Goal: Find contact information: Find contact information

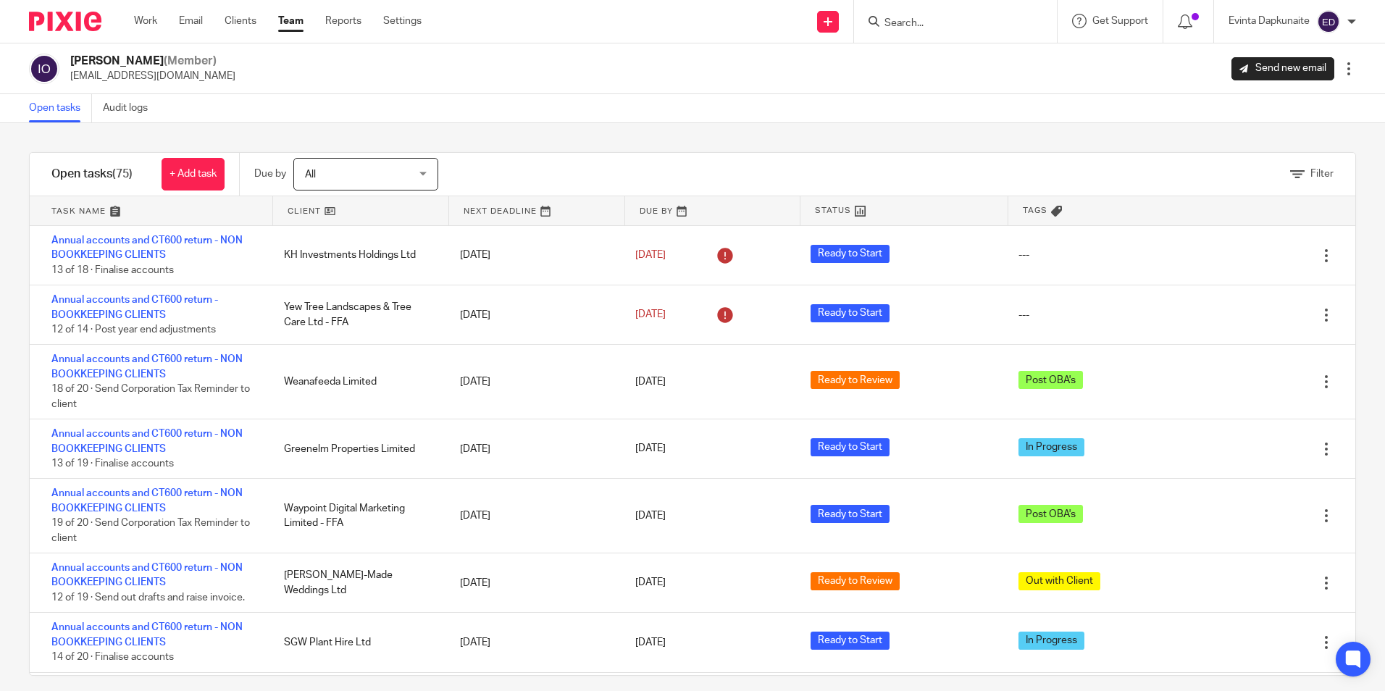
click at [965, 21] on input "Search" at bounding box center [948, 23] width 130 height 13
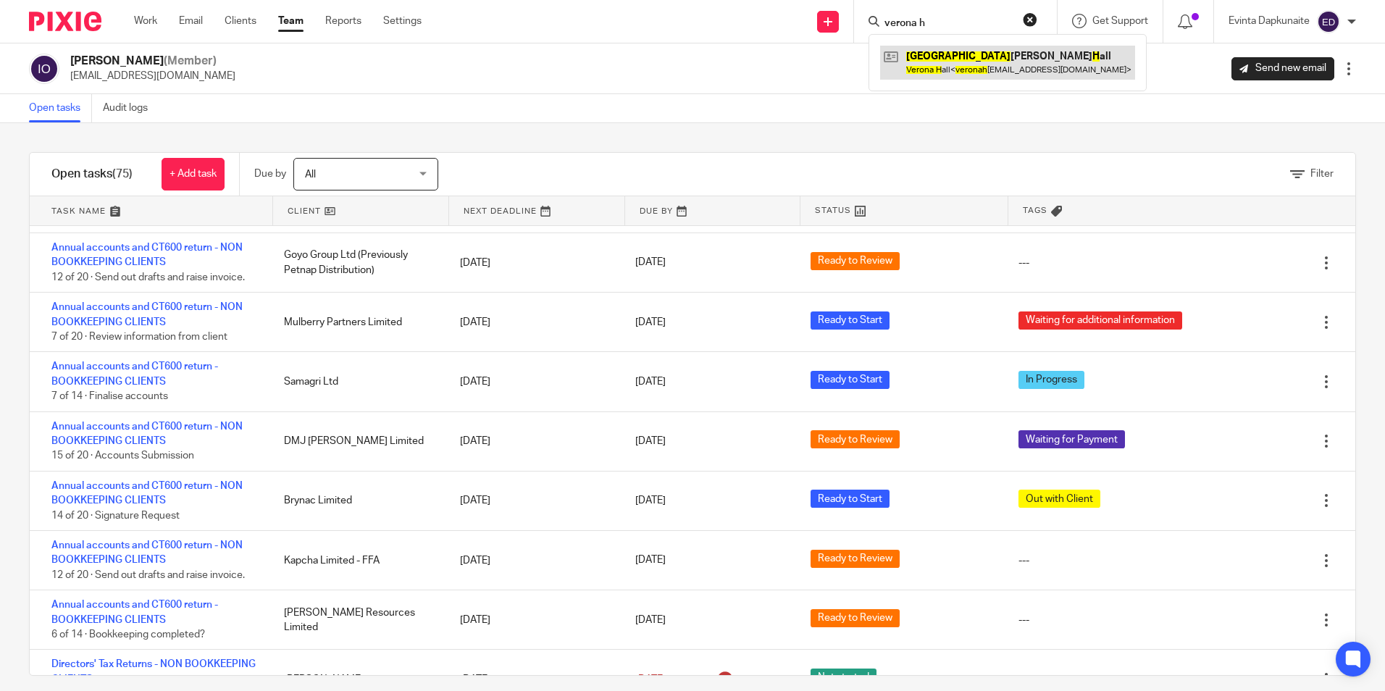
type input "verona h"
click at [956, 56] on link at bounding box center [1007, 62] width 255 height 33
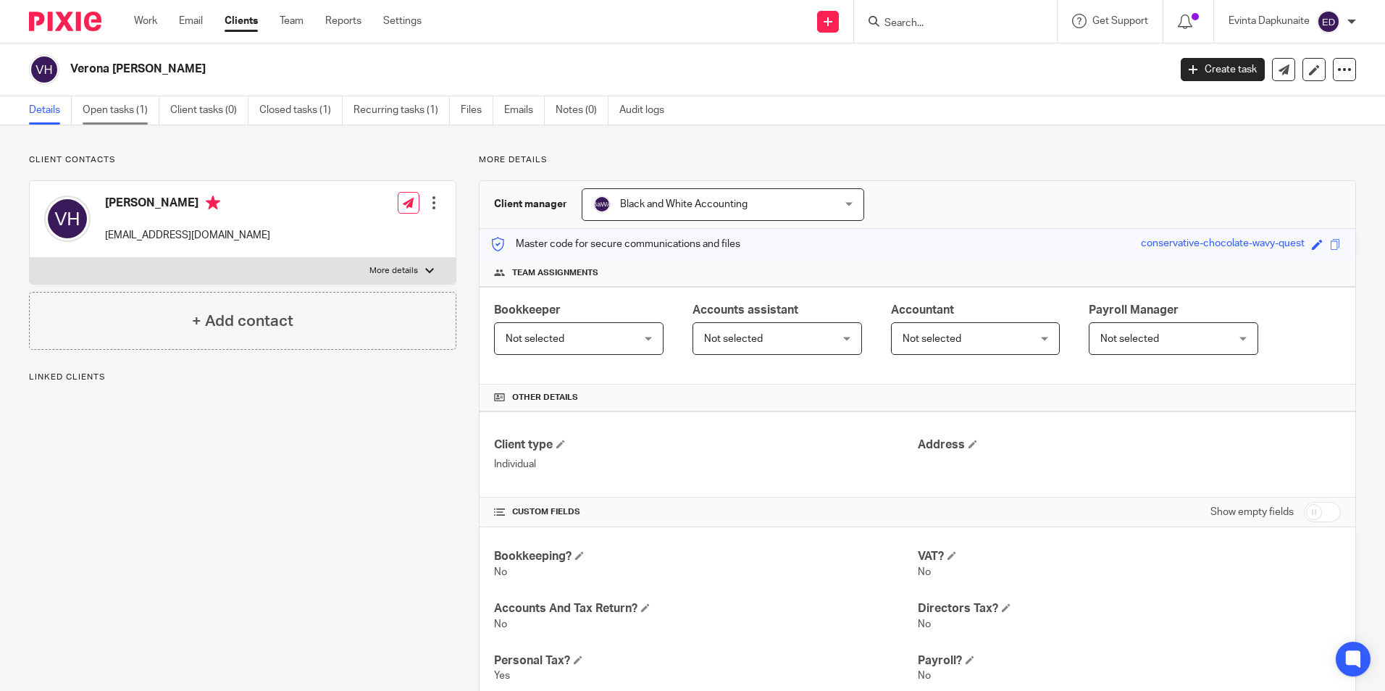
click at [156, 113] on link "Open tasks (1)" at bounding box center [121, 110] width 77 height 28
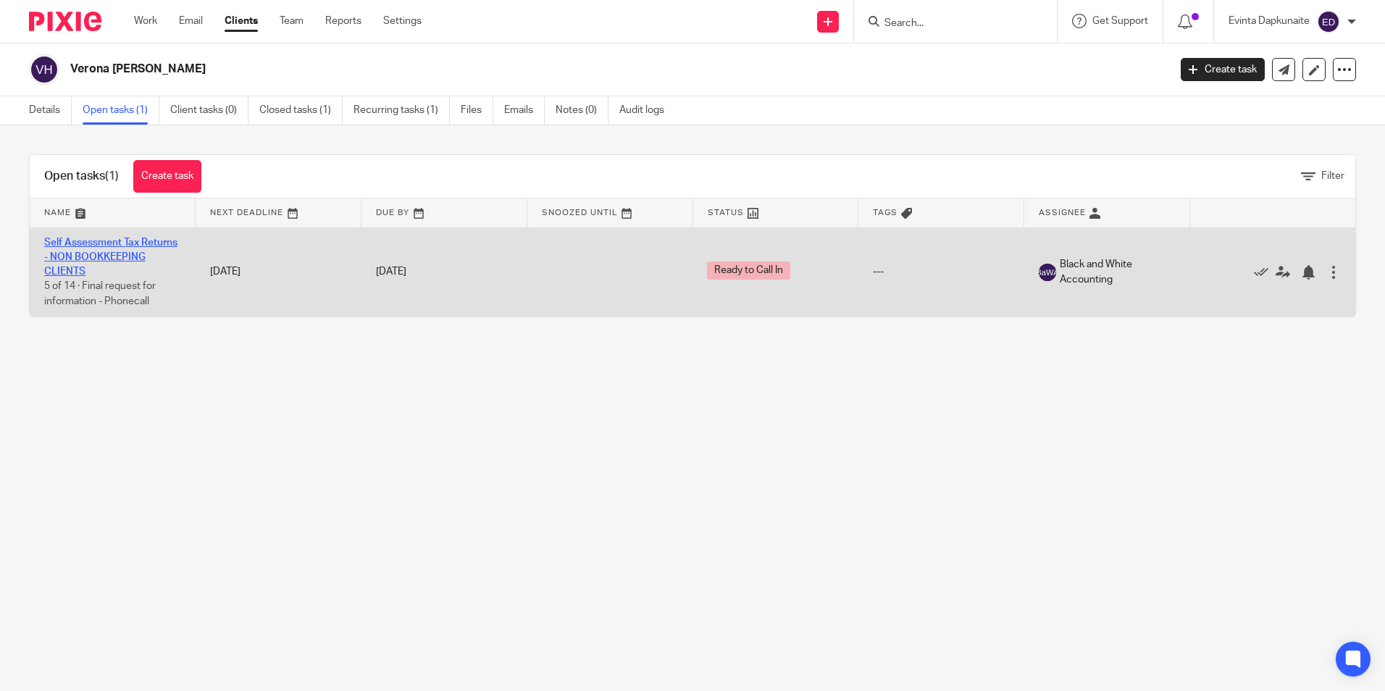
click at [123, 272] on link "Self Assessment Tax Returns - NON BOOKKEEPING CLIENTS" at bounding box center [110, 258] width 133 height 40
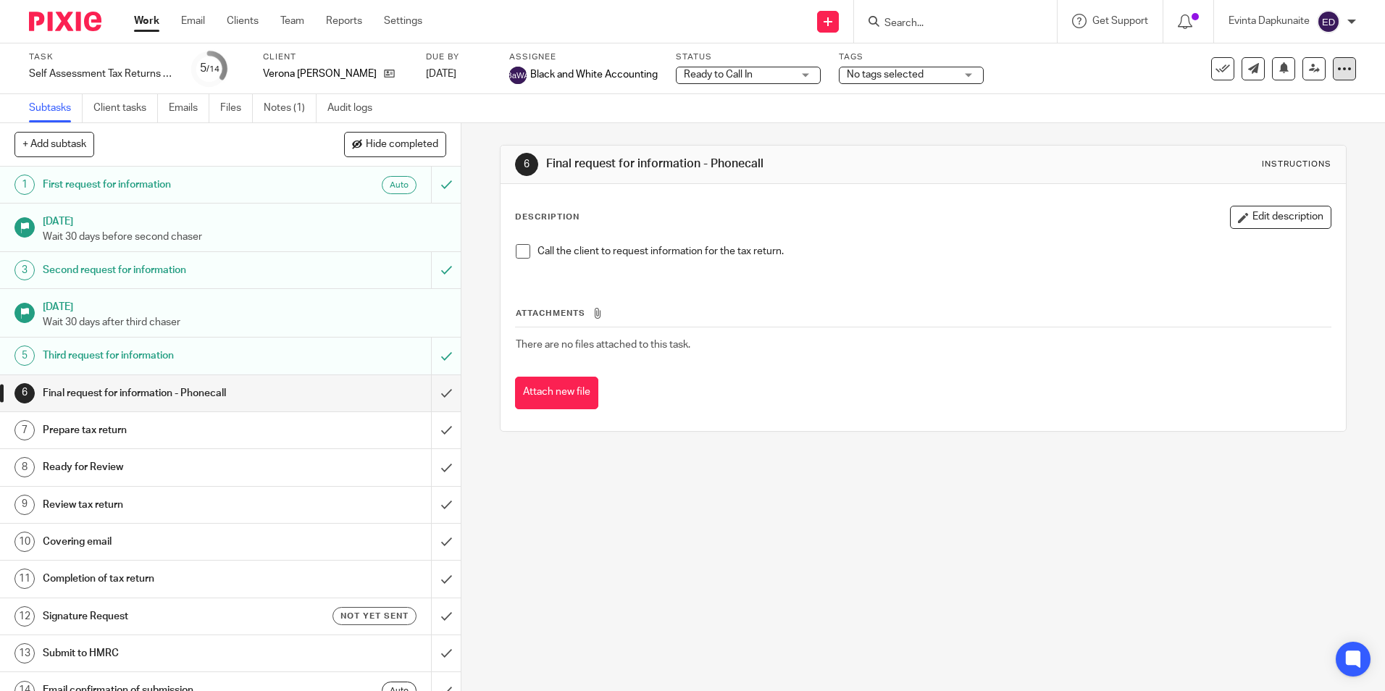
click at [1338, 72] on icon at bounding box center [1344, 69] width 14 height 14
click at [1283, 127] on link "Advanced task editor" at bounding box center [1289, 127] width 96 height 10
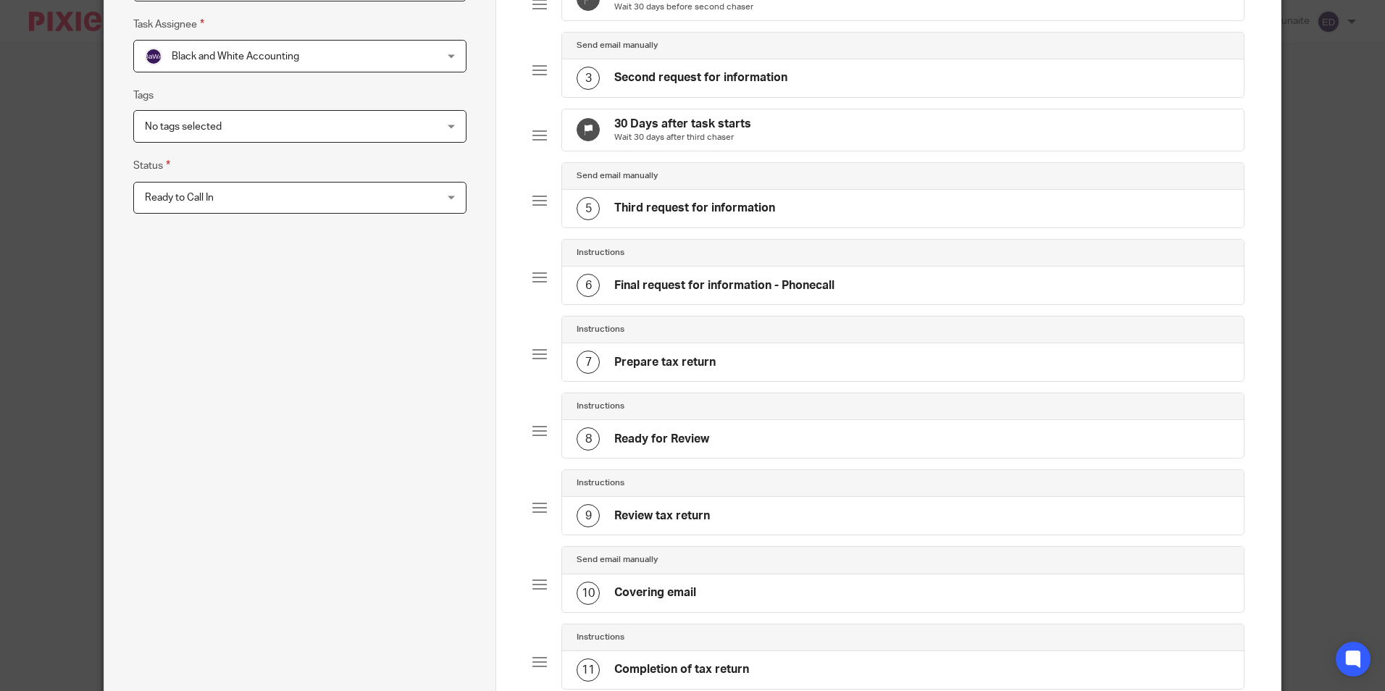
scroll to position [290, 0]
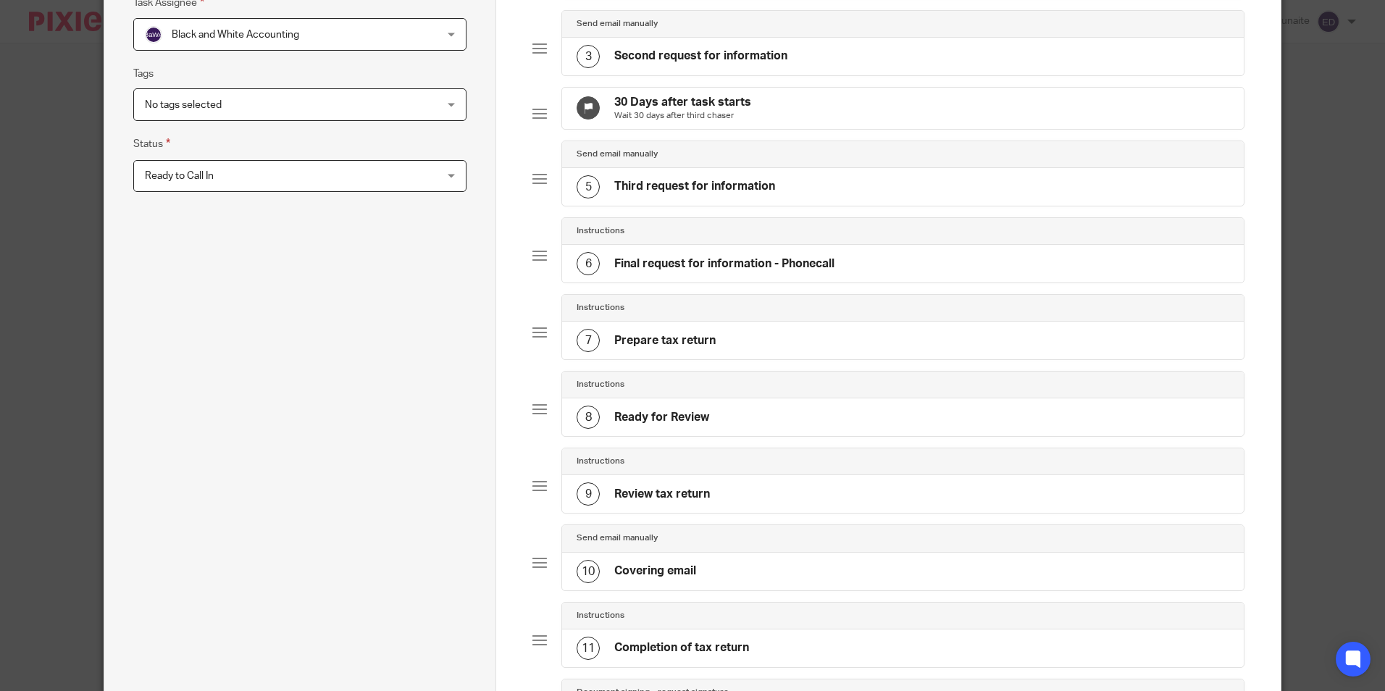
click at [833, 278] on div "6 Final request for information - Phonecall" at bounding box center [902, 264] width 681 height 38
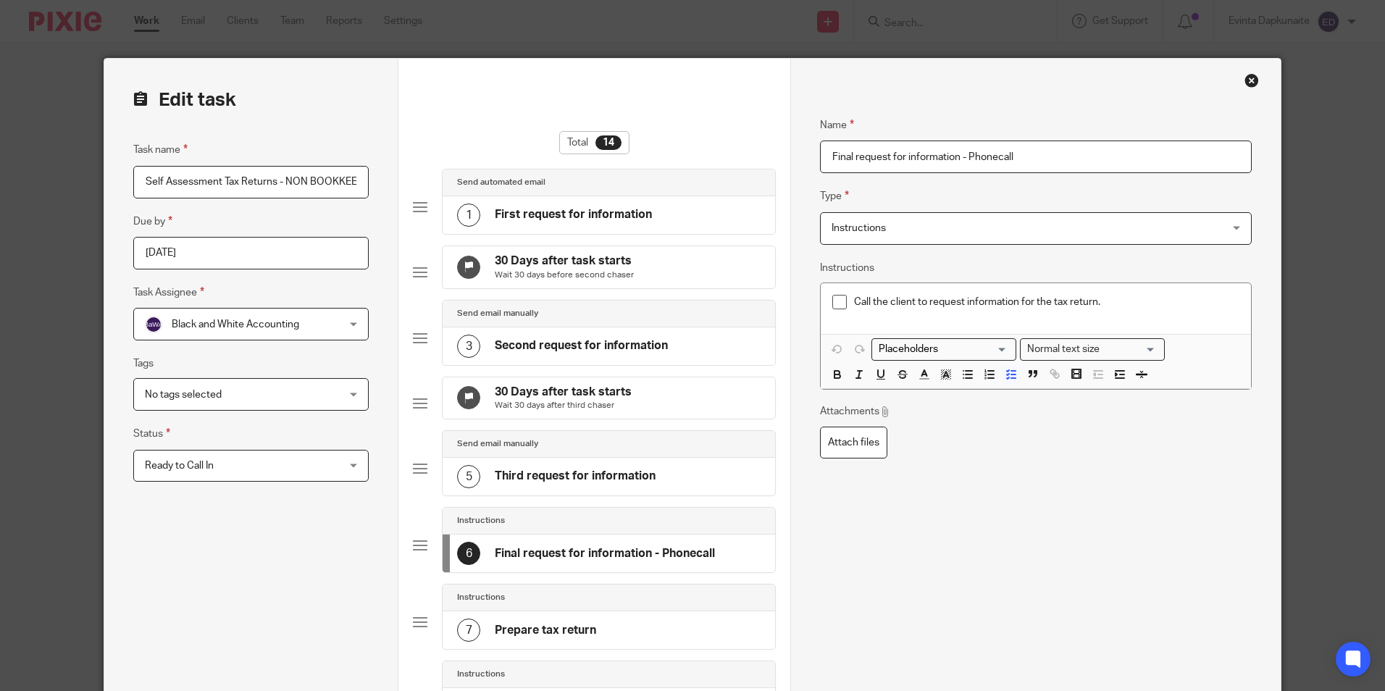
drag, startPoint x: 1057, startPoint y: 144, endPoint x: 672, endPoint y: 146, distance: 384.6
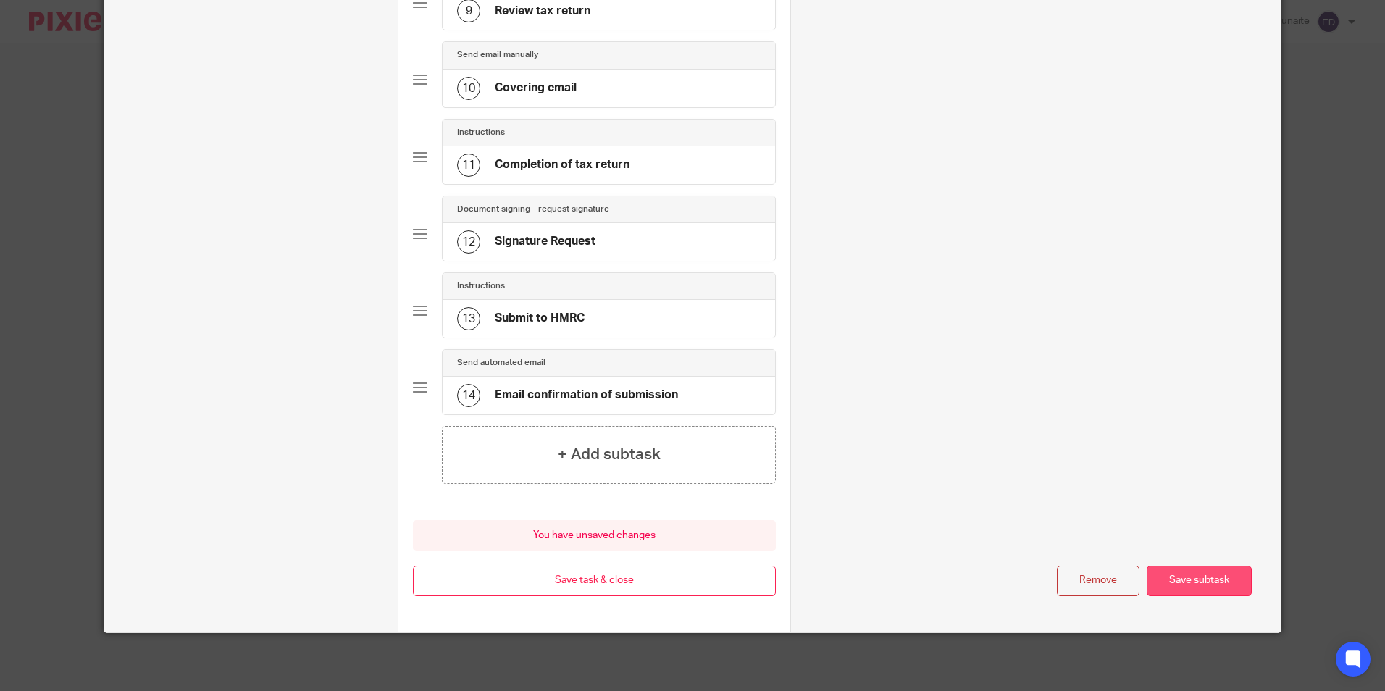
type input "Information received 21/08"
click at [1193, 566] on div "Remove Save subtask" at bounding box center [1035, 581] width 431 height 31
click at [1202, 577] on button "Save subtask" at bounding box center [1198, 581] width 105 height 31
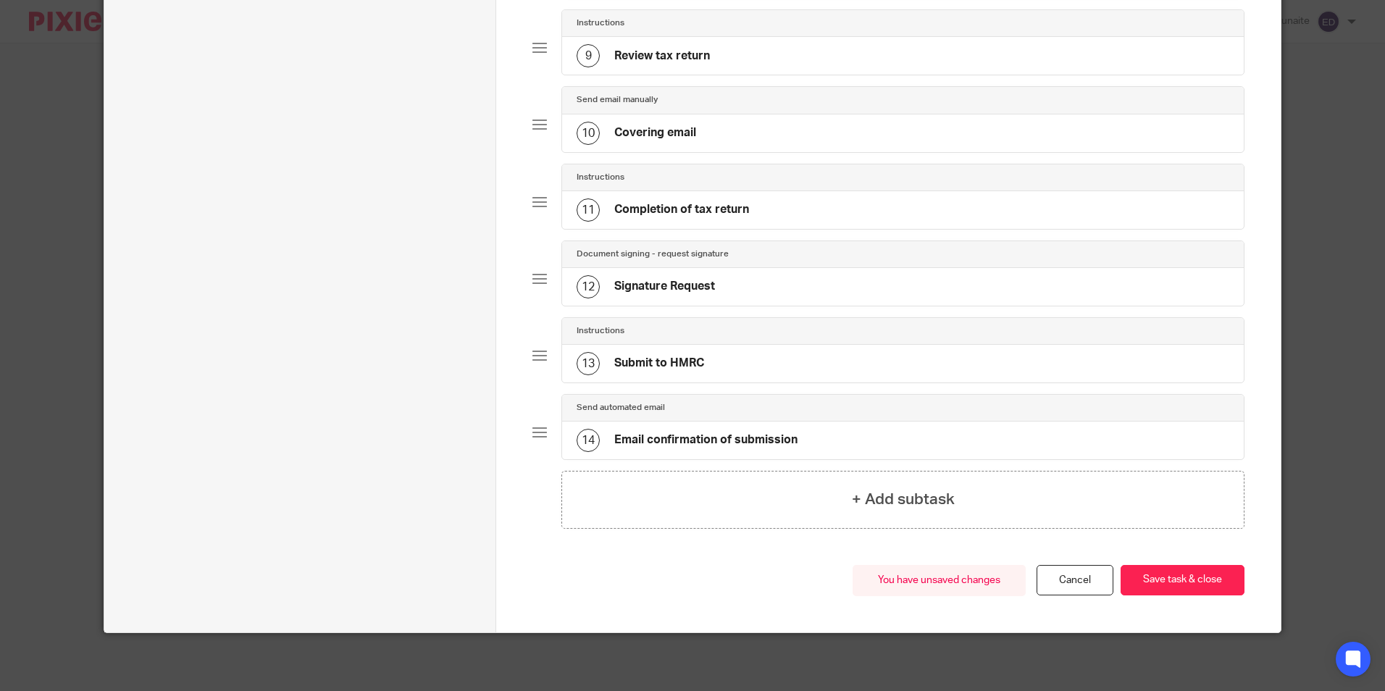
scroll to position [751, 0]
click at [1202, 577] on button "Save task & close" at bounding box center [1182, 580] width 124 height 31
click at [1153, 568] on button "Save task & close" at bounding box center [1182, 580] width 124 height 31
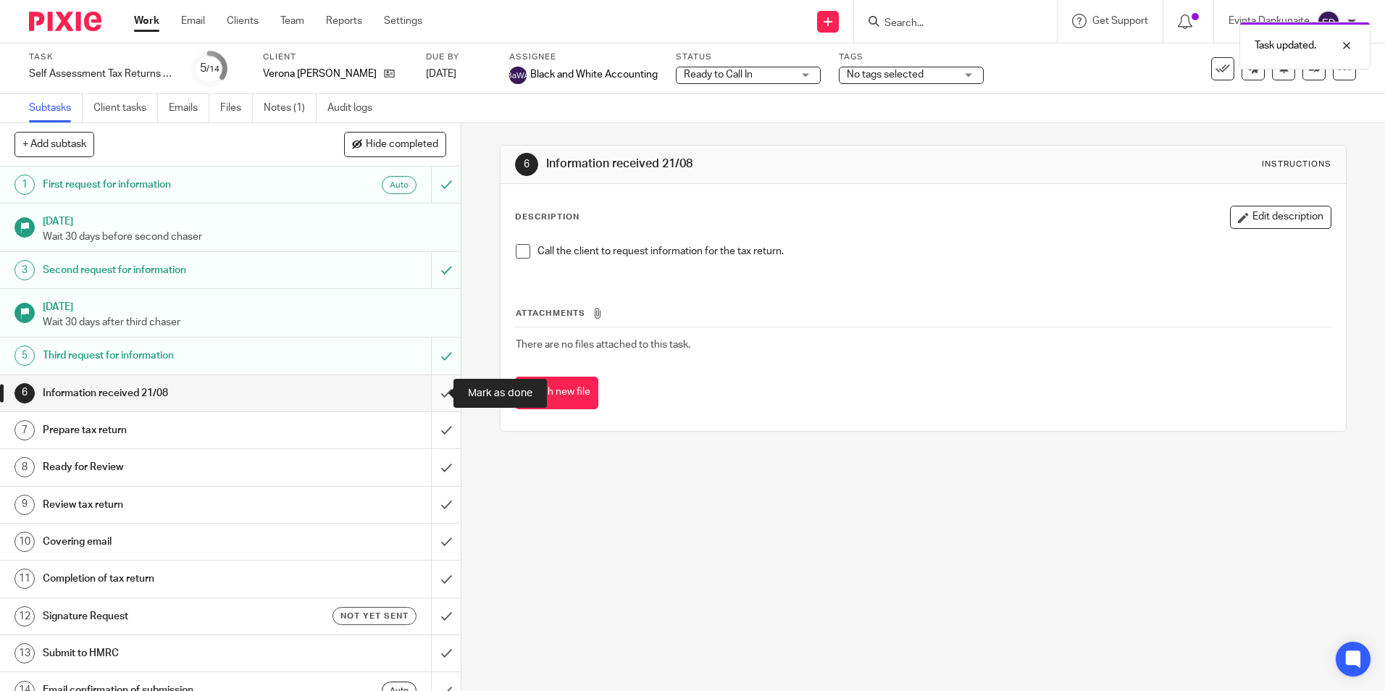
click at [434, 388] on input "submit" at bounding box center [230, 393] width 461 height 36
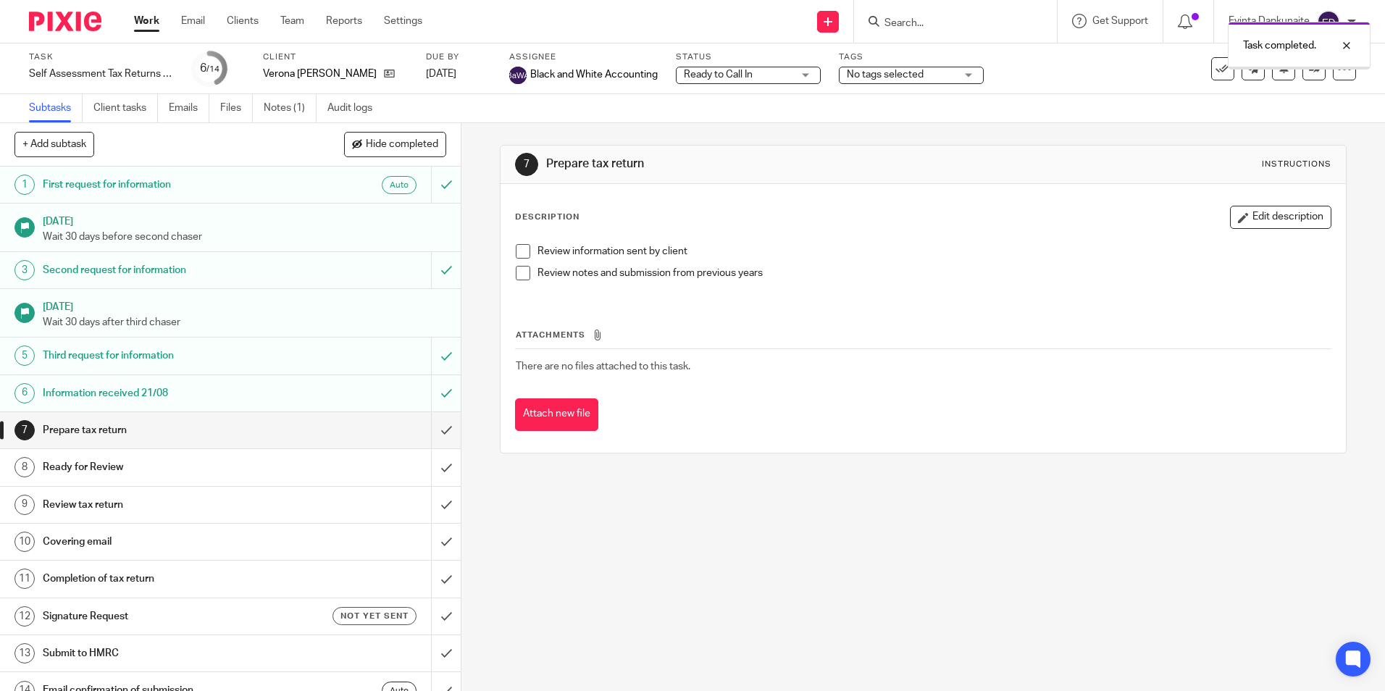
click at [430, 422] on input "submit" at bounding box center [230, 430] width 461 height 36
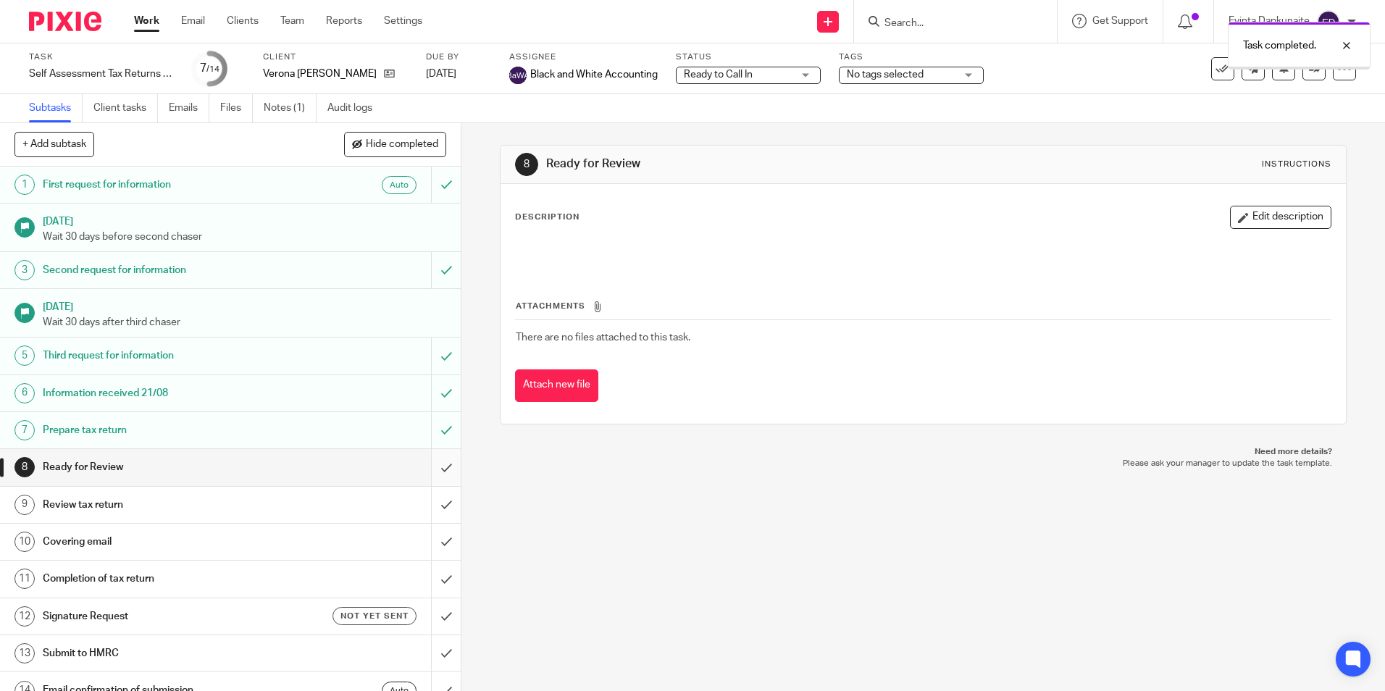
click at [429, 469] on input "submit" at bounding box center [230, 467] width 461 height 36
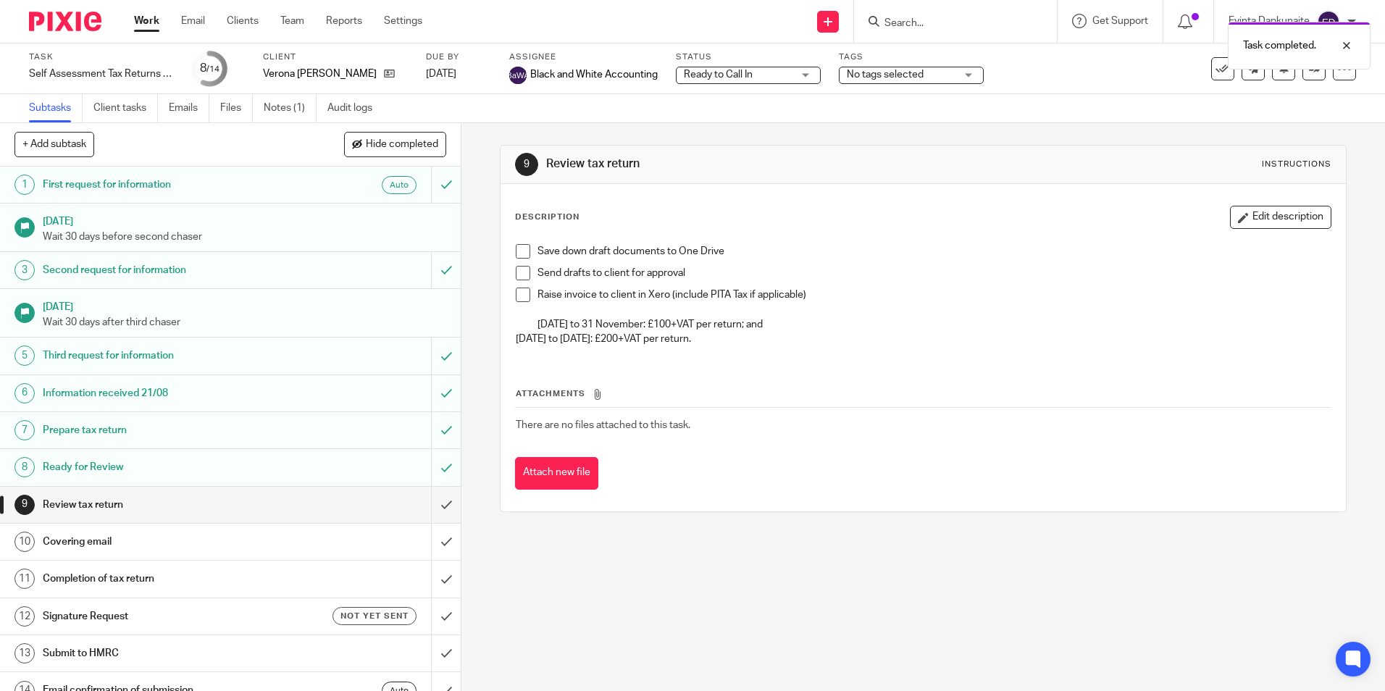
click at [718, 75] on span "Ready to Call In" at bounding box center [718, 75] width 69 height 10
click at [726, 185] on span "Ready to Call In" at bounding box center [720, 187] width 69 height 10
click at [738, 159] on h1 "Review tax return" at bounding box center [750, 163] width 408 height 15
click at [750, 77] on span "Ready to Call In" at bounding box center [718, 75] width 69 height 10
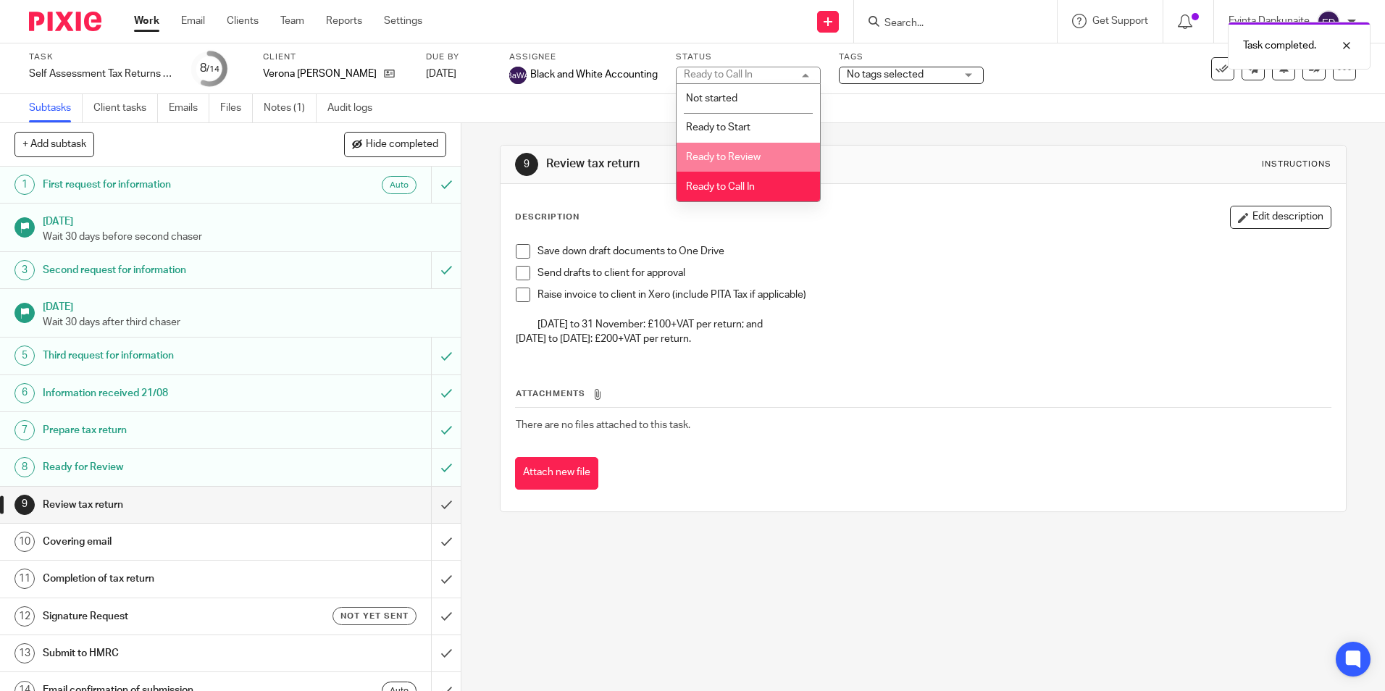
click at [742, 148] on li "Ready to Review" at bounding box center [747, 158] width 143 height 30
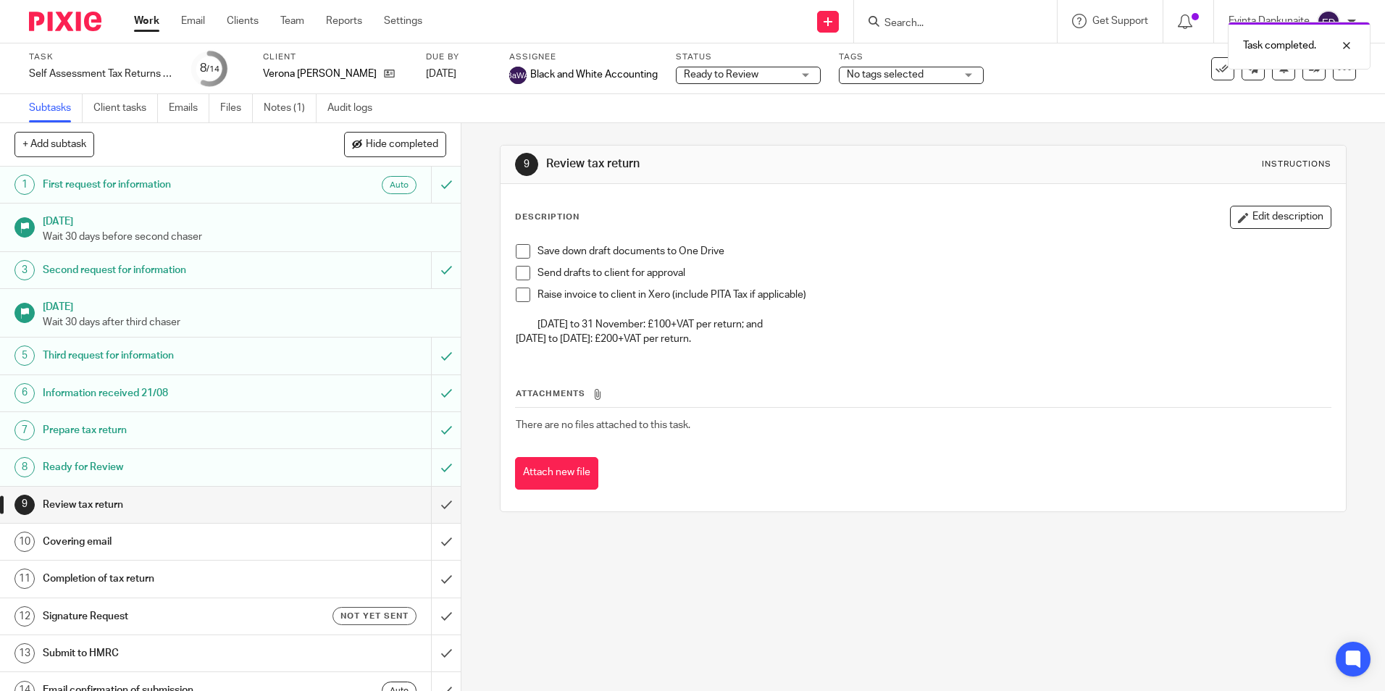
click at [886, 138] on div "9 Review tax return Instructions Description Edit description Save down draft d…" at bounding box center [923, 328] width 846 height 411
click at [1307, 74] on link at bounding box center [1313, 68] width 23 height 23
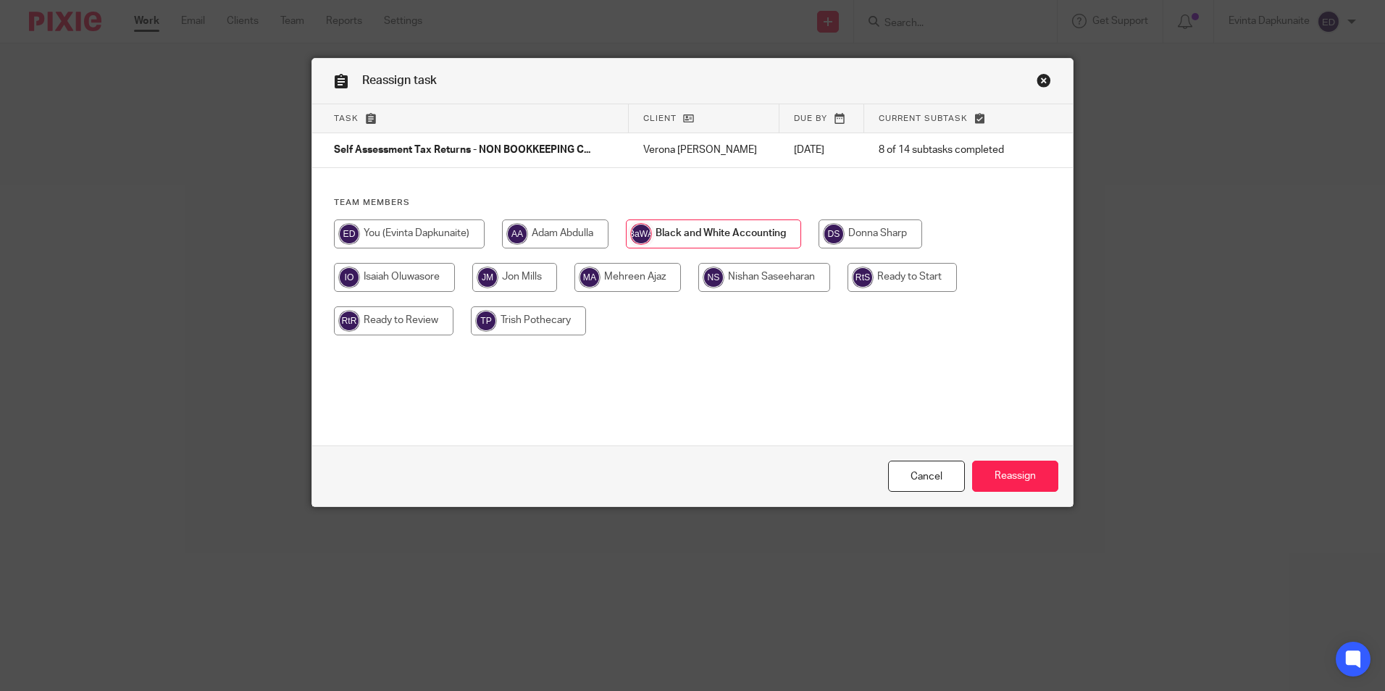
click at [366, 322] on input "radio" at bounding box center [393, 320] width 119 height 29
radio input "true"
click at [1028, 480] on input "Reassign" at bounding box center [1015, 476] width 86 height 31
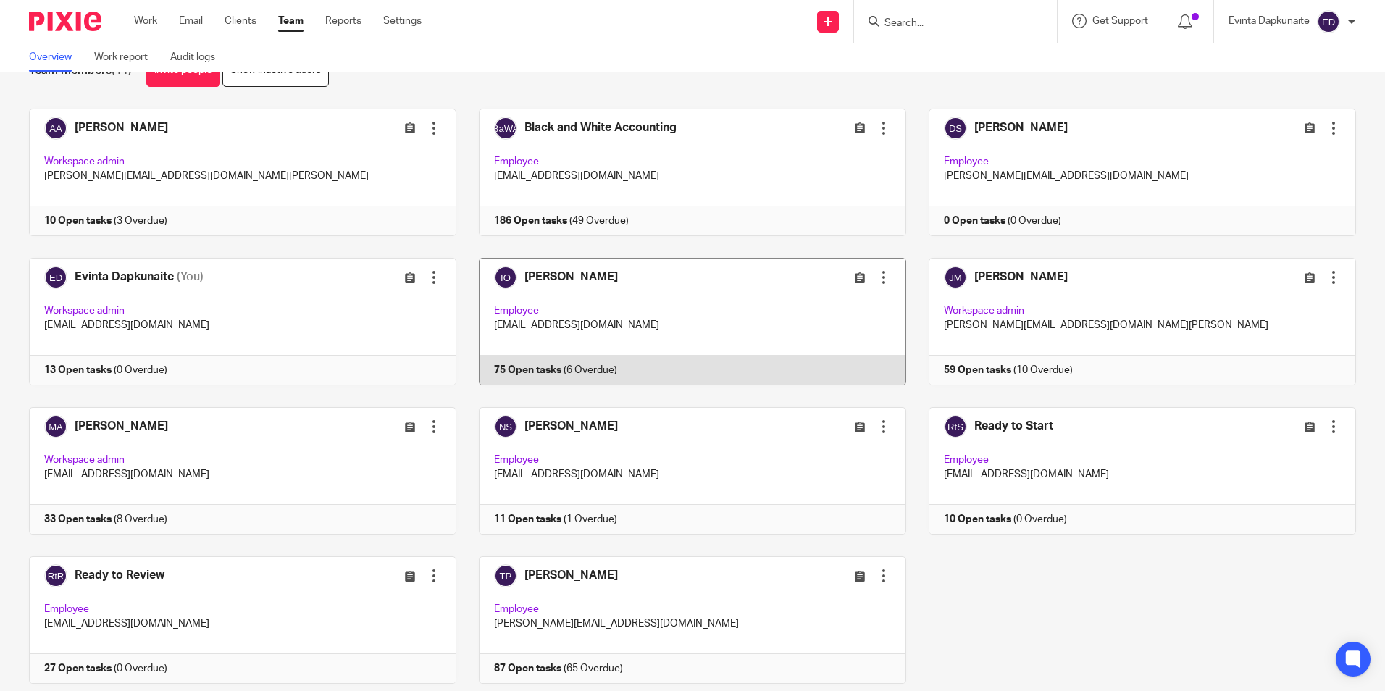
scroll to position [91, 0]
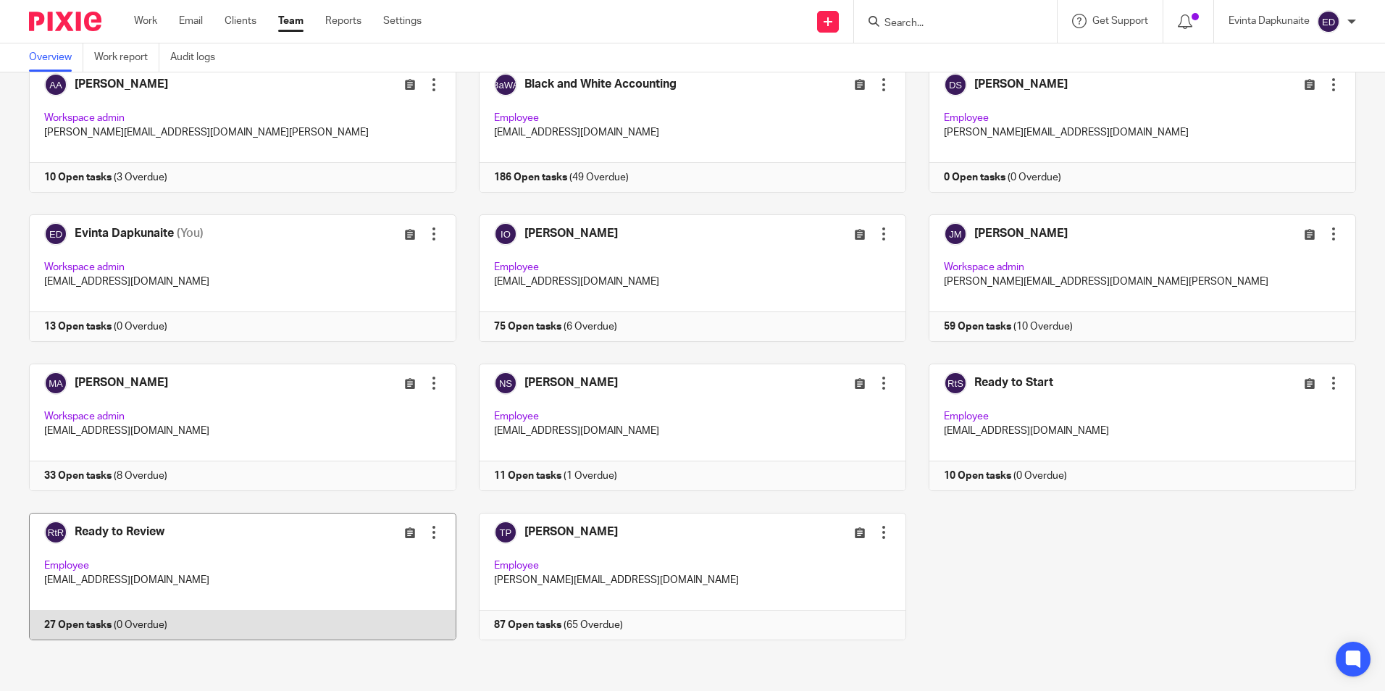
click at [125, 573] on link at bounding box center [232, 576] width 450 height 127
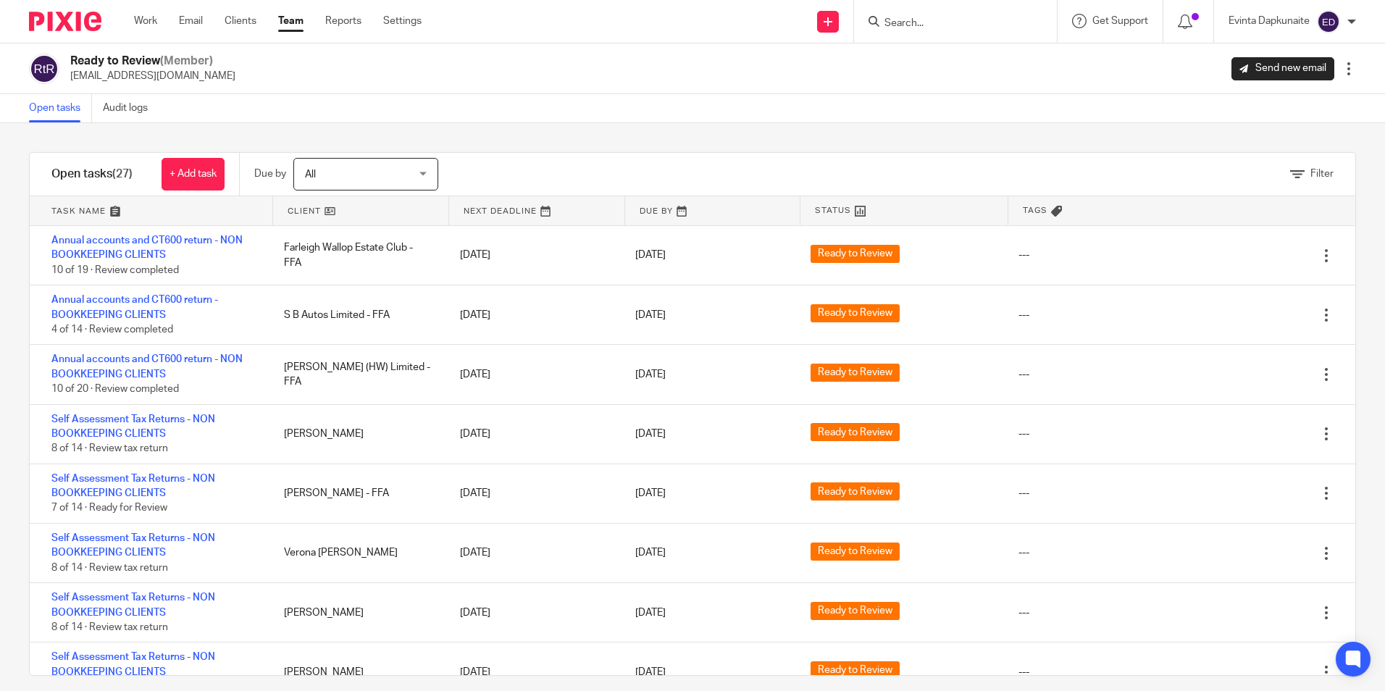
click at [918, 30] on input "Search" at bounding box center [948, 23] width 130 height 13
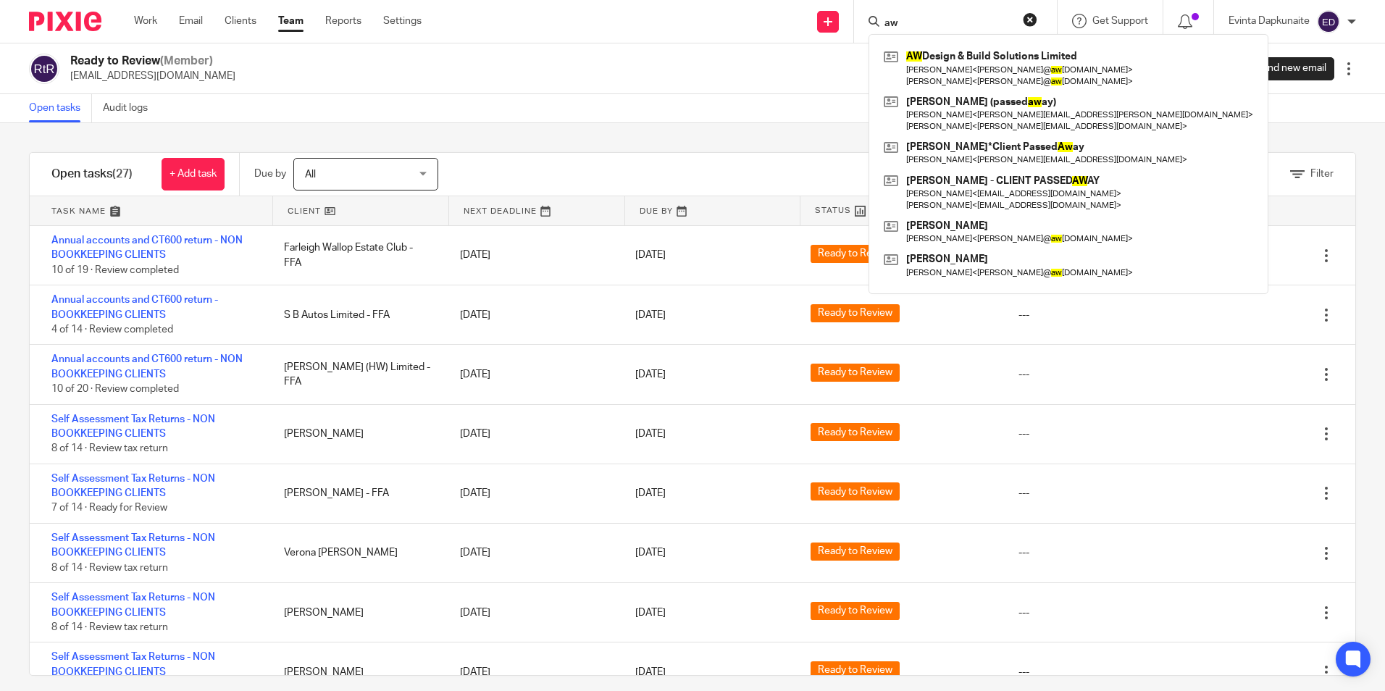
type input "aw"
drag, startPoint x: 939, startPoint y: 21, endPoint x: 839, endPoint y: 18, distance: 100.7
click at [839, 18] on div "Send new email Create task Add client Request signature aw AW Design & Build So…" at bounding box center [914, 21] width 942 height 43
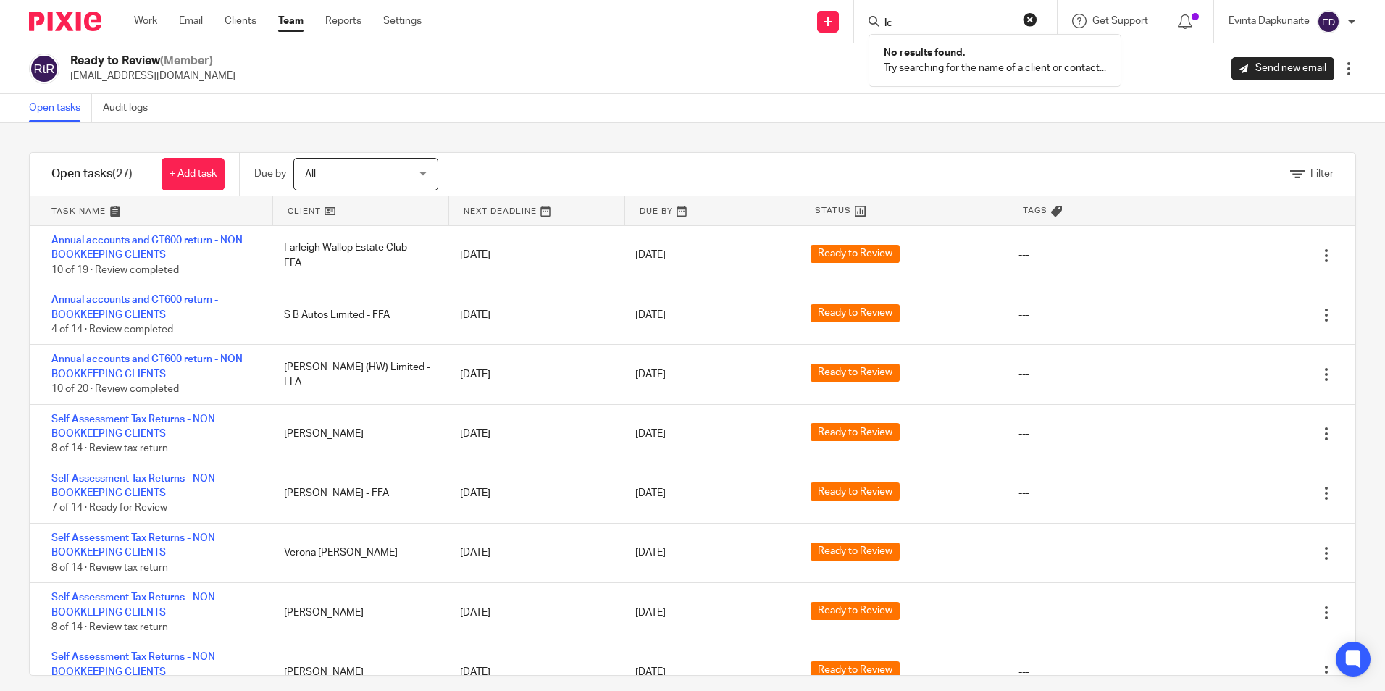
type input "l"
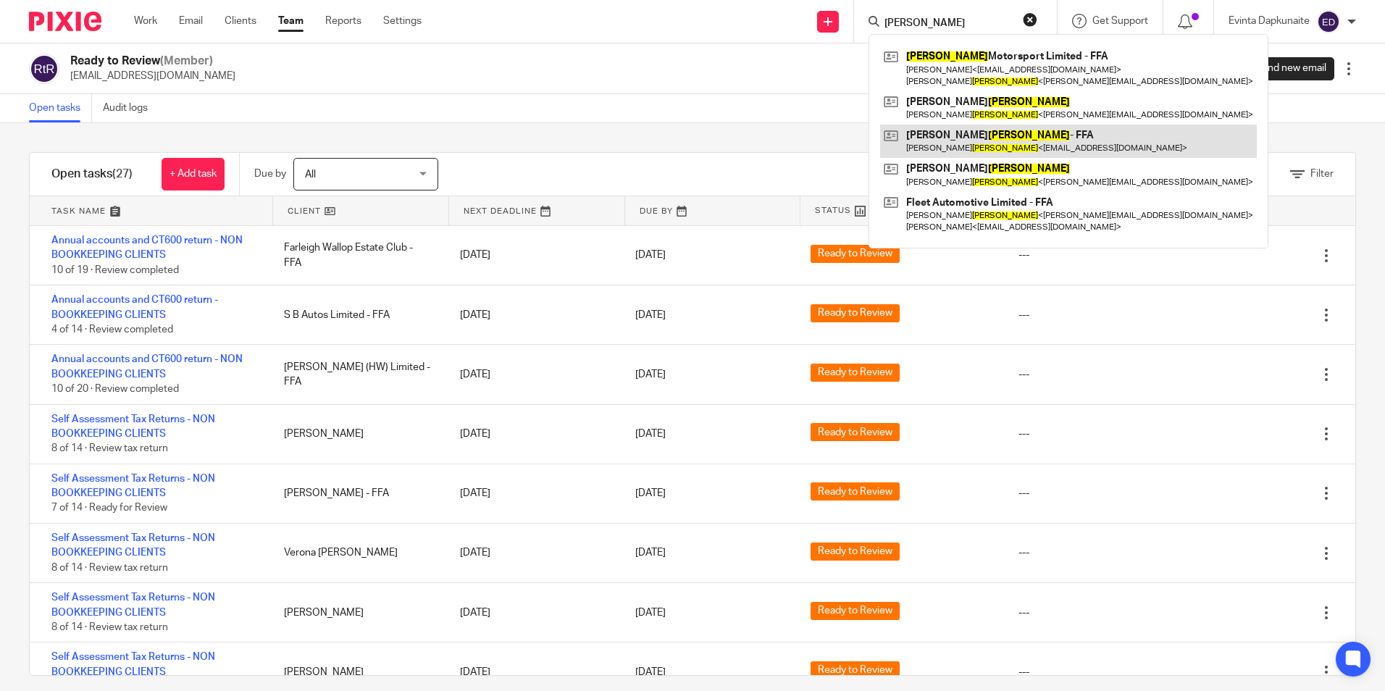
type input "welch"
click at [940, 128] on link at bounding box center [1068, 141] width 377 height 33
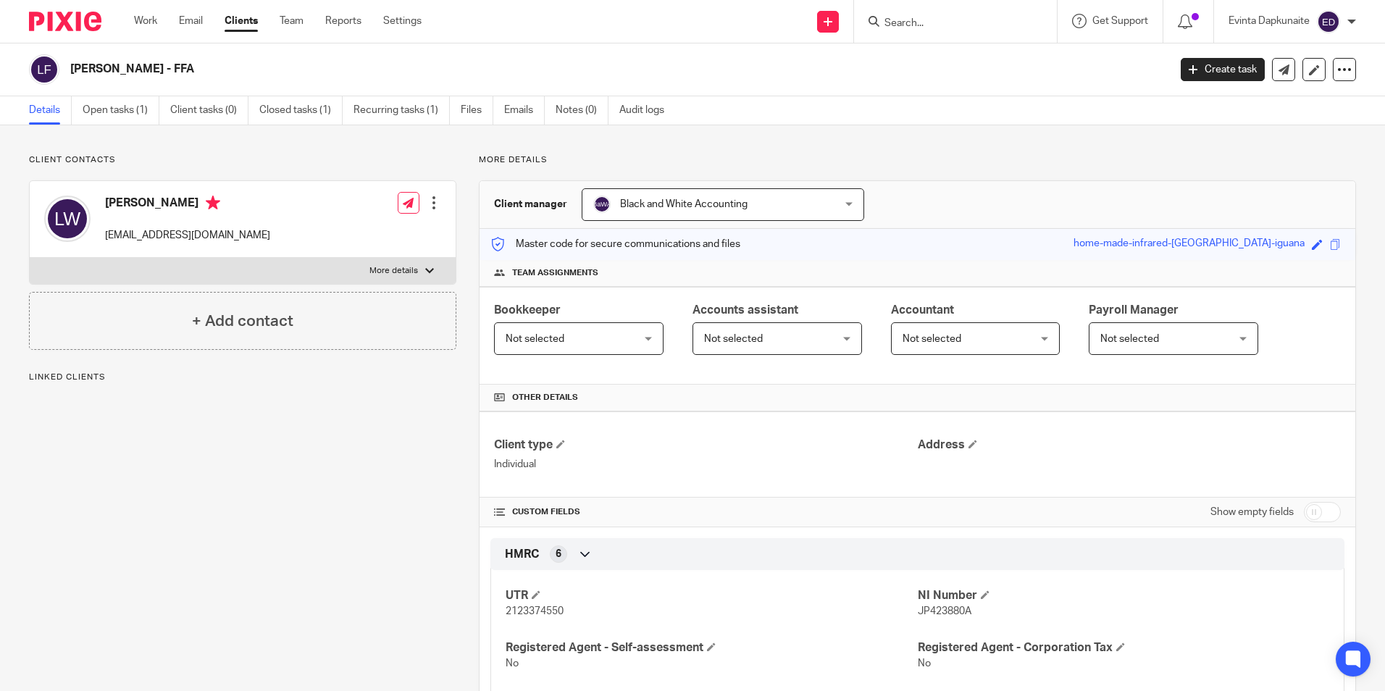
click at [135, 114] on link "Open tasks (1)" at bounding box center [121, 110] width 77 height 28
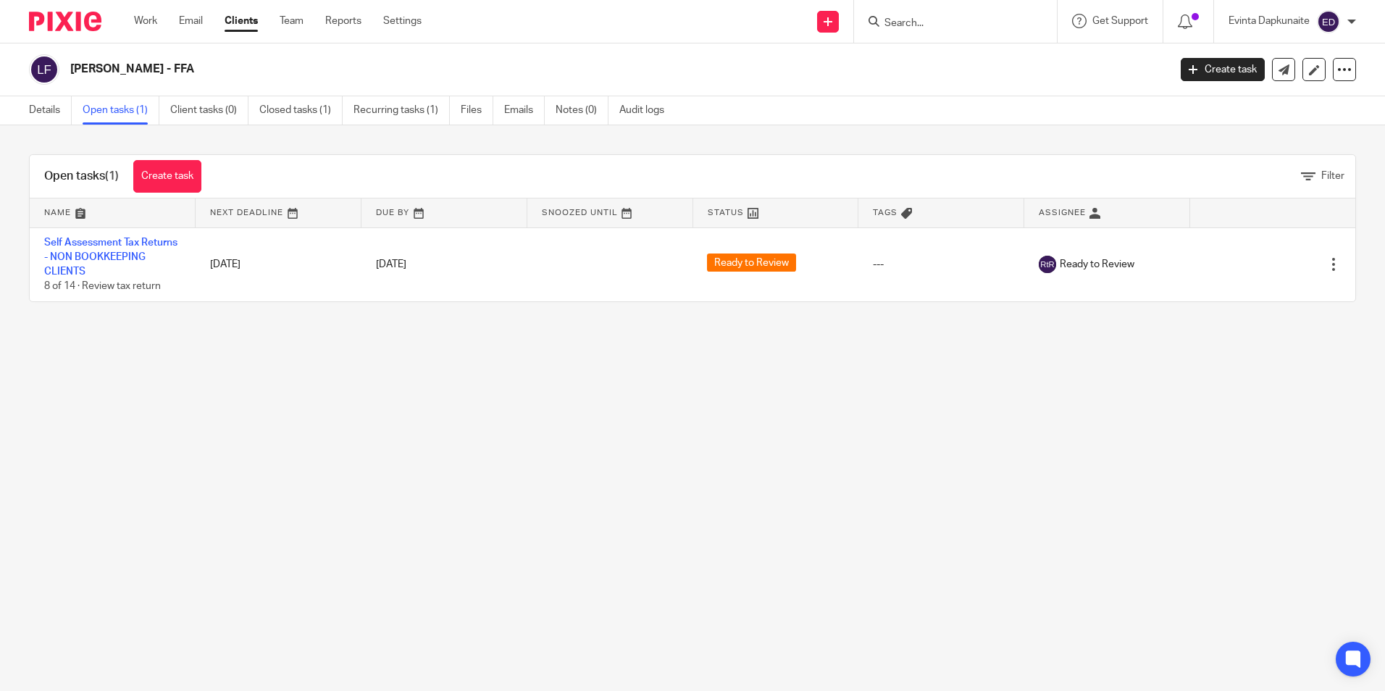
click at [907, 20] on input "Search" at bounding box center [948, 23] width 130 height 13
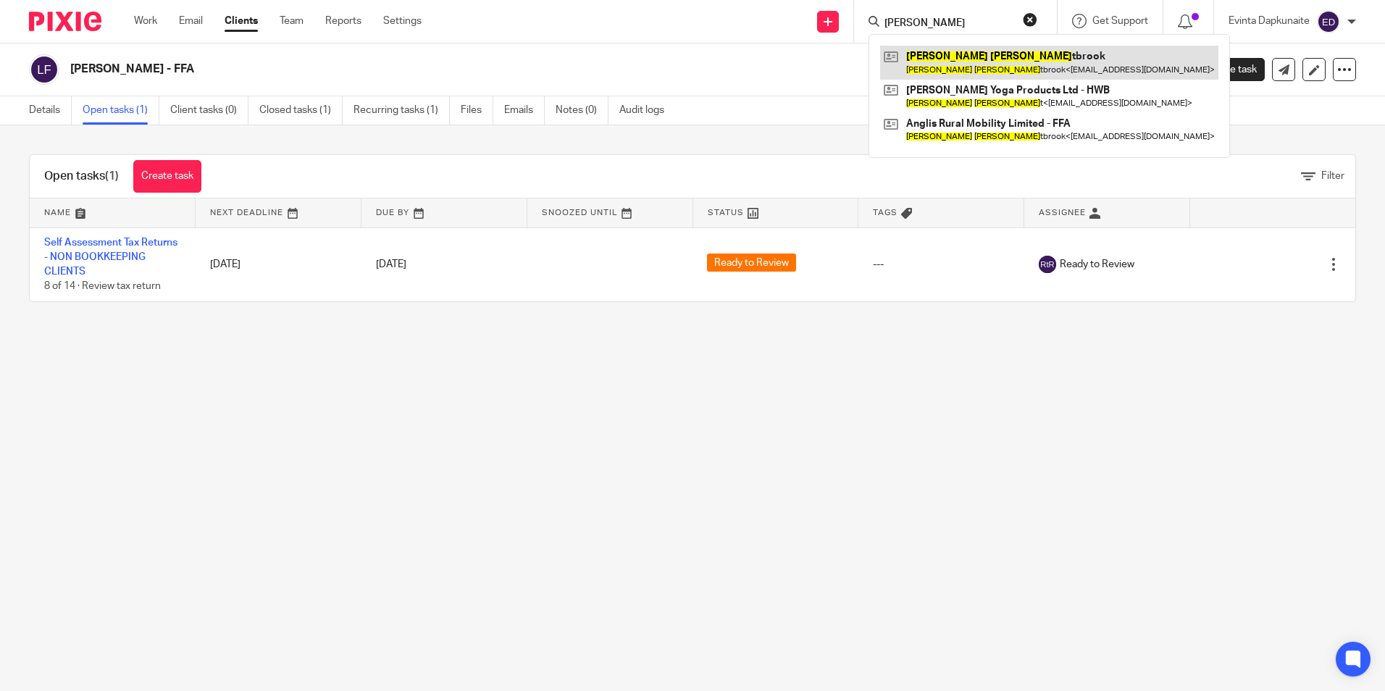
type input "david wes"
click at [957, 53] on link at bounding box center [1049, 62] width 338 height 33
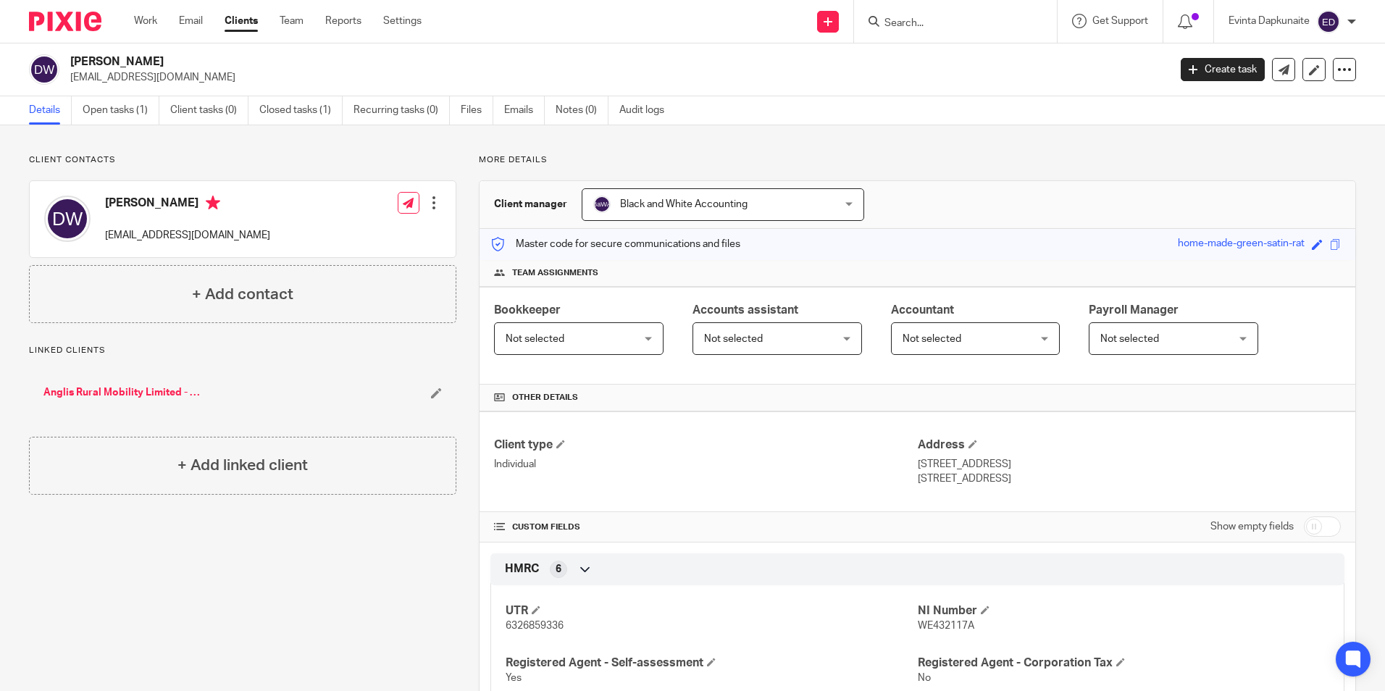
click at [953, 30] on form at bounding box center [960, 21] width 154 height 18
click at [929, 27] on input "Search" at bounding box center [948, 23] width 130 height 13
type input "[PERSON_NAME]"
click at [954, 56] on link at bounding box center [1015, 62] width 271 height 33
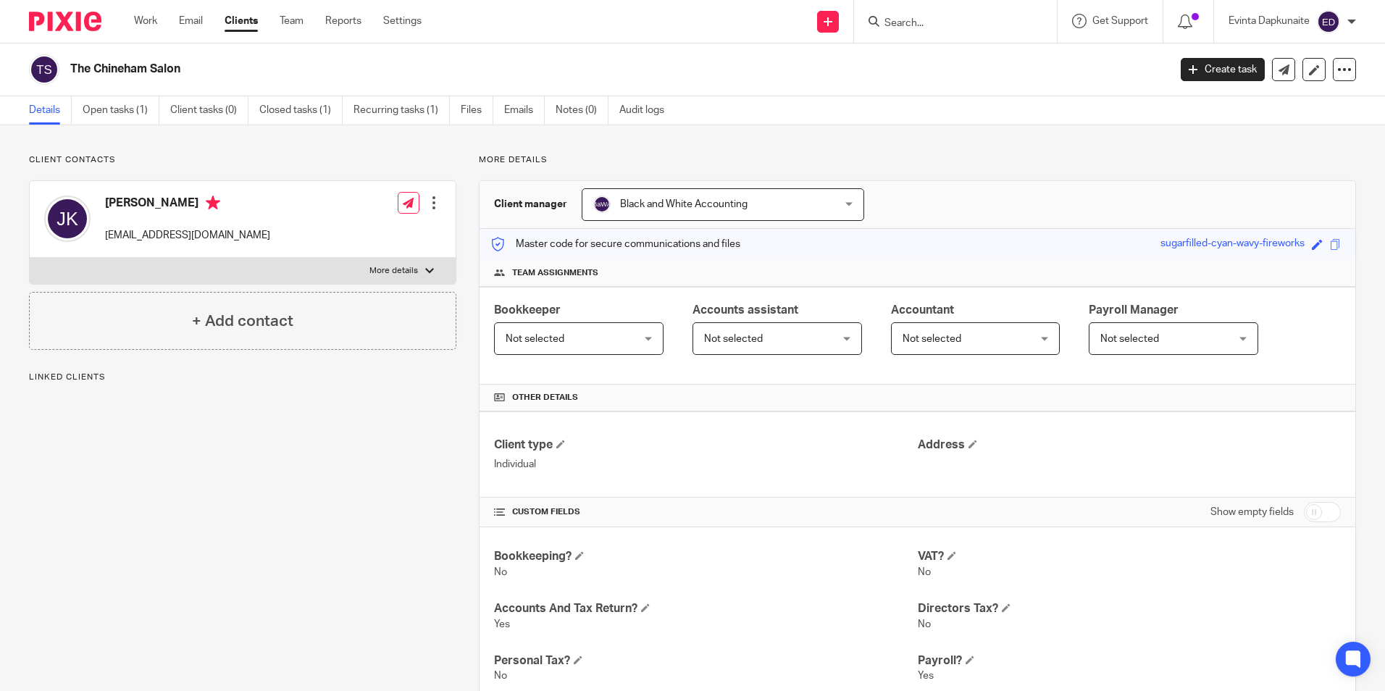
drag, startPoint x: 390, startPoint y: 273, endPoint x: 377, endPoint y: 277, distance: 13.1
click at [390, 272] on p "More details" at bounding box center [393, 271] width 49 height 12
click at [30, 258] on input "More details" at bounding box center [29, 257] width 1 height 1
checkbox input "true"
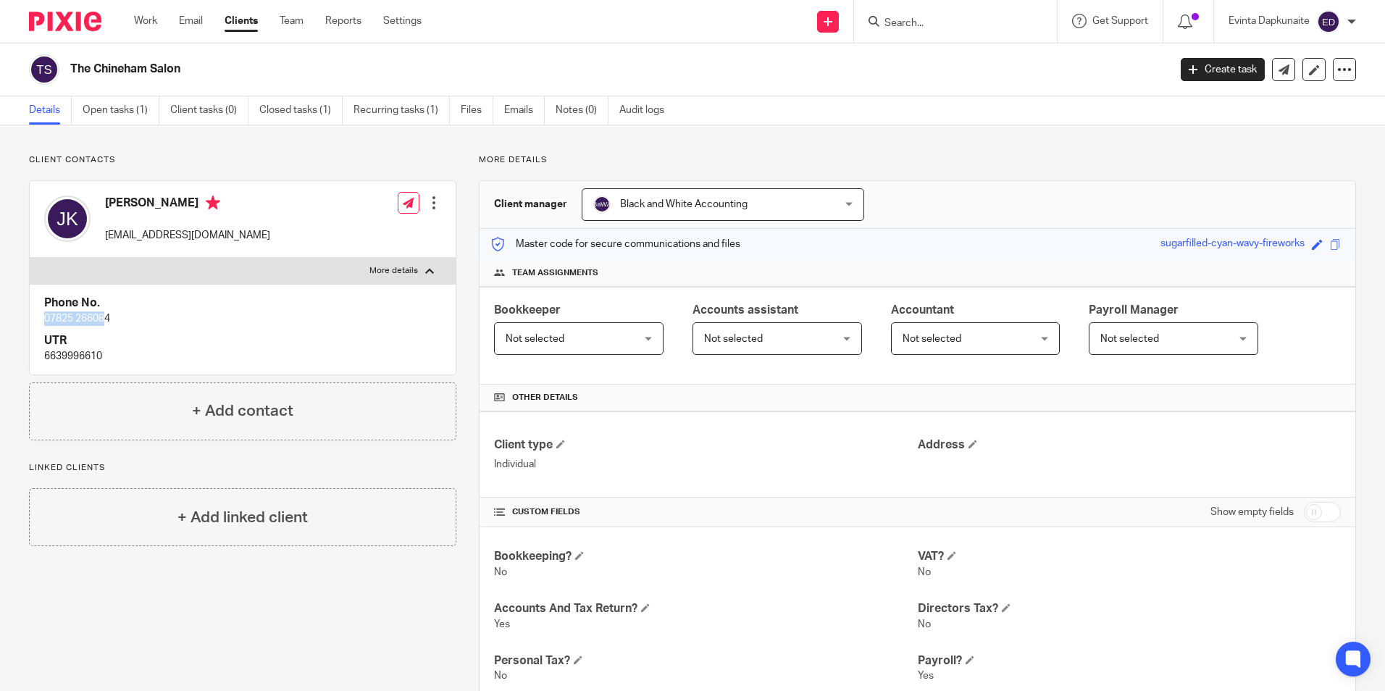
drag, startPoint x: 49, startPoint y: 318, endPoint x: 108, endPoint y: 318, distance: 58.7
click at [108, 318] on p "07825 266084" at bounding box center [242, 318] width 397 height 14
drag, startPoint x: 115, startPoint y: 318, endPoint x: 46, endPoint y: 318, distance: 68.8
click at [46, 318] on p "07825 266084" at bounding box center [242, 318] width 397 height 14
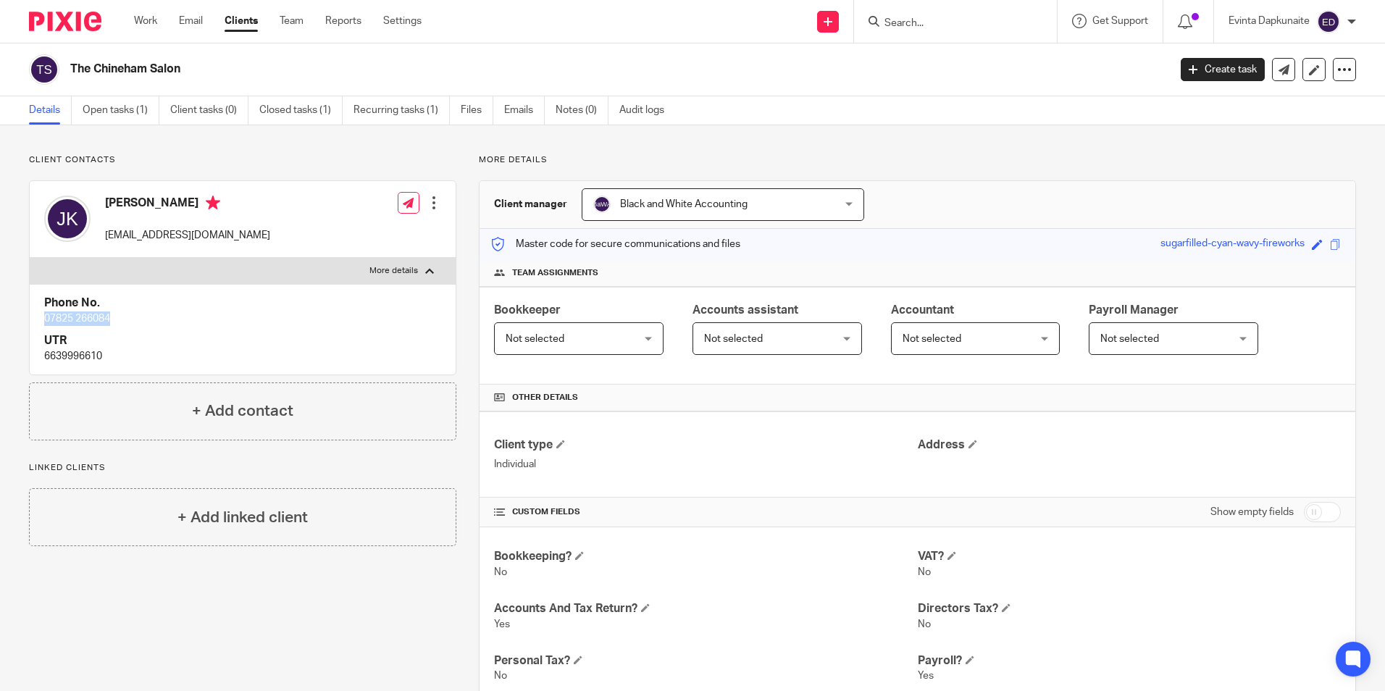
copy p "07825 266084"
click at [114, 121] on link "Open tasks (1)" at bounding box center [121, 110] width 77 height 28
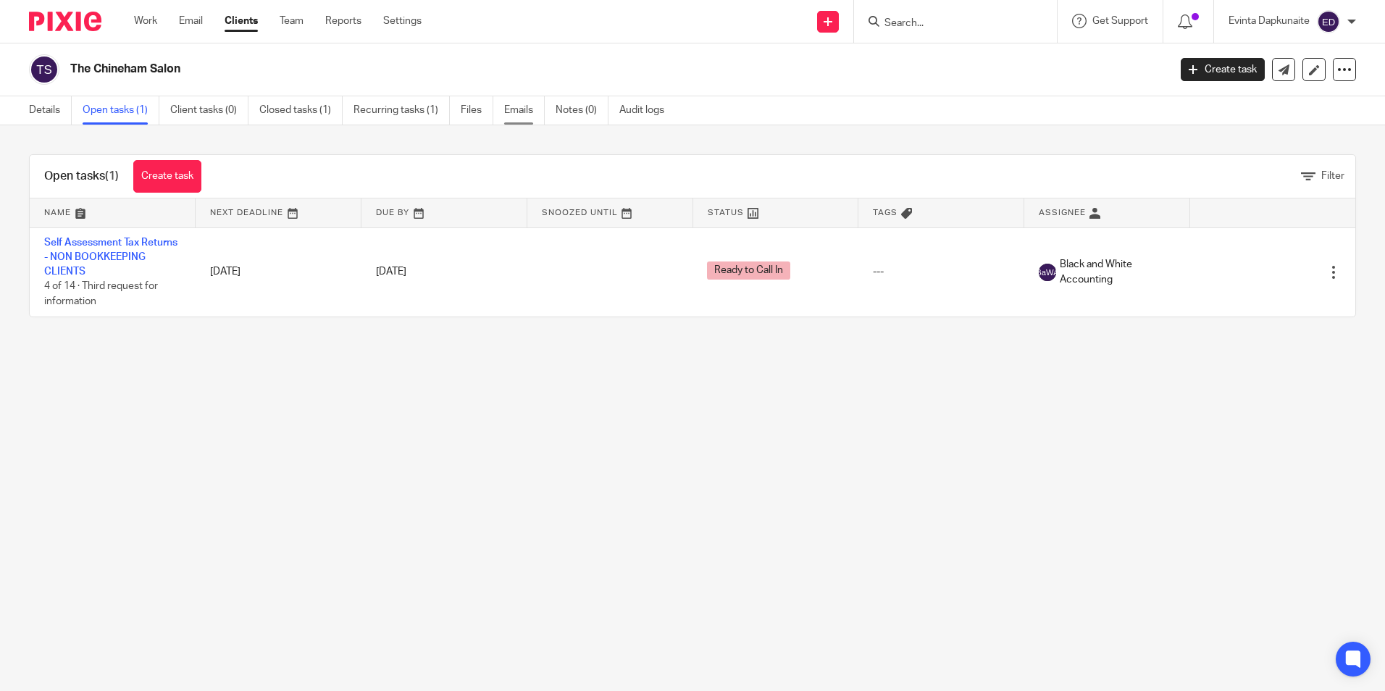
click at [531, 115] on link "Emails" at bounding box center [524, 110] width 41 height 28
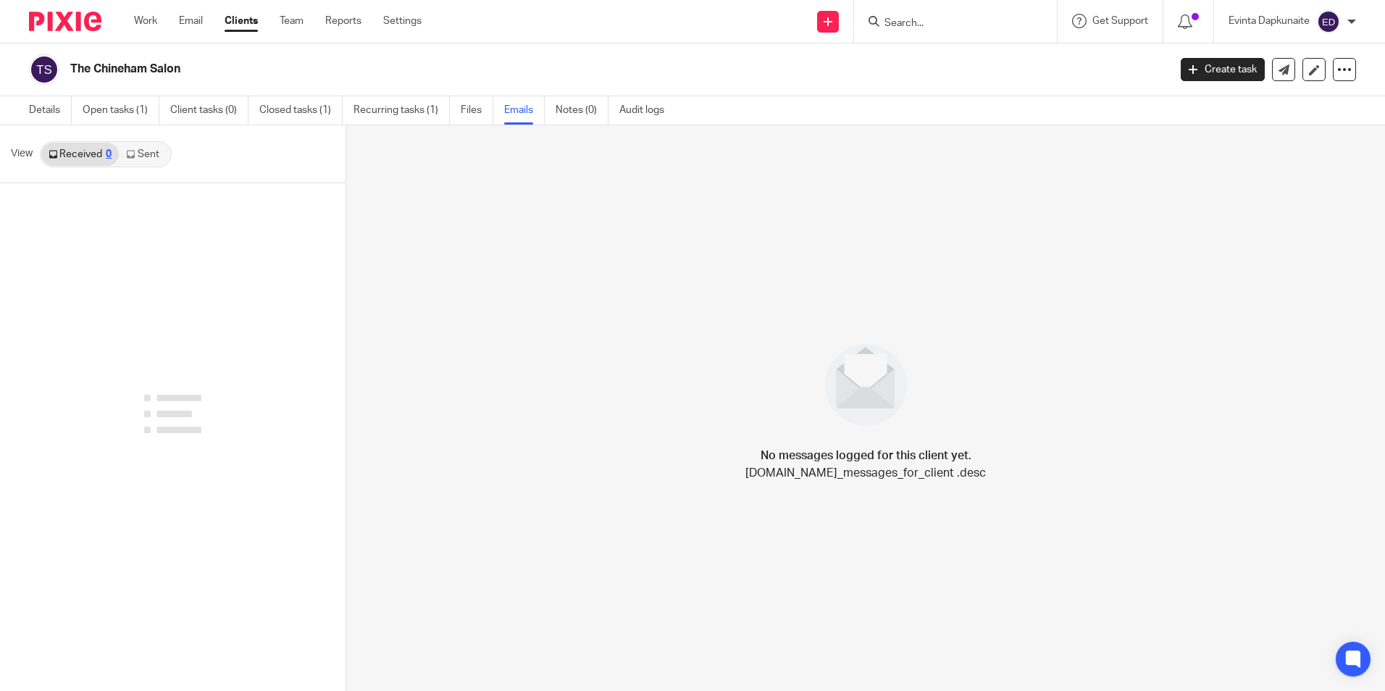
click at [143, 156] on link "Sent" at bounding box center [144, 154] width 51 height 23
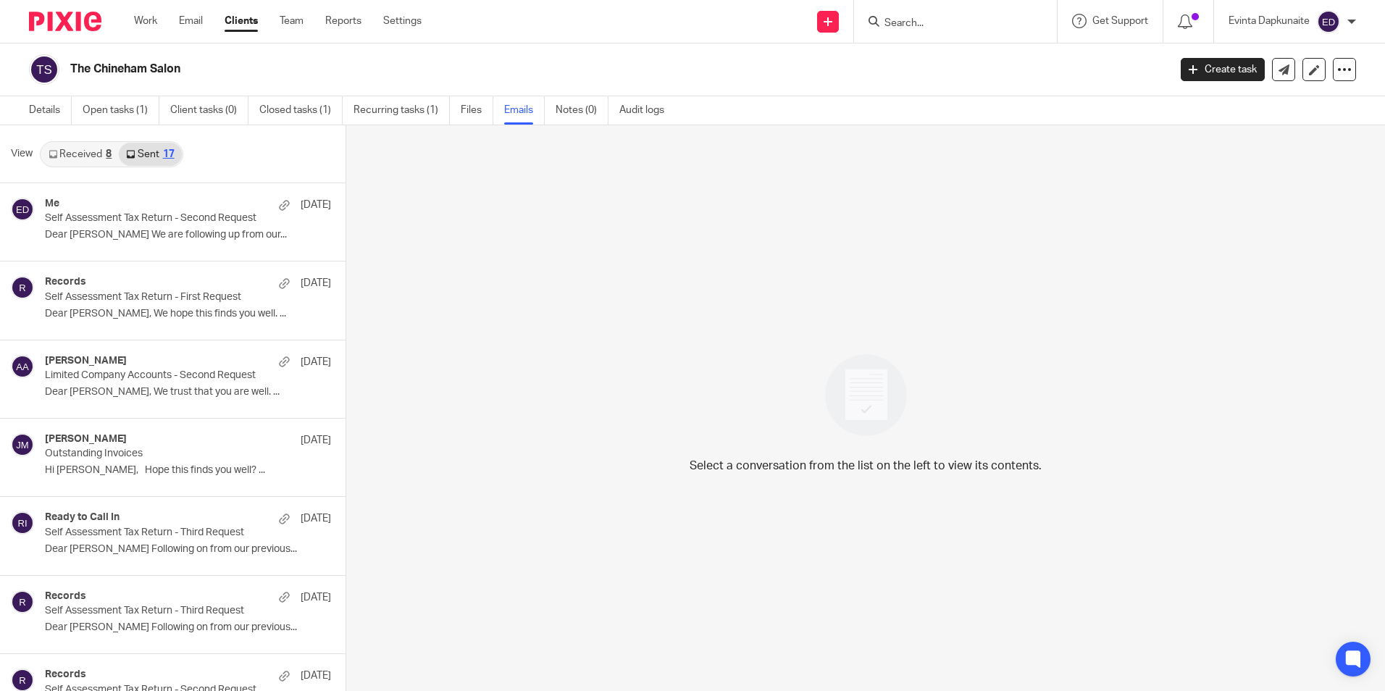
click at [101, 156] on link "Received 8" at bounding box center [79, 154] width 77 height 23
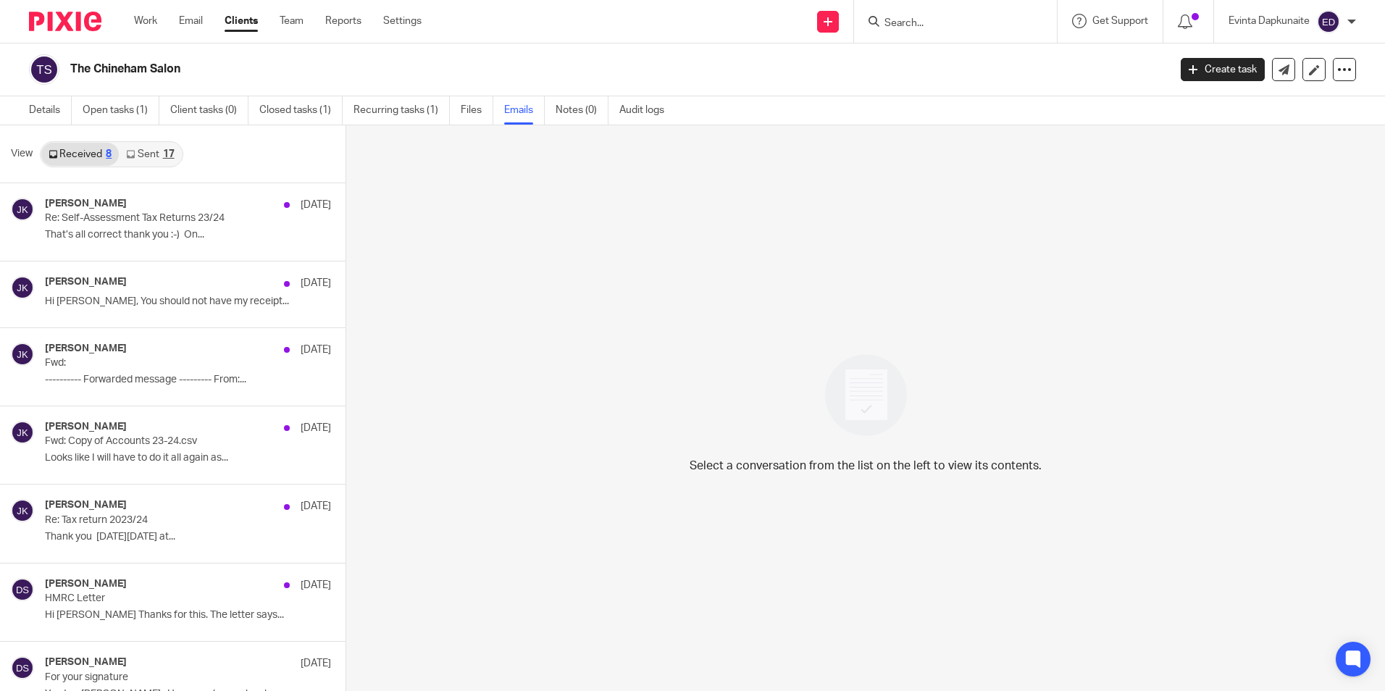
scroll to position [2, 0]
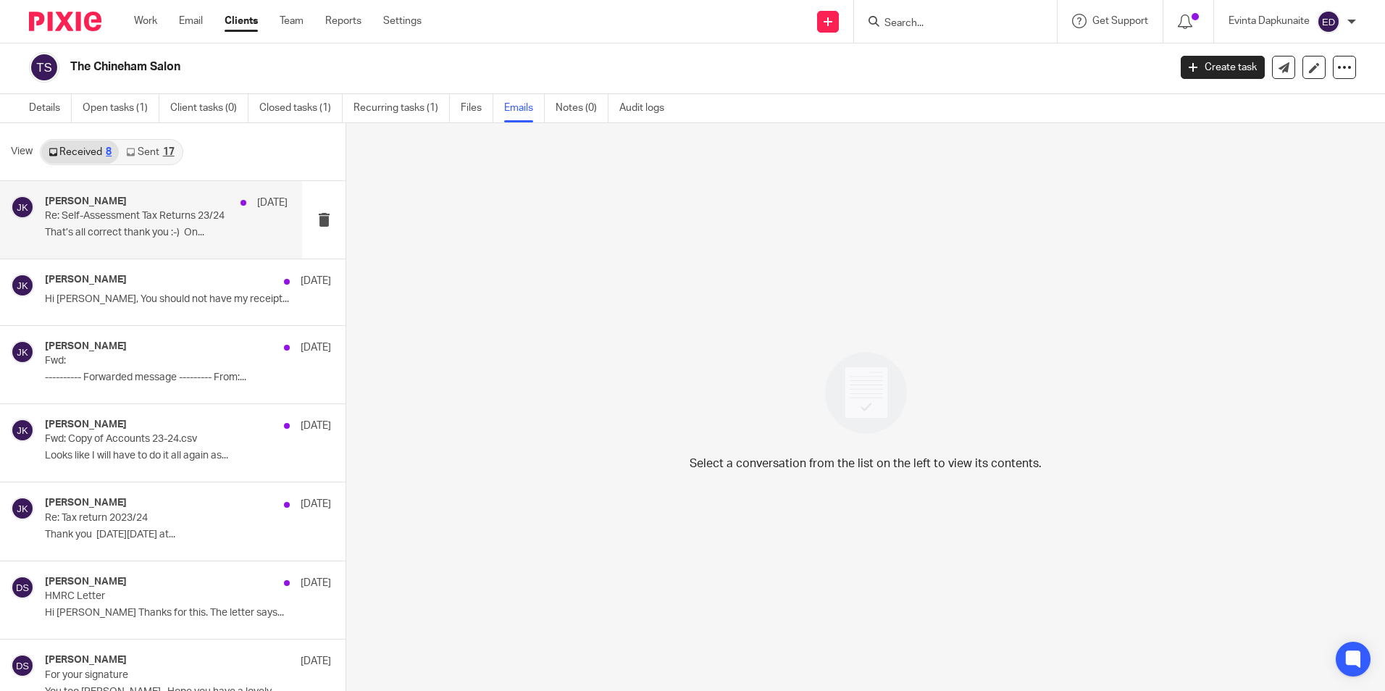
click at [166, 229] on p "That’s all correct thank you :-) On..." at bounding box center [166, 233] width 243 height 12
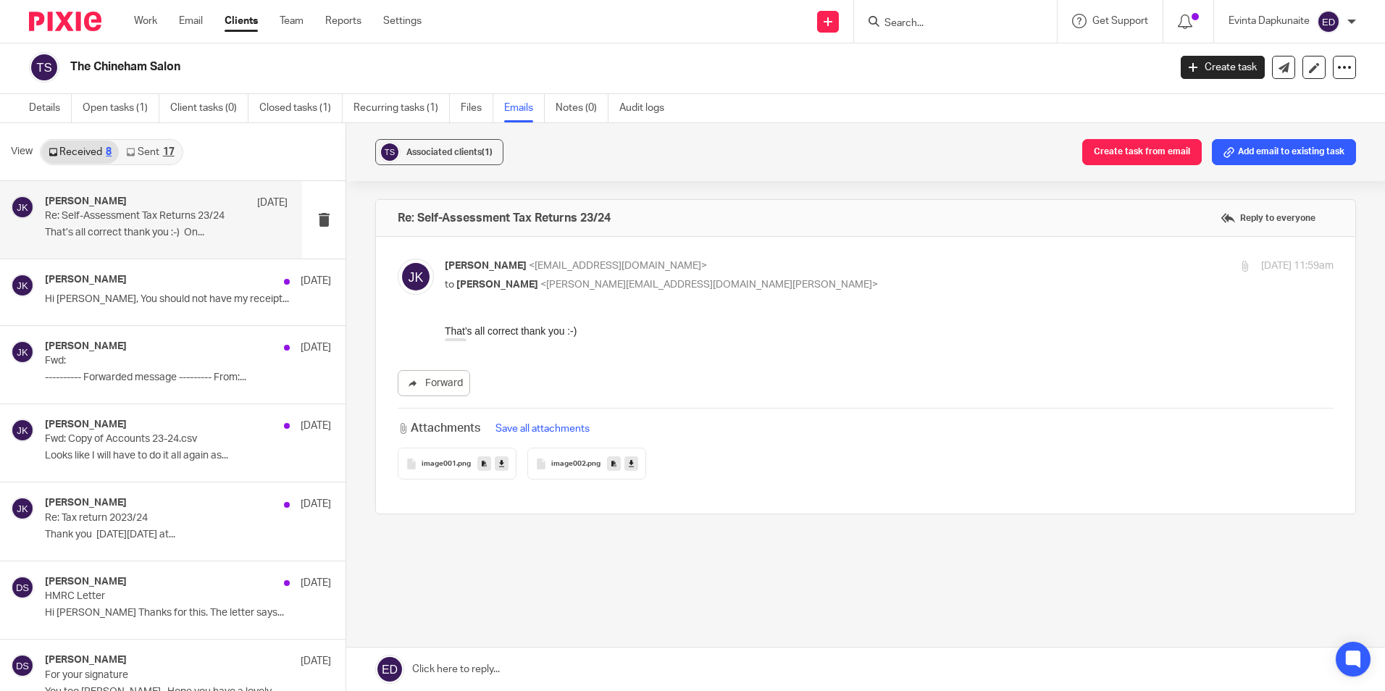
scroll to position [0, 0]
drag, startPoint x: 125, startPoint y: 112, endPoint x: 133, endPoint y: 120, distance: 11.3
click at [125, 112] on link "Open tasks (1)" at bounding box center [121, 108] width 77 height 28
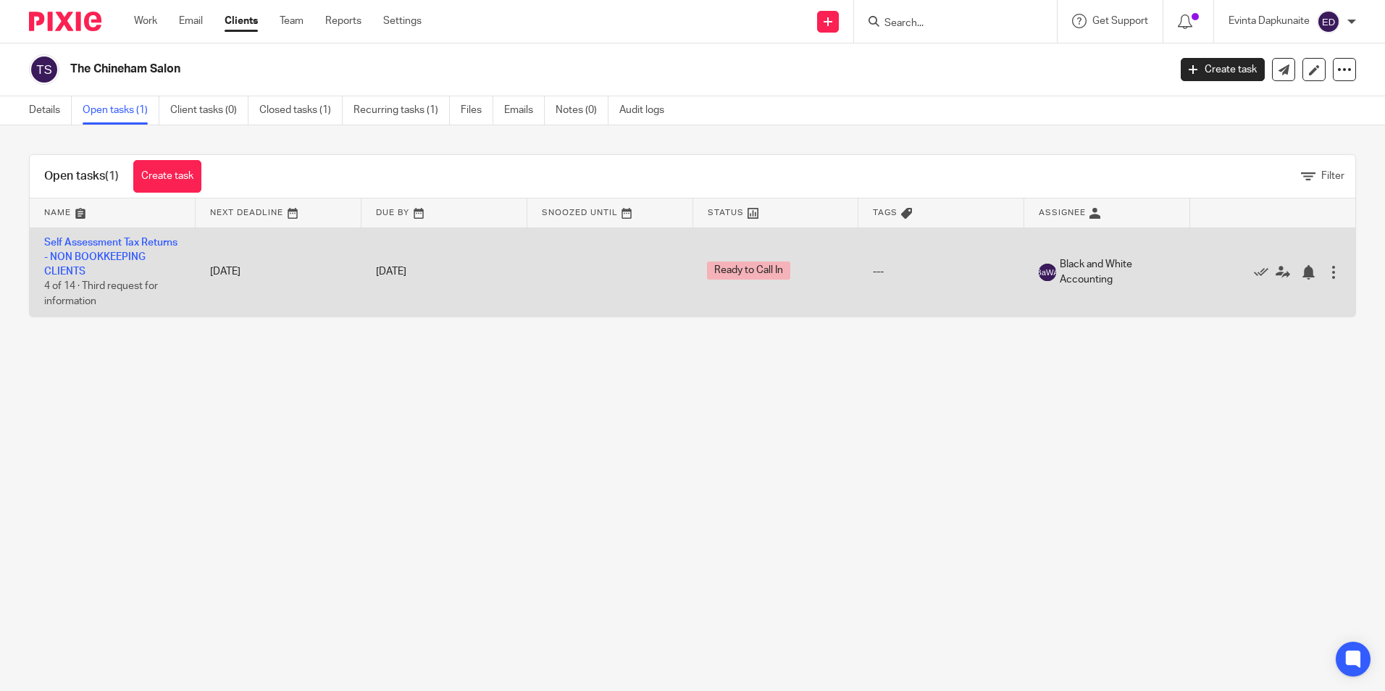
click at [114, 264] on td "Self Assessment Tax Returns - NON BOOKKEEPING CLIENTS 4 of 14 · Third request f…" at bounding box center [113, 271] width 166 height 89
click at [98, 266] on td "Self Assessment Tax Returns - NON BOOKKEEPING CLIENTS 4 of 14 · Third request f…" at bounding box center [113, 271] width 166 height 89
click at [96, 275] on link "Self Assessment Tax Returns - NON BOOKKEEPING CLIENTS" at bounding box center [110, 258] width 133 height 40
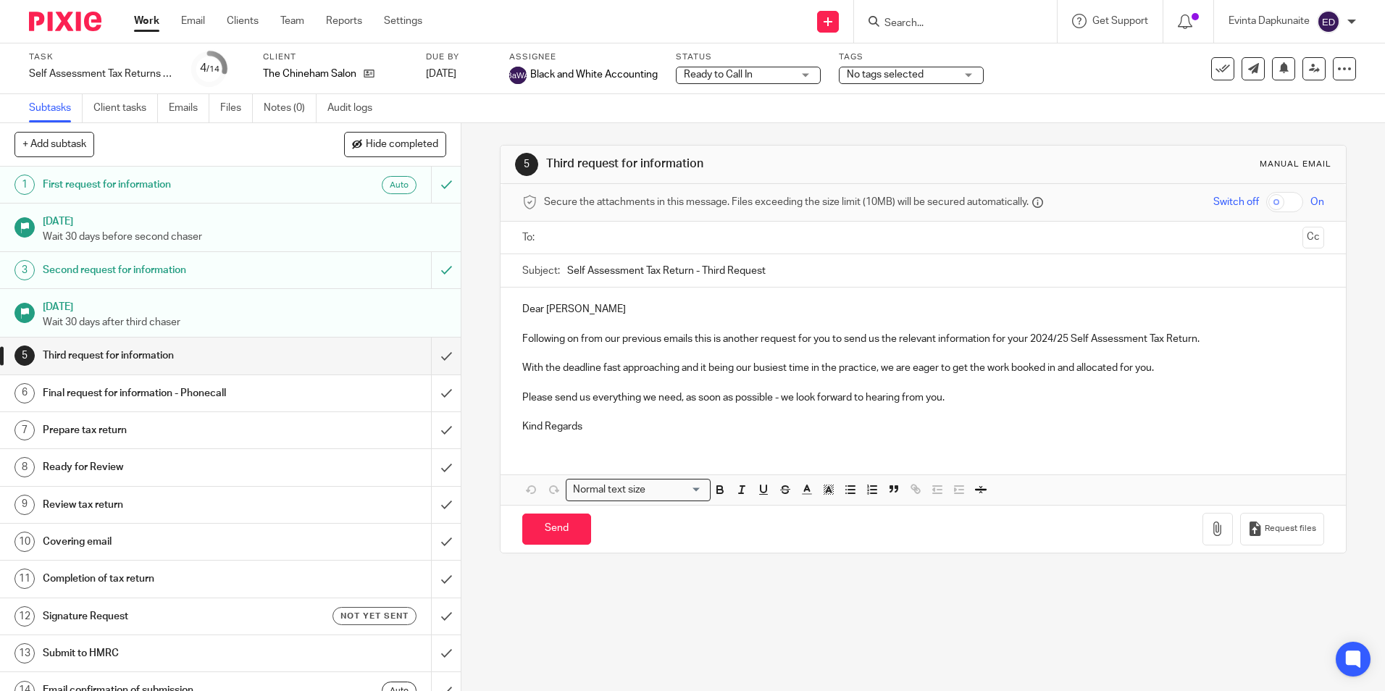
click at [924, 17] on input "Search" at bounding box center [948, 23] width 130 height 13
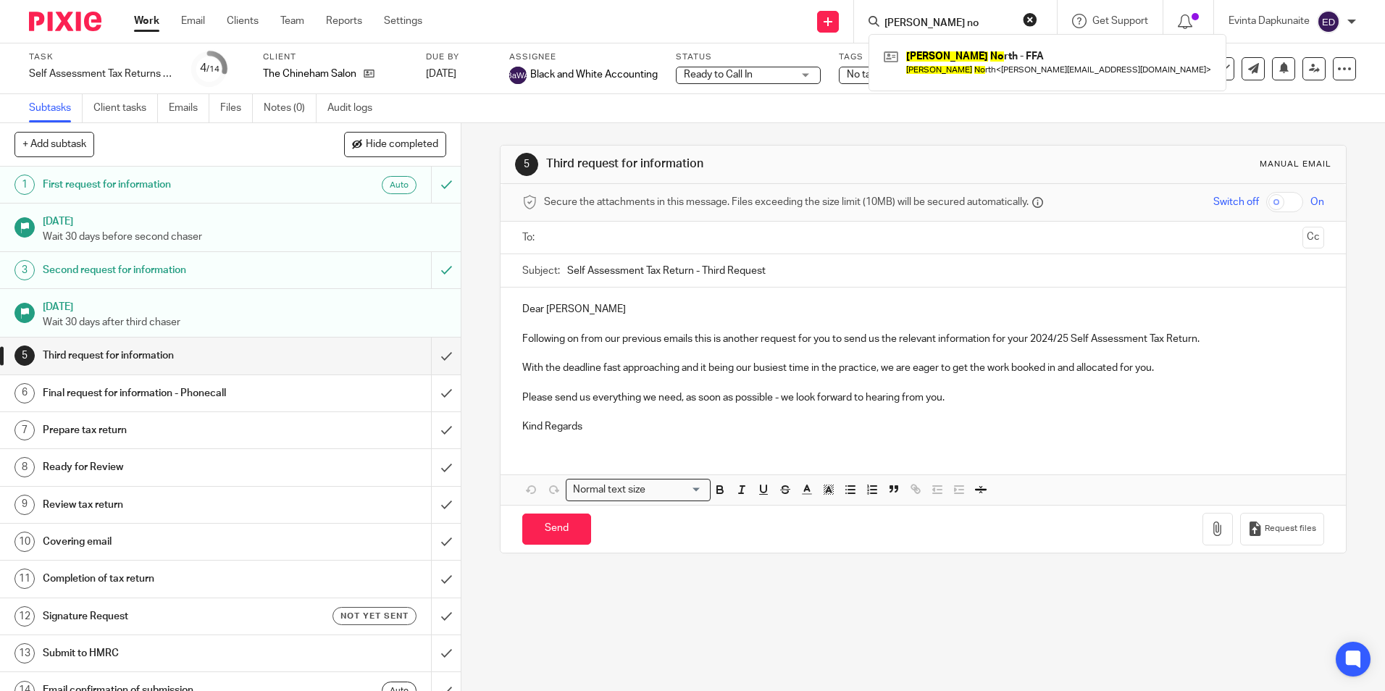
type input "michael no"
click at [921, 46] on link at bounding box center [1047, 62] width 335 height 33
click at [923, 54] on link at bounding box center [1047, 62] width 335 height 33
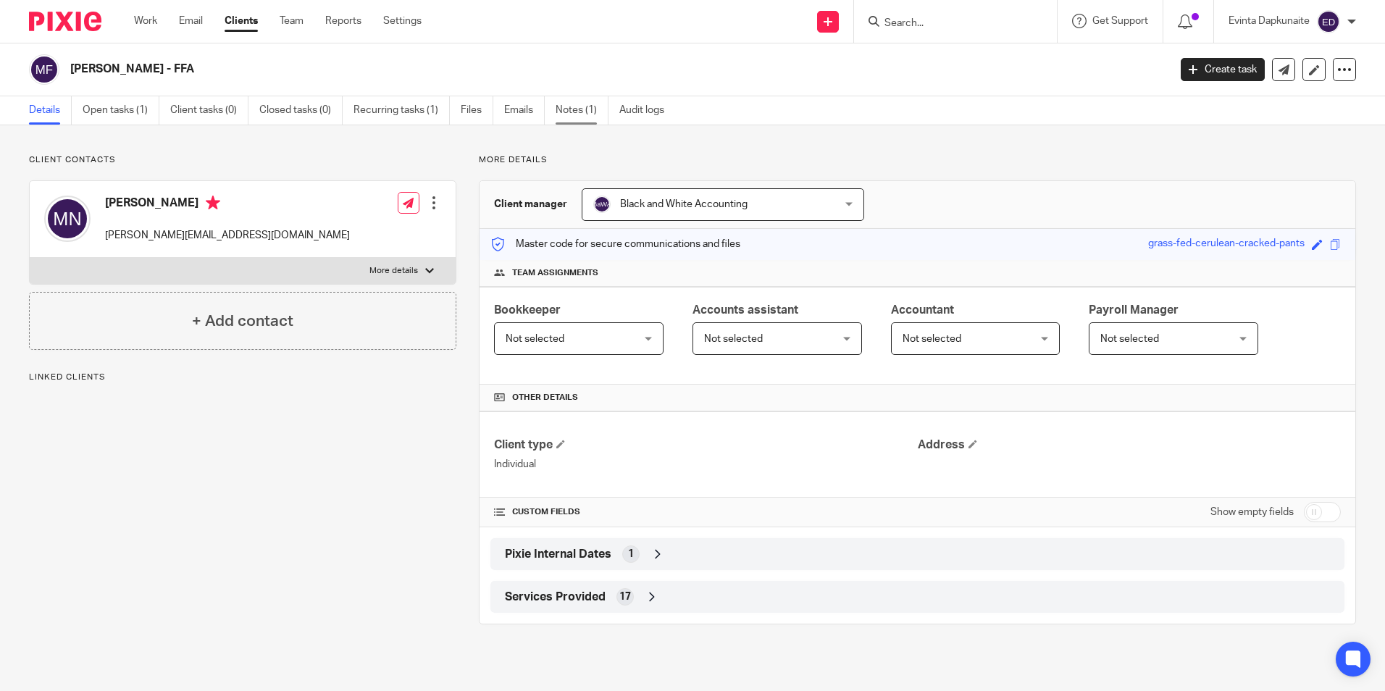
click at [575, 110] on link "Notes (1)" at bounding box center [581, 110] width 53 height 28
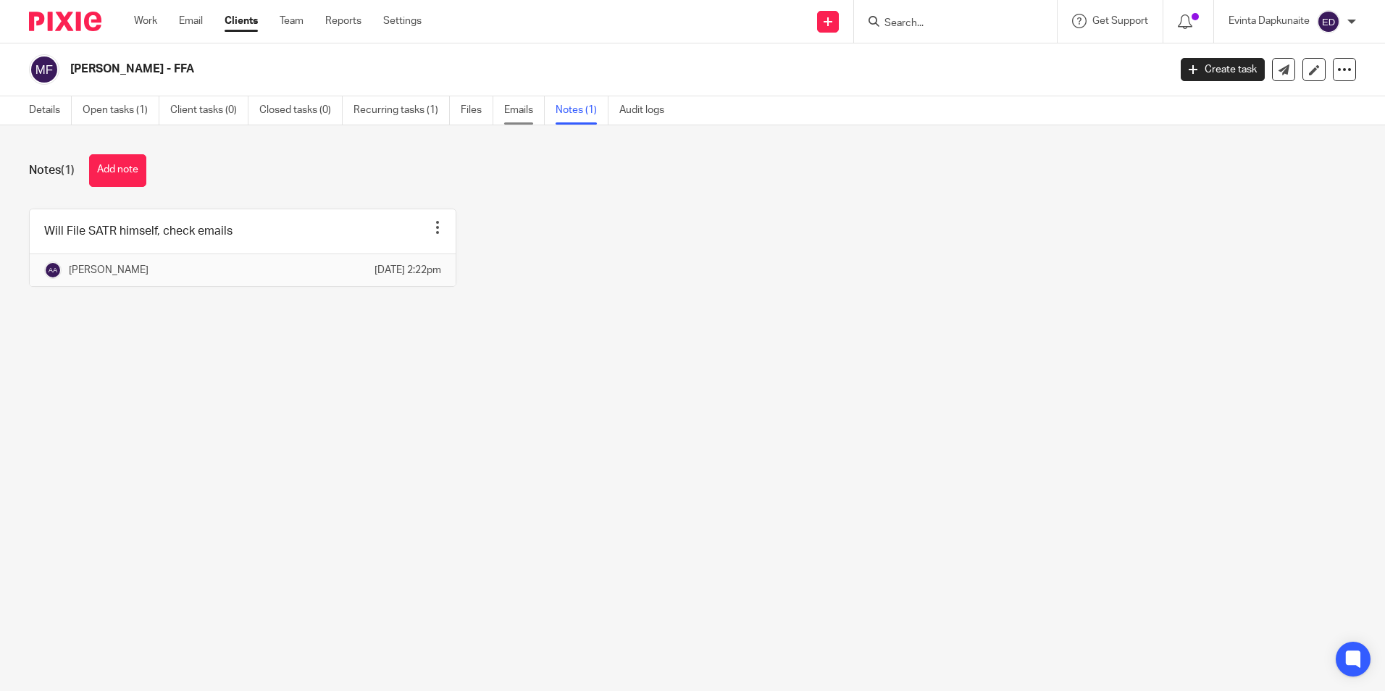
click at [529, 108] on link "Emails" at bounding box center [524, 110] width 41 height 28
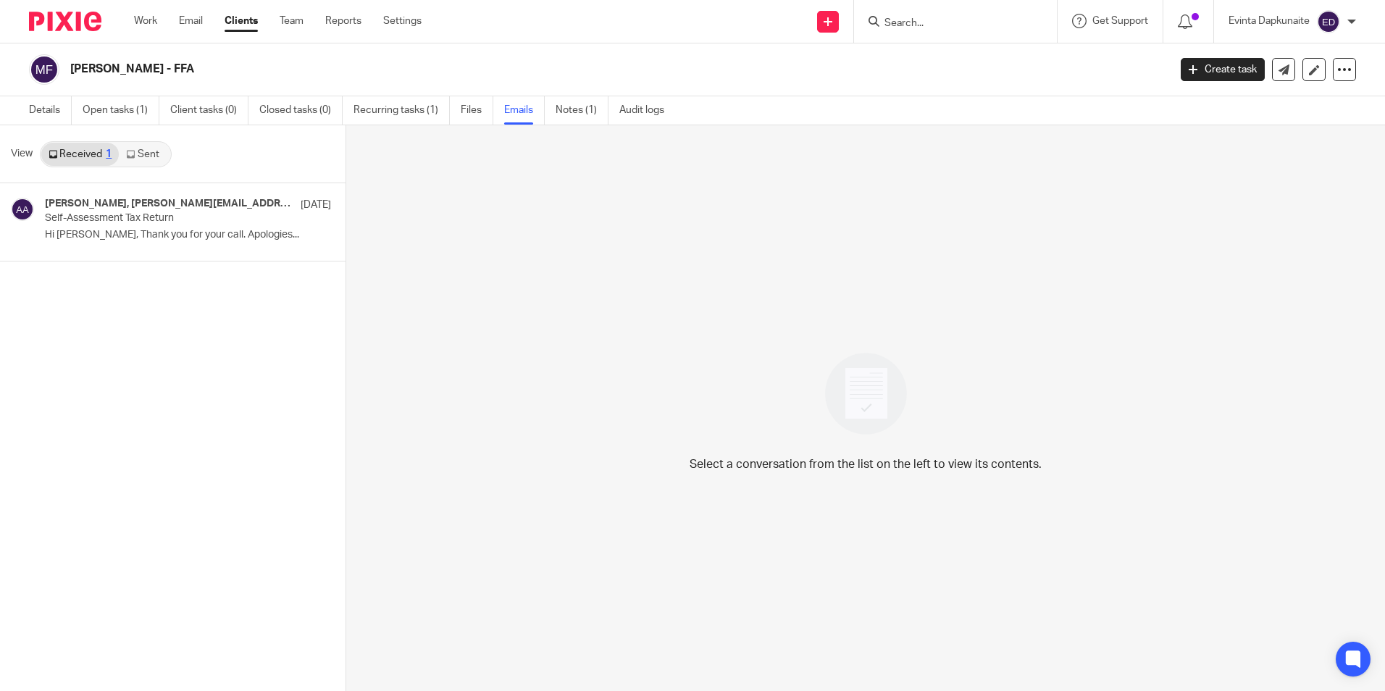
click at [151, 156] on link "Sent" at bounding box center [144, 154] width 51 height 23
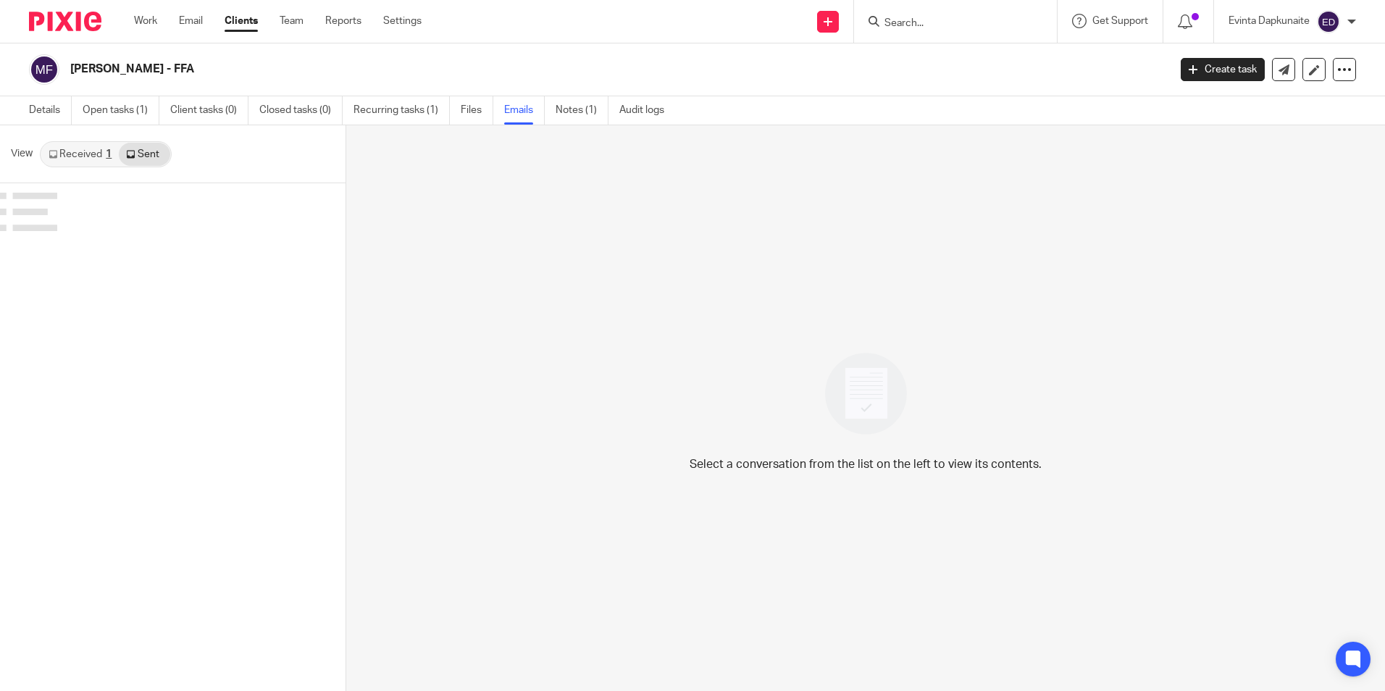
click at [108, 156] on div "1" at bounding box center [109, 154] width 6 height 10
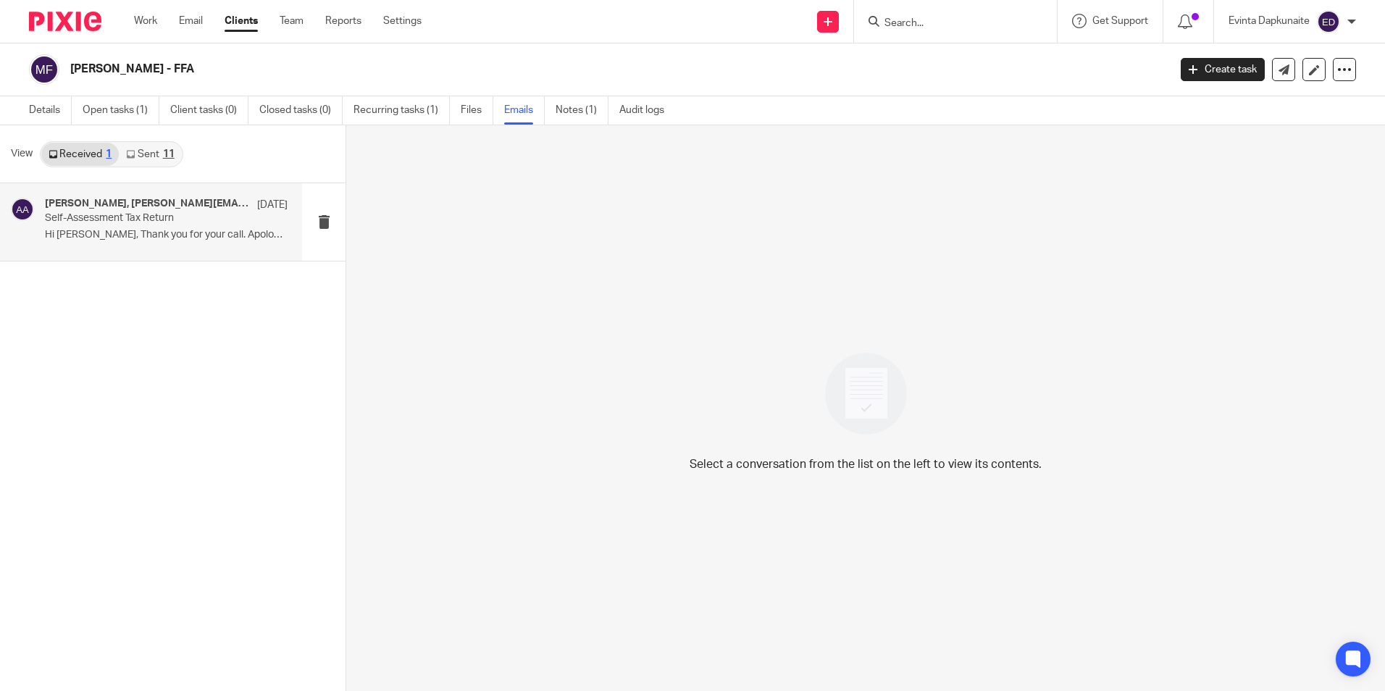
click at [128, 218] on p "Self-Assessment Tax Return" at bounding box center [142, 218] width 194 height 12
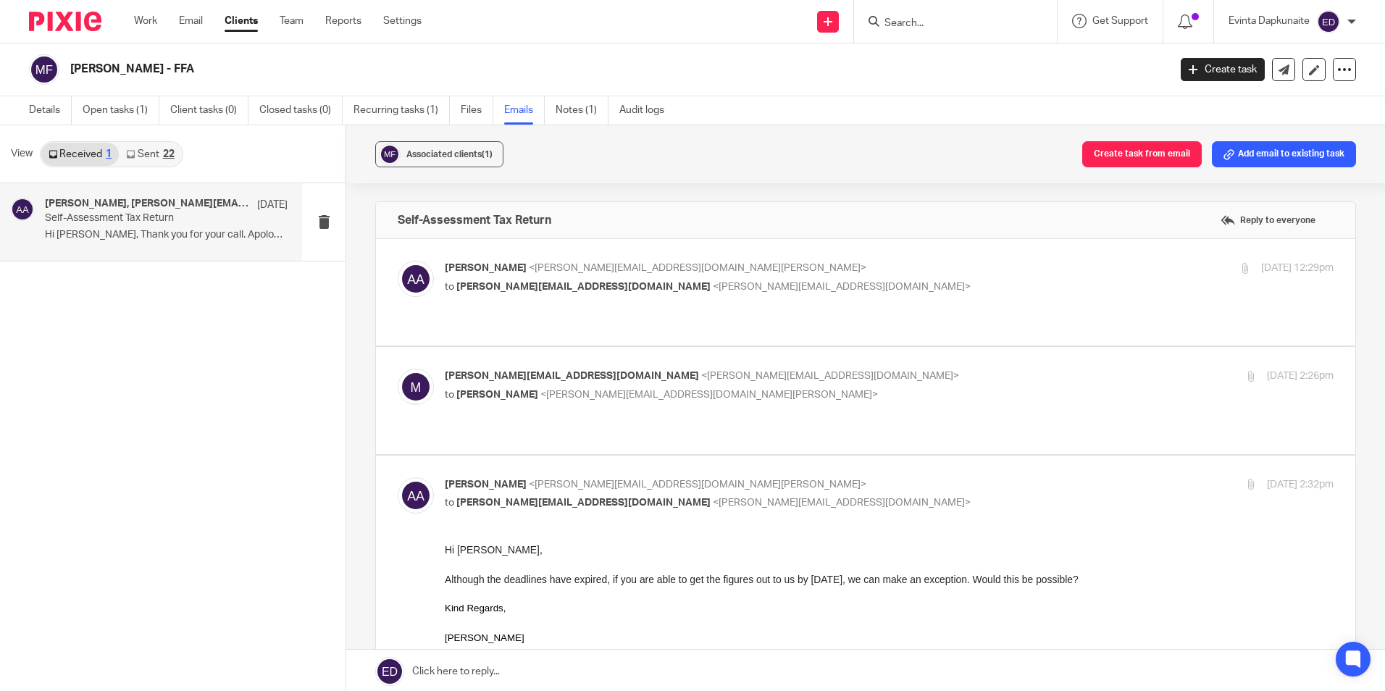
click at [813, 369] on p "mike@ompgroup.co.uk <mike@ompgroup.co.uk>" at bounding box center [741, 376] width 592 height 15
checkbox input "true"
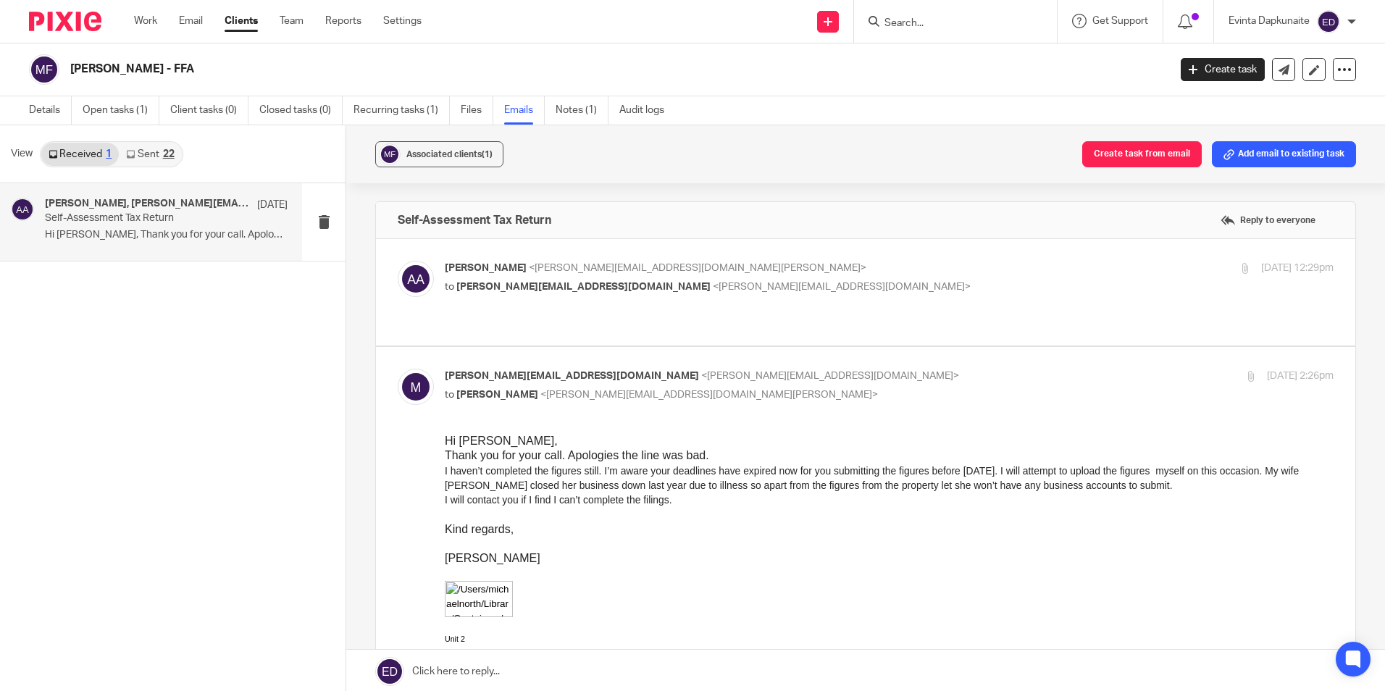
click at [820, 288] on p "to mike@ompgroup.co.uk <mike@ompgroup.co.uk>" at bounding box center [741, 287] width 592 height 15
checkbox input "true"
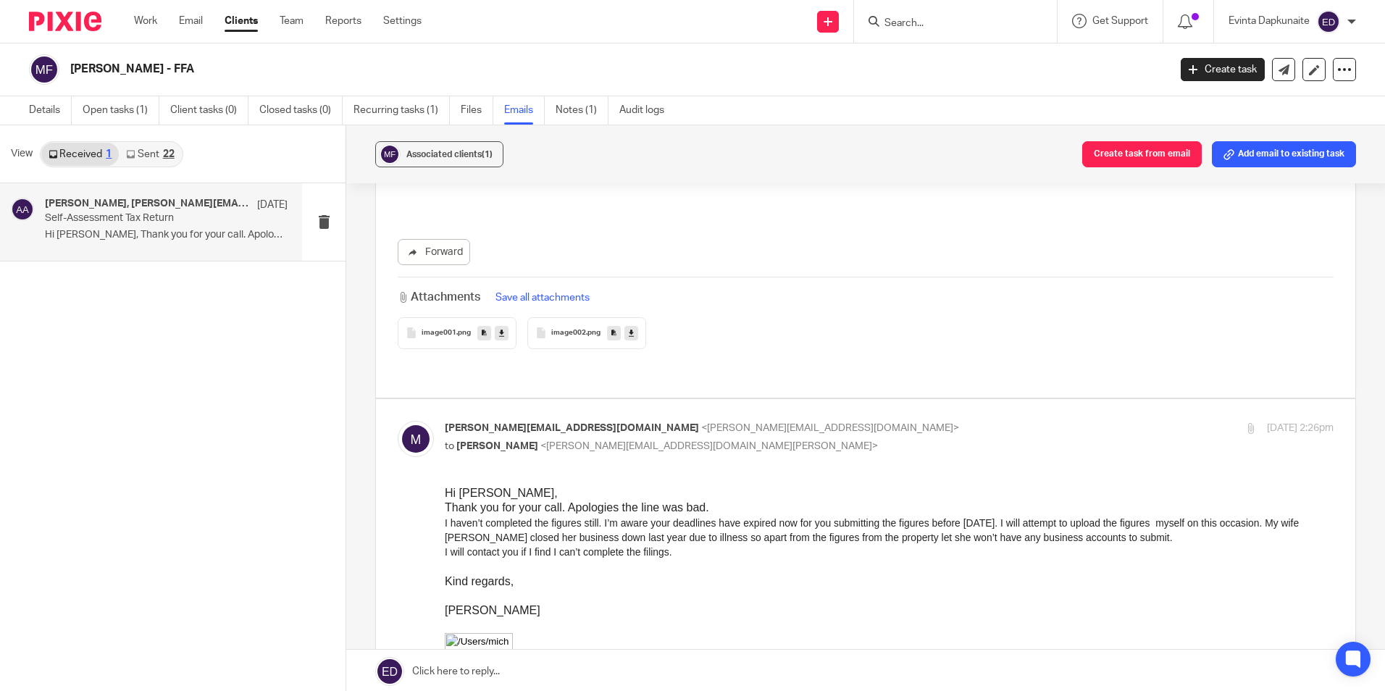
scroll to position [724, 0]
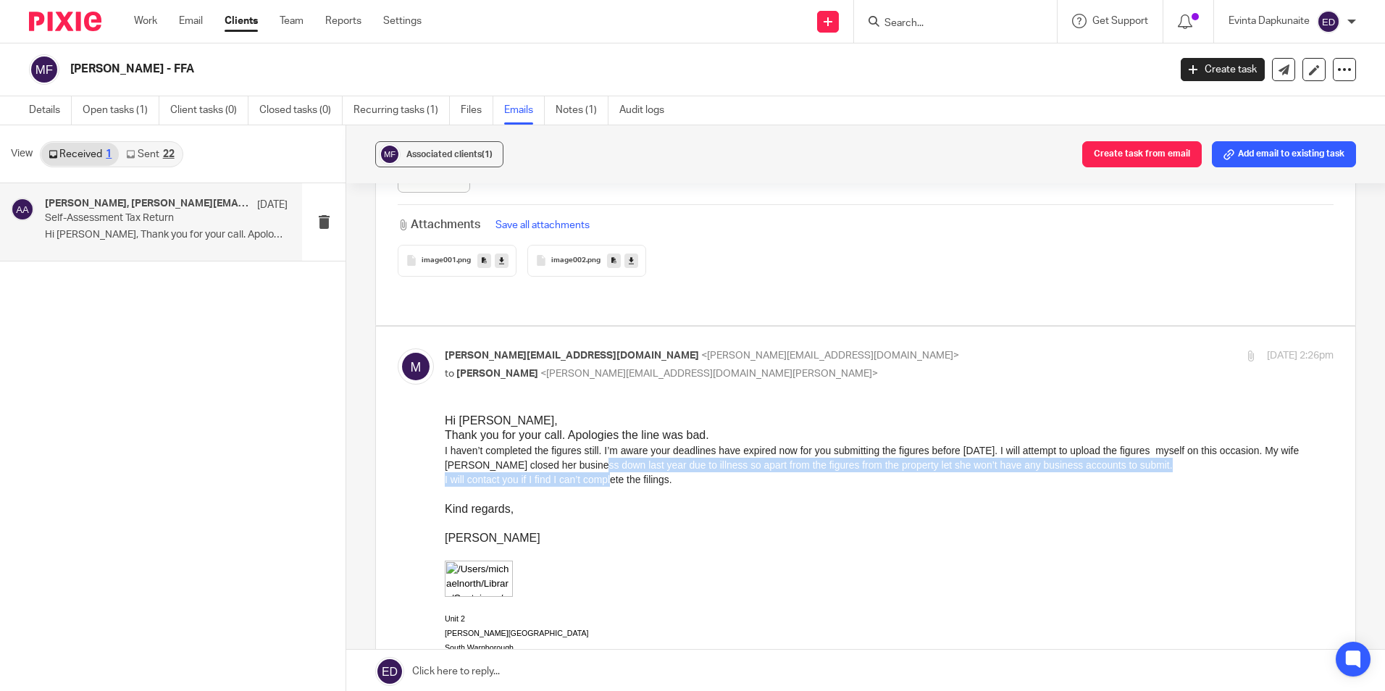
drag, startPoint x: 577, startPoint y: 470, endPoint x: 613, endPoint y: 471, distance: 36.2
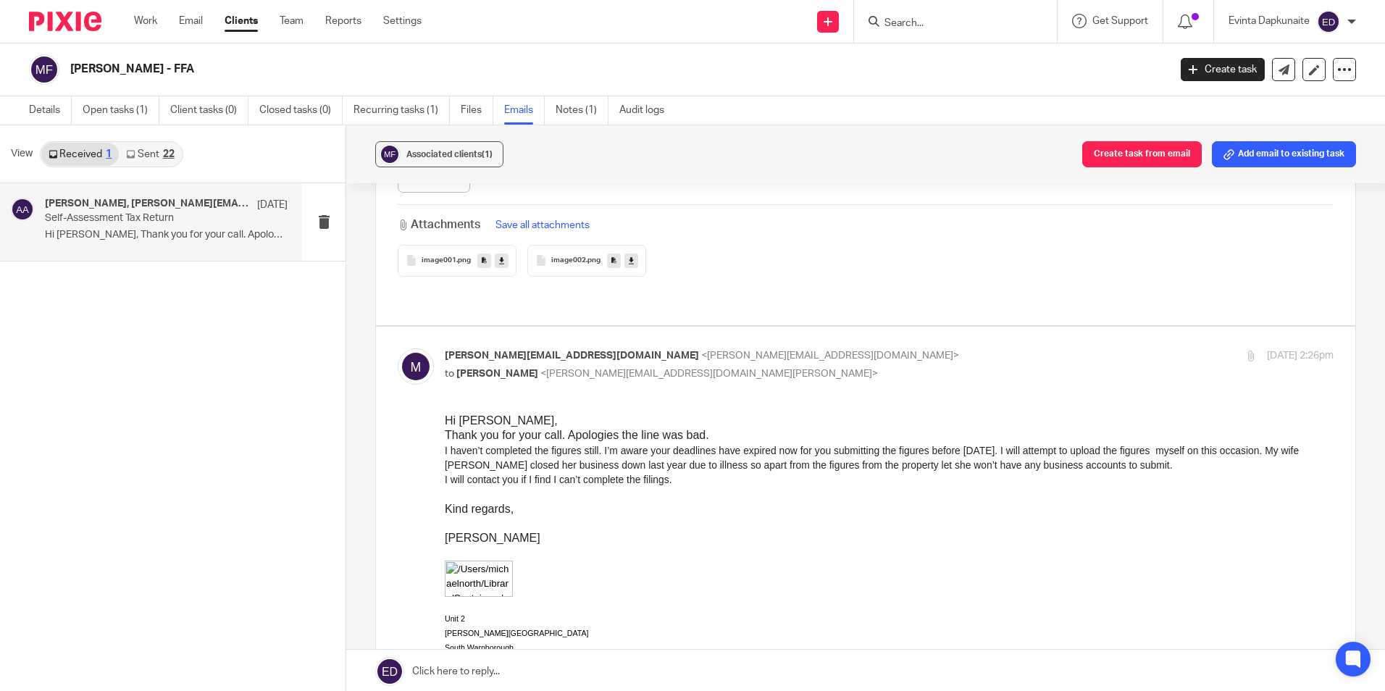
drag, startPoint x: 613, startPoint y: 471, endPoint x: 653, endPoint y: 478, distance: 40.4
click at [653, 478] on div "I will contact you if I find I can’t complete the filings." at bounding box center [889, 478] width 889 height 14
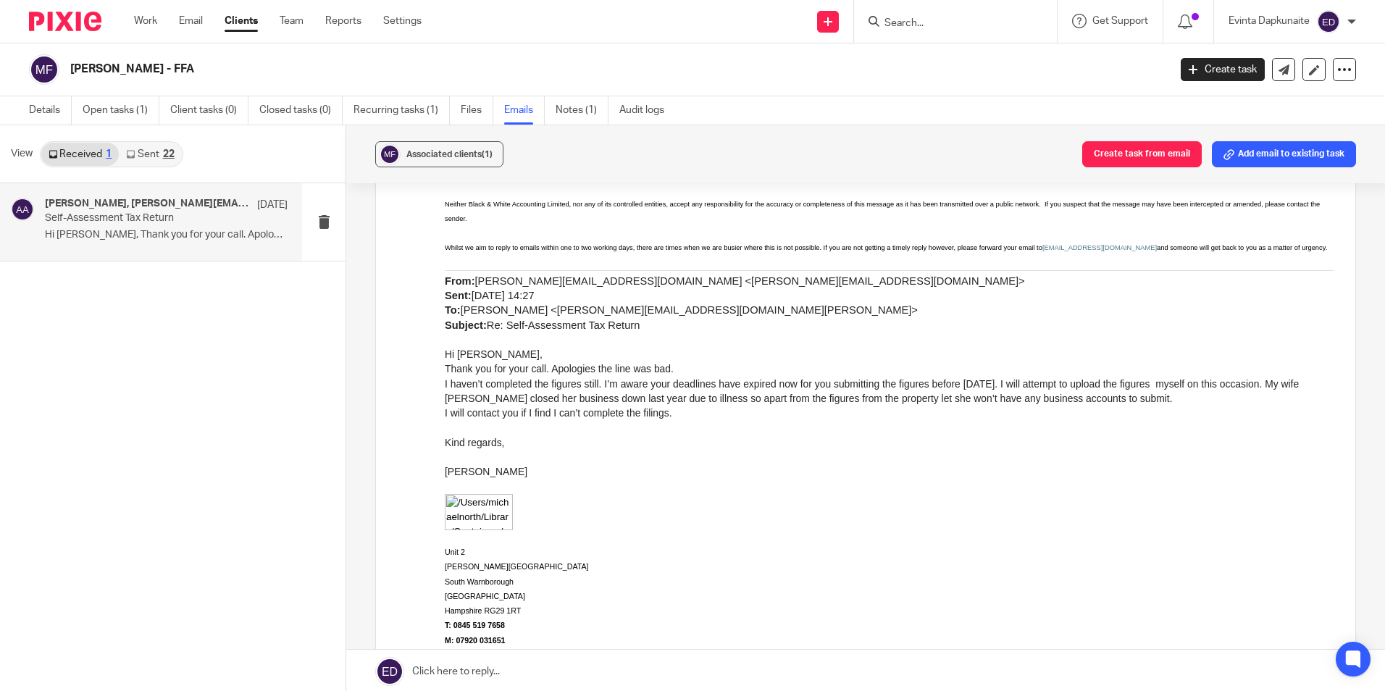
scroll to position [3114, 0]
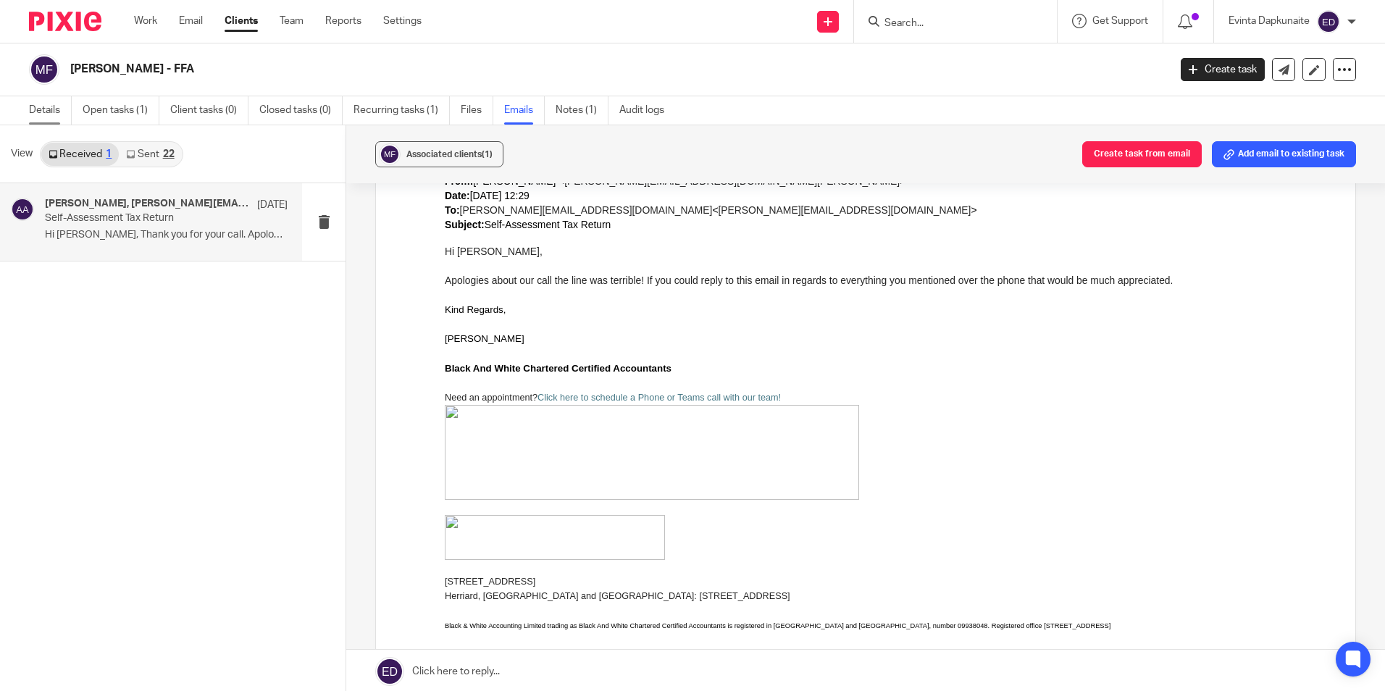
click at [49, 116] on link "Details" at bounding box center [50, 110] width 43 height 28
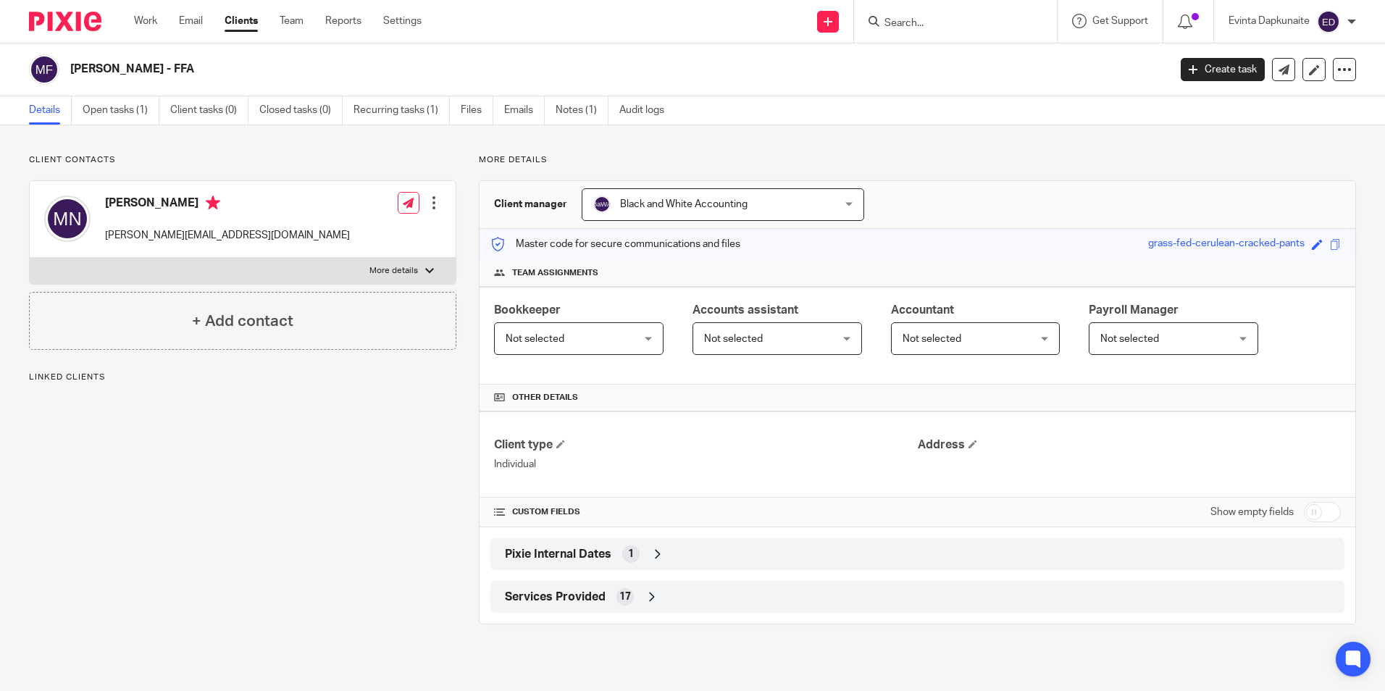
click at [377, 267] on p "More details" at bounding box center [393, 271] width 49 height 12
click at [30, 258] on input "More details" at bounding box center [29, 257] width 1 height 1
checkbox input "true"
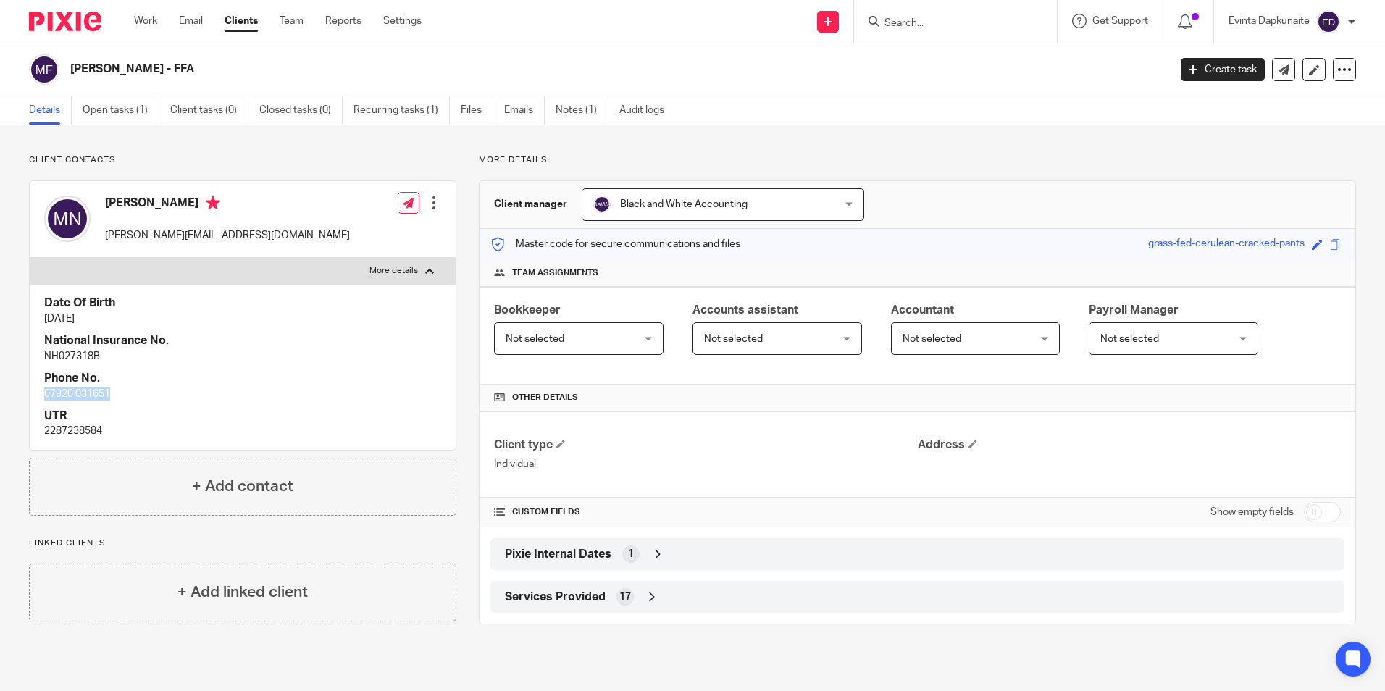
drag, startPoint x: 43, startPoint y: 391, endPoint x: 110, endPoint y: 389, distance: 66.7
click at [110, 389] on div "Date Of Birth [DATE] National Insurance No. NH027318B Phone No. [PHONE_NUMBER] …" at bounding box center [243, 366] width 426 height 165
drag, startPoint x: 106, startPoint y: 389, endPoint x: 93, endPoint y: 390, distance: 13.1
copy p "07920 031651"
click at [910, 23] on input "Search" at bounding box center [948, 23] width 130 height 13
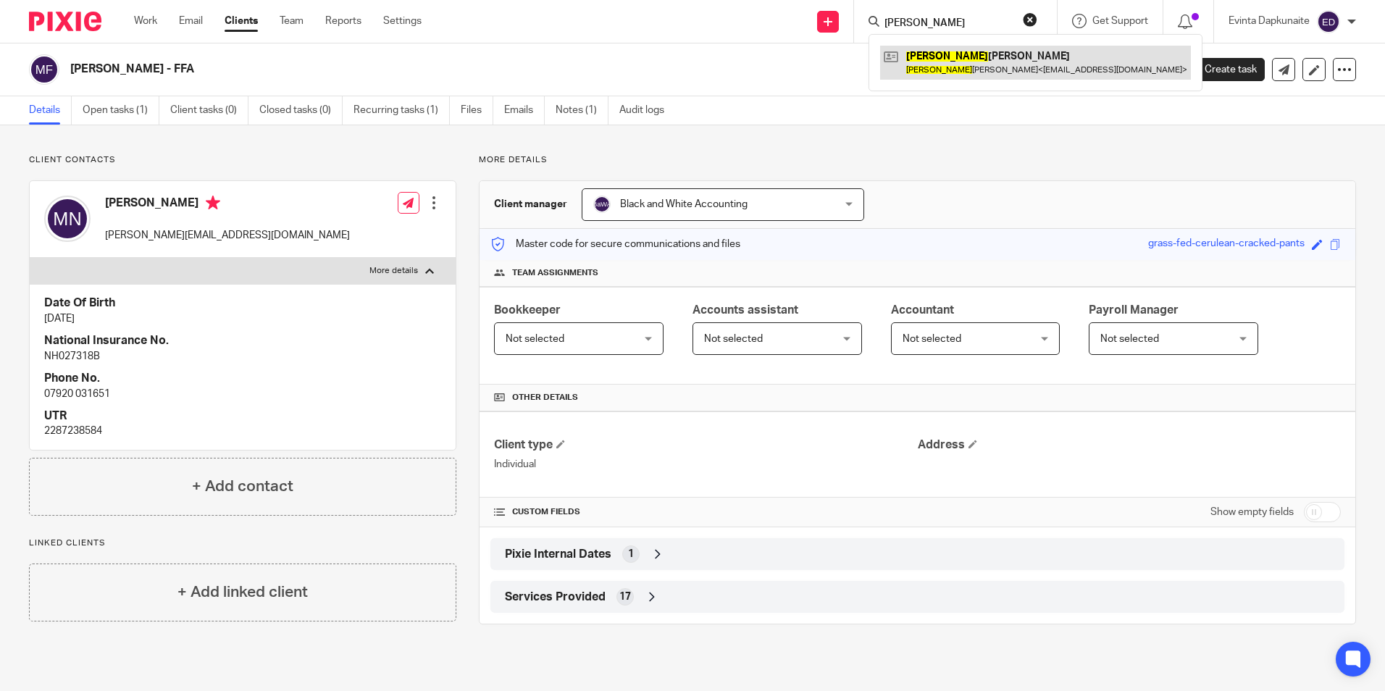
type input "[PERSON_NAME]"
click at [952, 54] on link at bounding box center [1035, 62] width 311 height 33
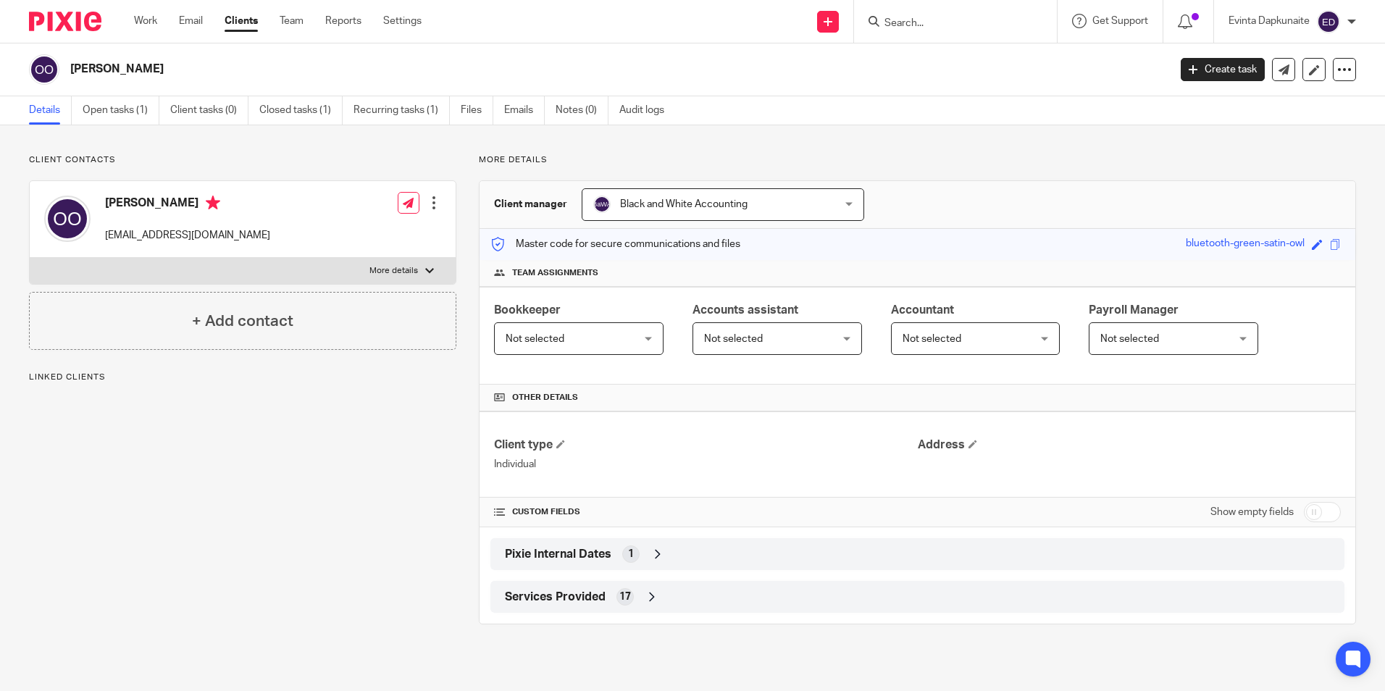
click at [385, 268] on p "More details" at bounding box center [393, 271] width 49 height 12
click at [30, 258] on input "More details" at bounding box center [29, 257] width 1 height 1
checkbox input "true"
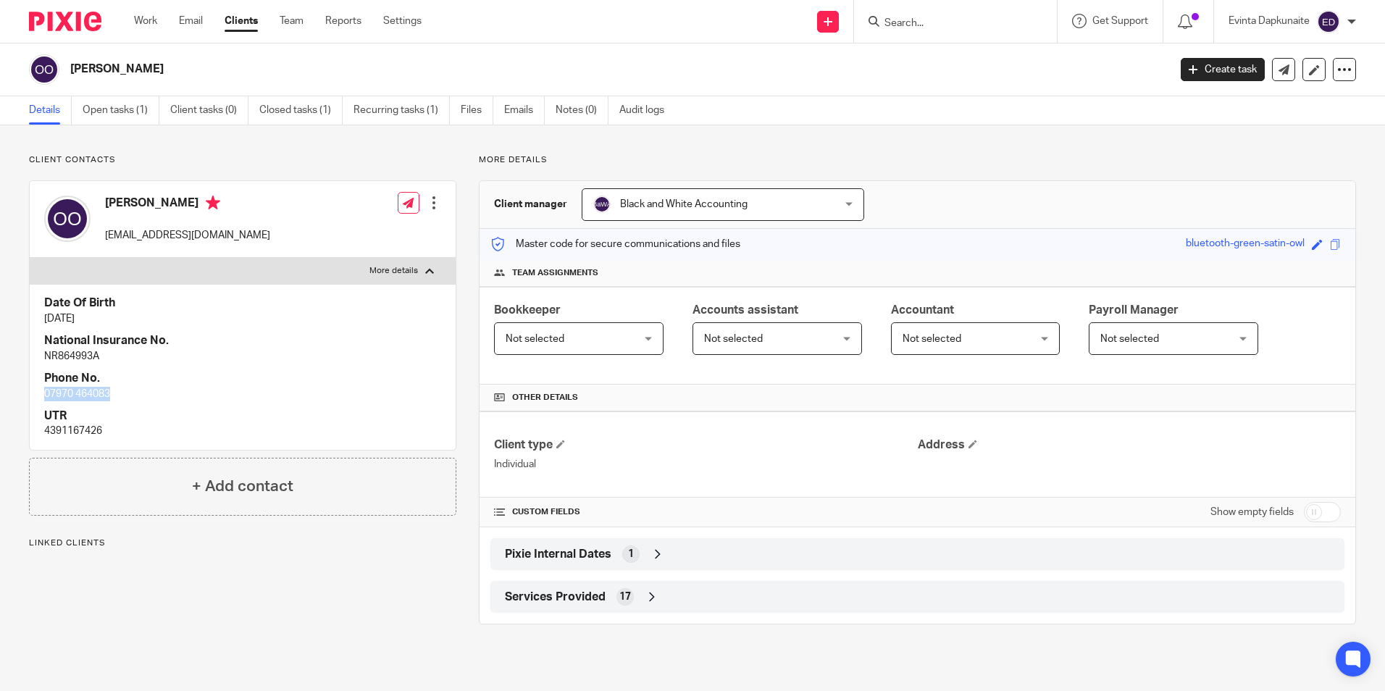
drag, startPoint x: 43, startPoint y: 392, endPoint x: 113, endPoint y: 392, distance: 70.3
click at [113, 392] on div "Date Of Birth [DATE] National Insurance No. NR864993A Phone No. [PHONE_NUMBER] …" at bounding box center [243, 366] width 426 height 165
drag, startPoint x: 112, startPoint y: 392, endPoint x: 102, endPoint y: 392, distance: 9.4
copy p "07970 464083"
click at [919, 17] on input "Search" at bounding box center [948, 23] width 130 height 13
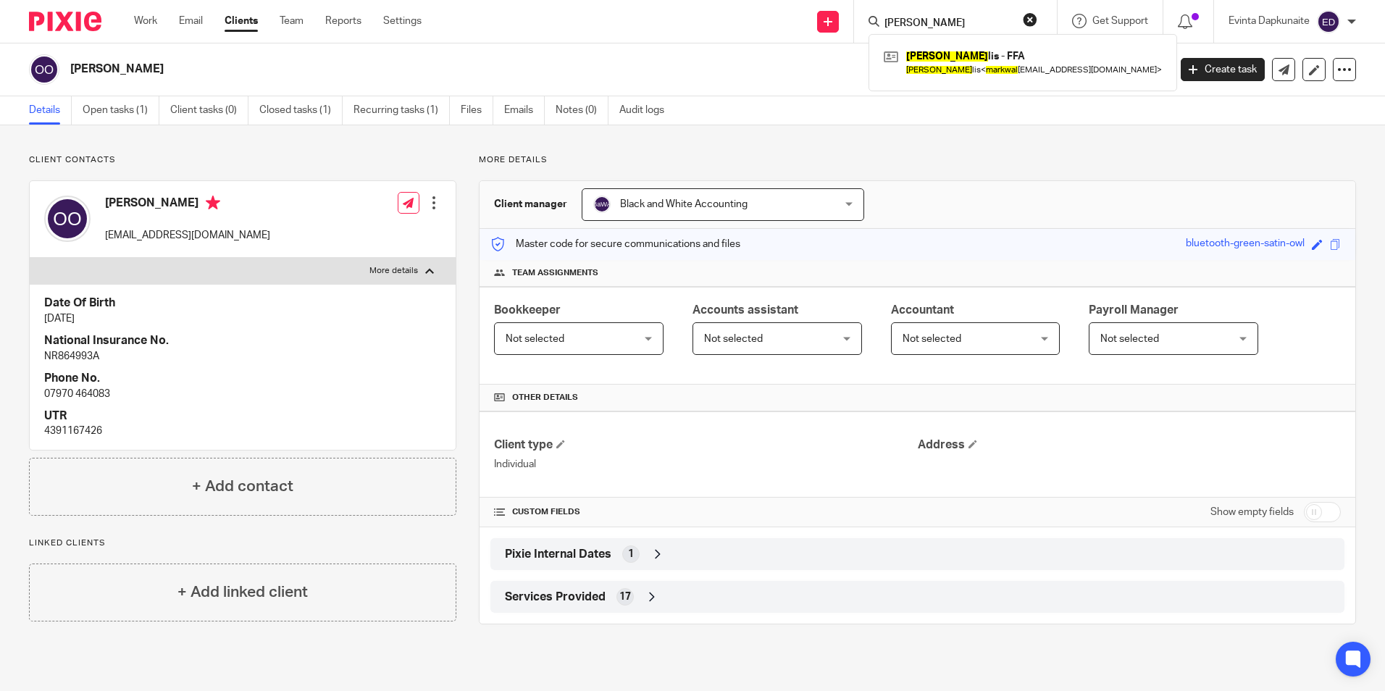
click at [947, 17] on input "mark wal" at bounding box center [948, 23] width 130 height 13
drag, startPoint x: 939, startPoint y: 25, endPoint x: 856, endPoint y: 20, distance: 82.7
click at [856, 20] on div "mark wal Mark Wal lis - FFA Mark Wal lis < markwal lis88@gmail.com >" at bounding box center [955, 21] width 203 height 43
type input "paul mea"
click at [941, 50] on link at bounding box center [1021, 62] width 283 height 33
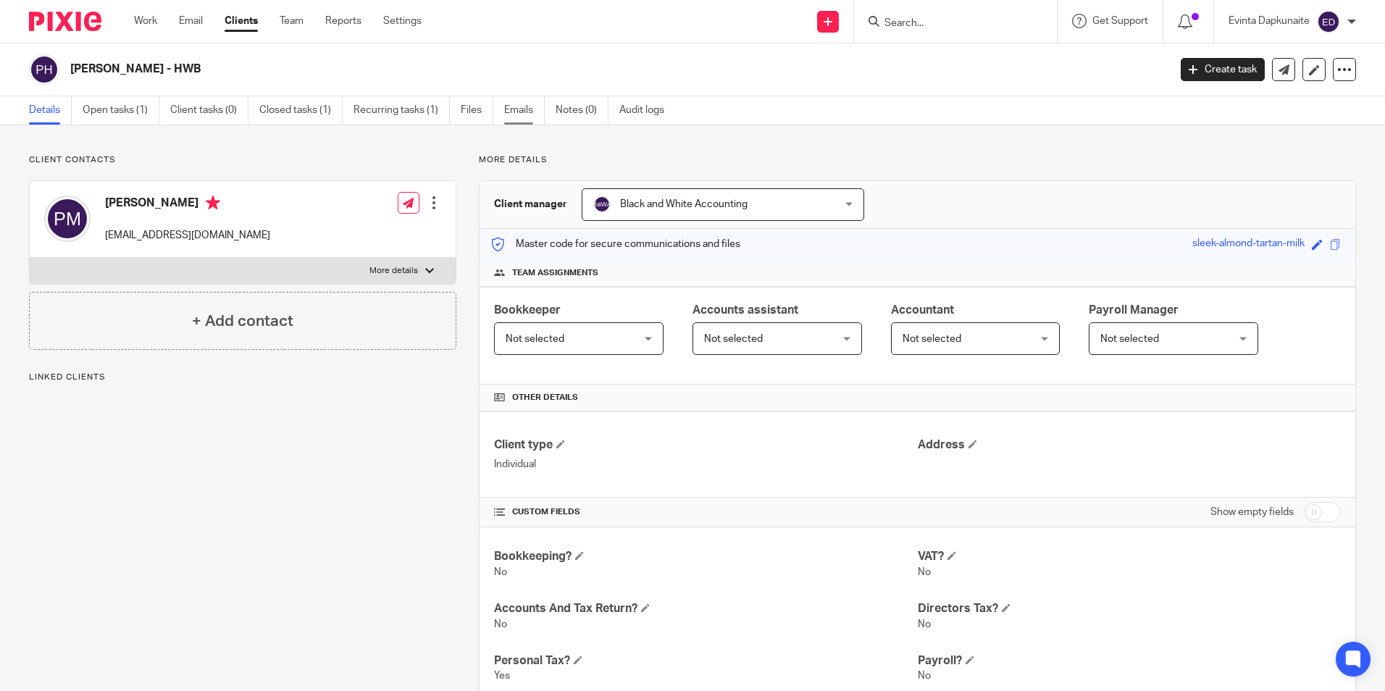
click at [534, 110] on link "Emails" at bounding box center [524, 110] width 41 height 28
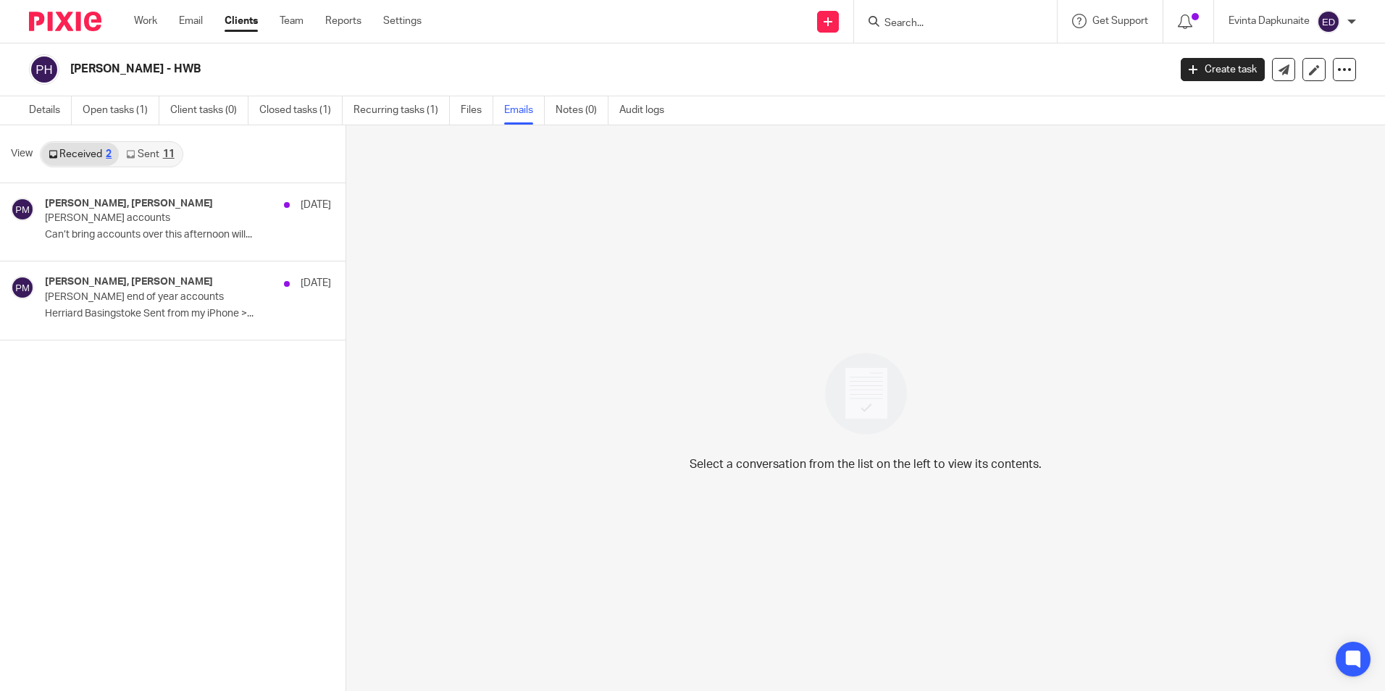
click at [132, 150] on icon at bounding box center [130, 154] width 9 height 9
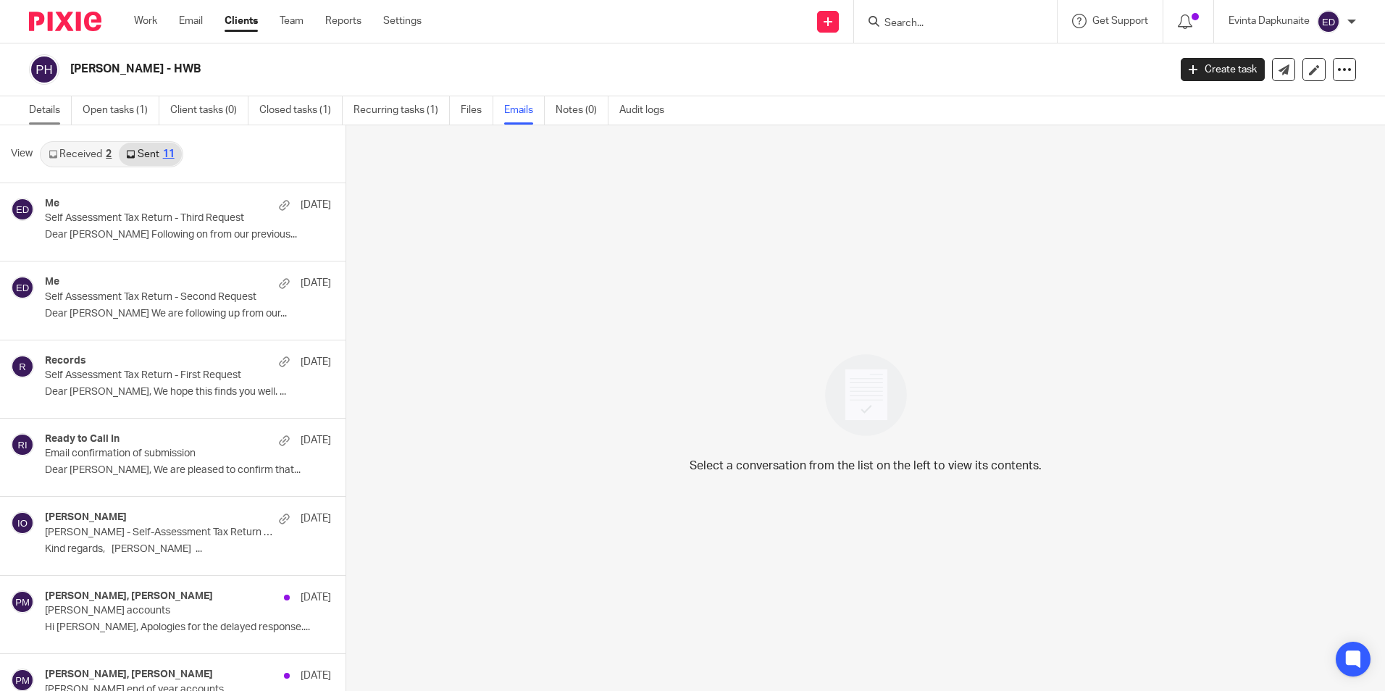
click at [62, 109] on link "Details" at bounding box center [50, 110] width 43 height 28
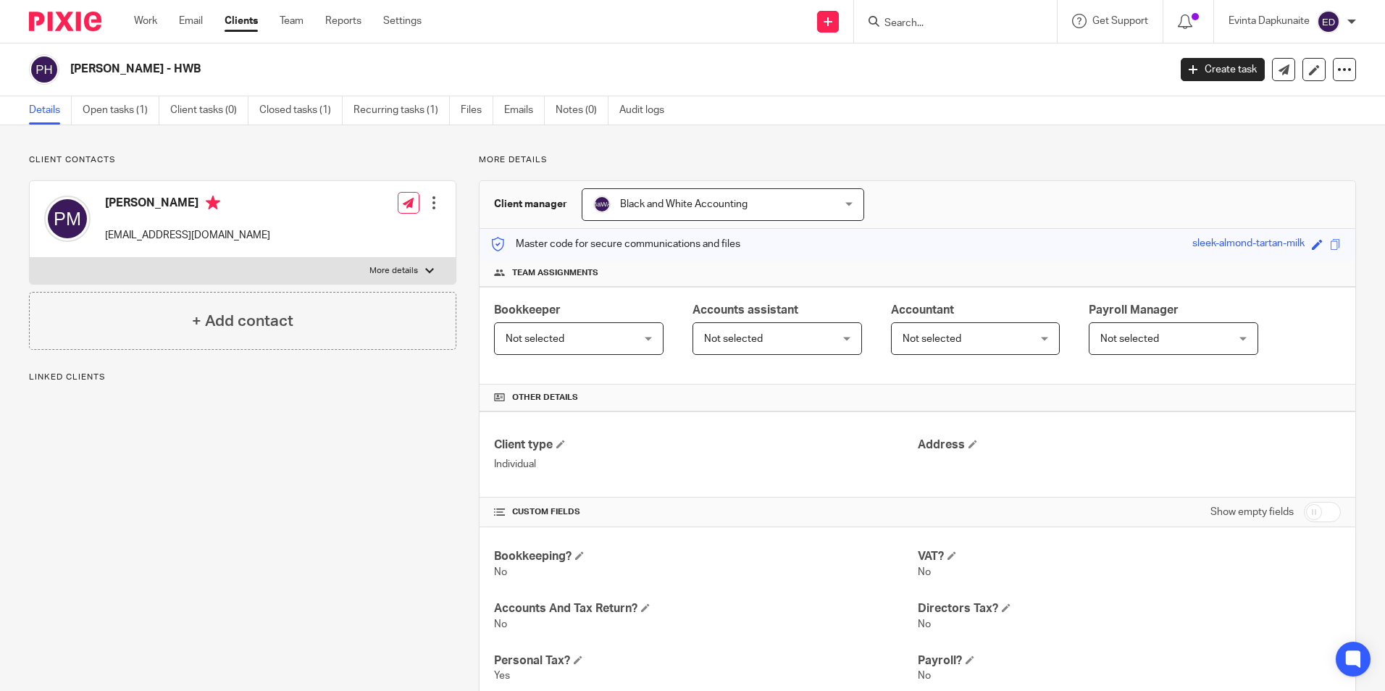
click at [391, 254] on div "[PERSON_NAME] [EMAIL_ADDRESS][DOMAIN_NAME] Edit contact Create client from cont…" at bounding box center [243, 219] width 426 height 77
click at [391, 267] on p "More details" at bounding box center [393, 271] width 49 height 12
click at [30, 258] on input "More details" at bounding box center [29, 257] width 1 height 1
checkbox input "true"
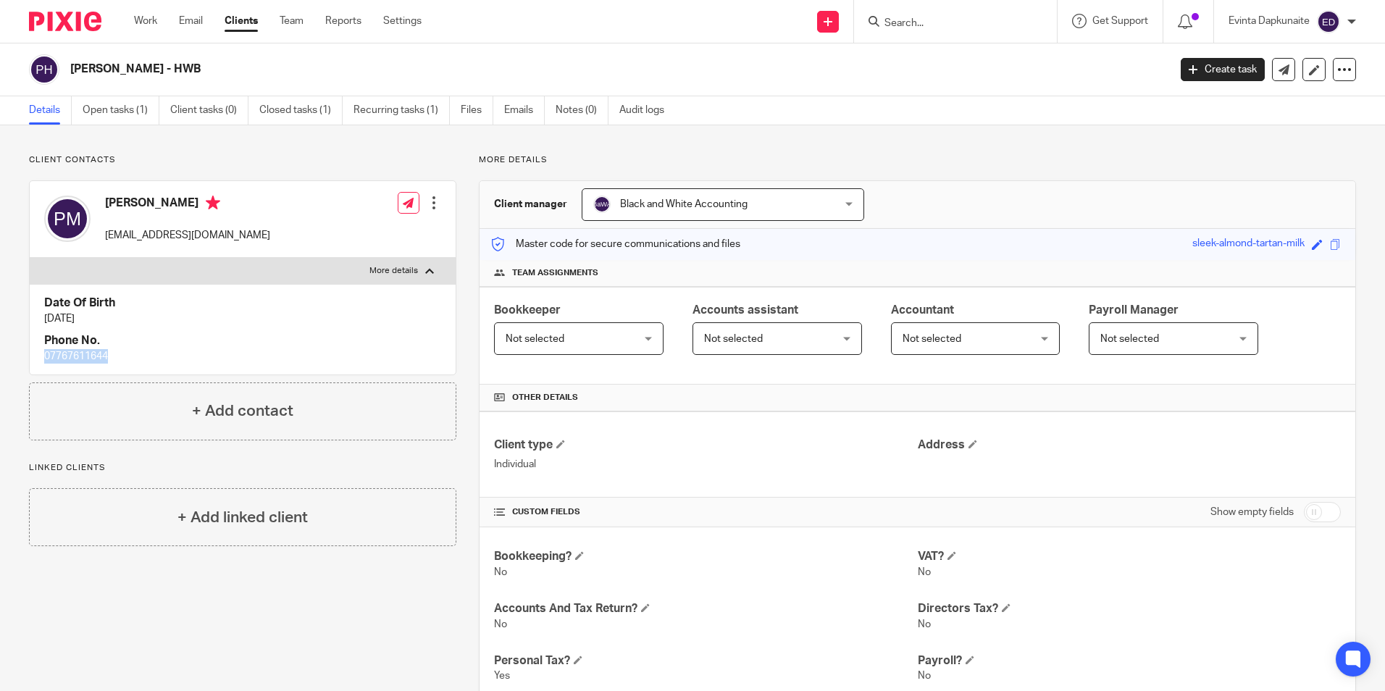
drag, startPoint x: 44, startPoint y: 353, endPoint x: 112, endPoint y: 353, distance: 67.4
click at [112, 353] on p "07767611644" at bounding box center [242, 356] width 397 height 14
drag, startPoint x: 112, startPoint y: 353, endPoint x: 91, endPoint y: 353, distance: 20.3
copy p "07767611644"
click at [928, 21] on input "Search" at bounding box center [948, 23] width 130 height 13
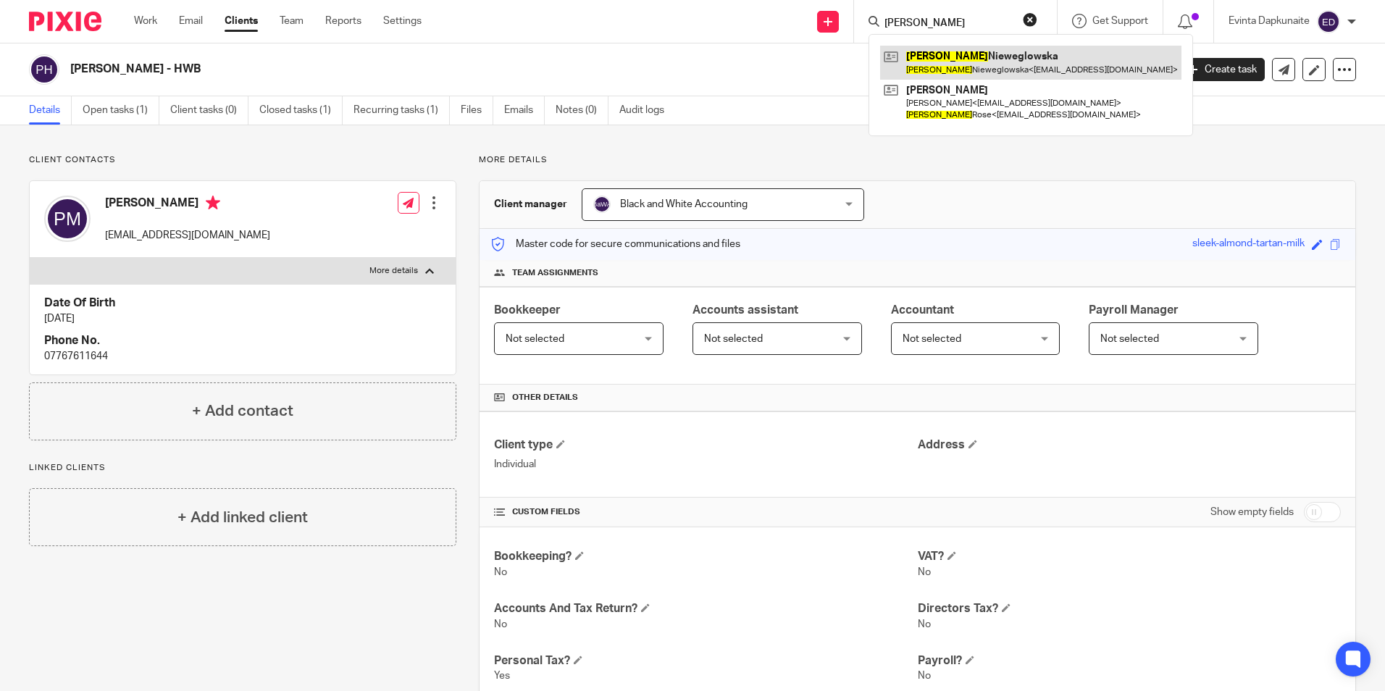
type input "paulina"
click at [954, 53] on link at bounding box center [1030, 62] width 301 height 33
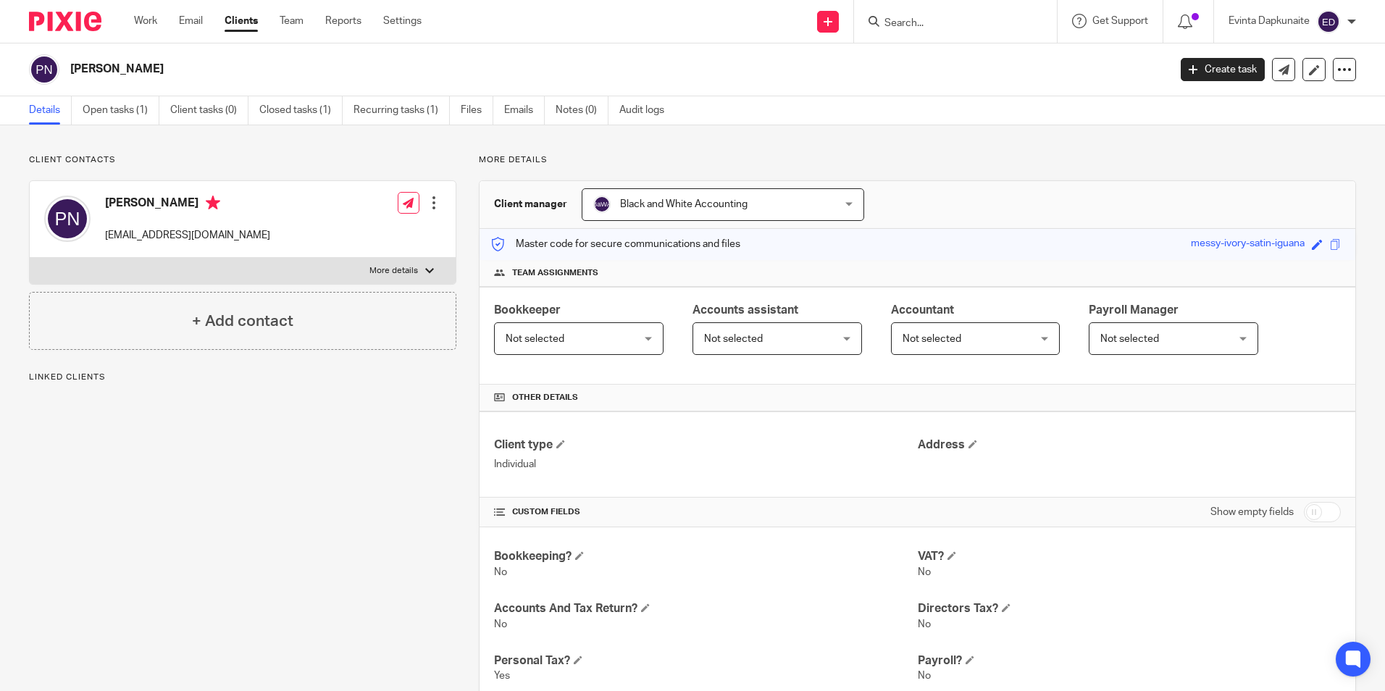
click at [380, 264] on label "More details" at bounding box center [243, 271] width 426 height 26
click at [30, 258] on input "More details" at bounding box center [29, 257] width 1 height 1
checkbox input "true"
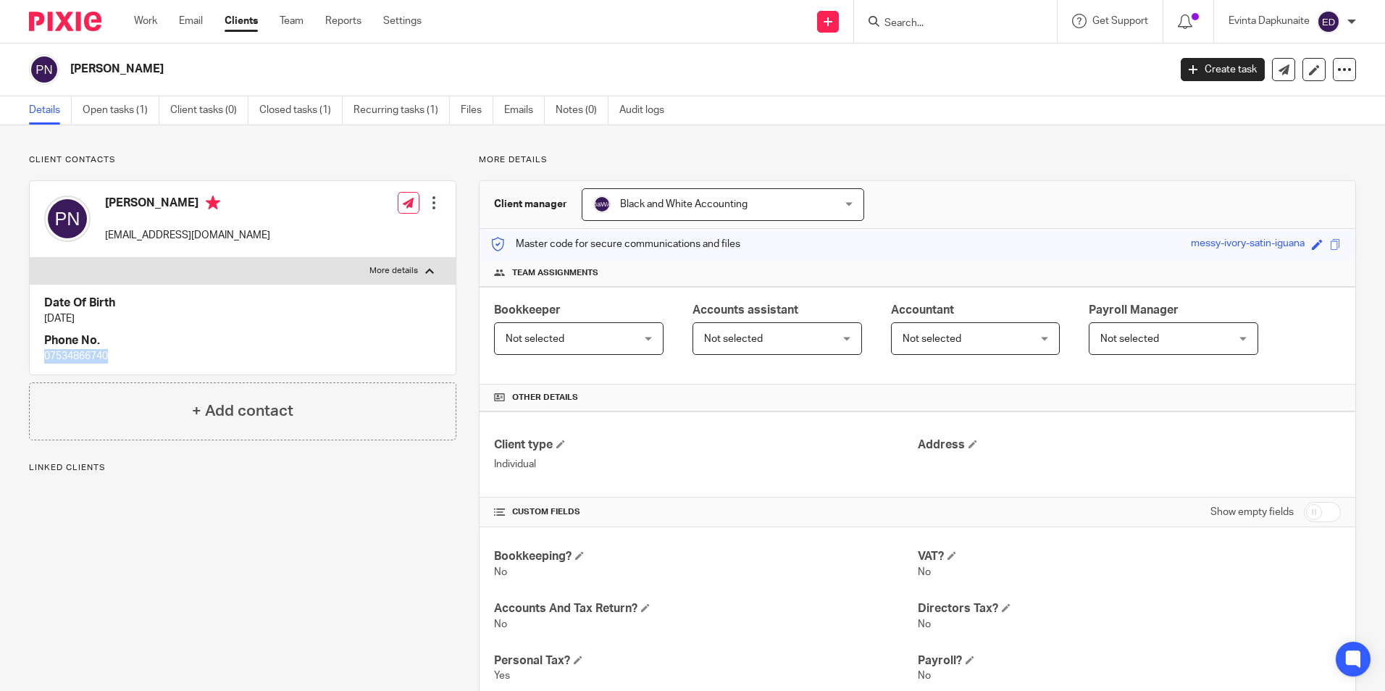
drag, startPoint x: 42, startPoint y: 358, endPoint x: 134, endPoint y: 353, distance: 92.2
click at [134, 353] on div "Date Of Birth 11 Jul 1981 Phone No. 07534866740" at bounding box center [243, 329] width 426 height 91
drag, startPoint x: 134, startPoint y: 353, endPoint x: 88, endPoint y: 353, distance: 46.4
copy p "07534866740"
click at [947, 25] on input "Search" at bounding box center [948, 23] width 130 height 13
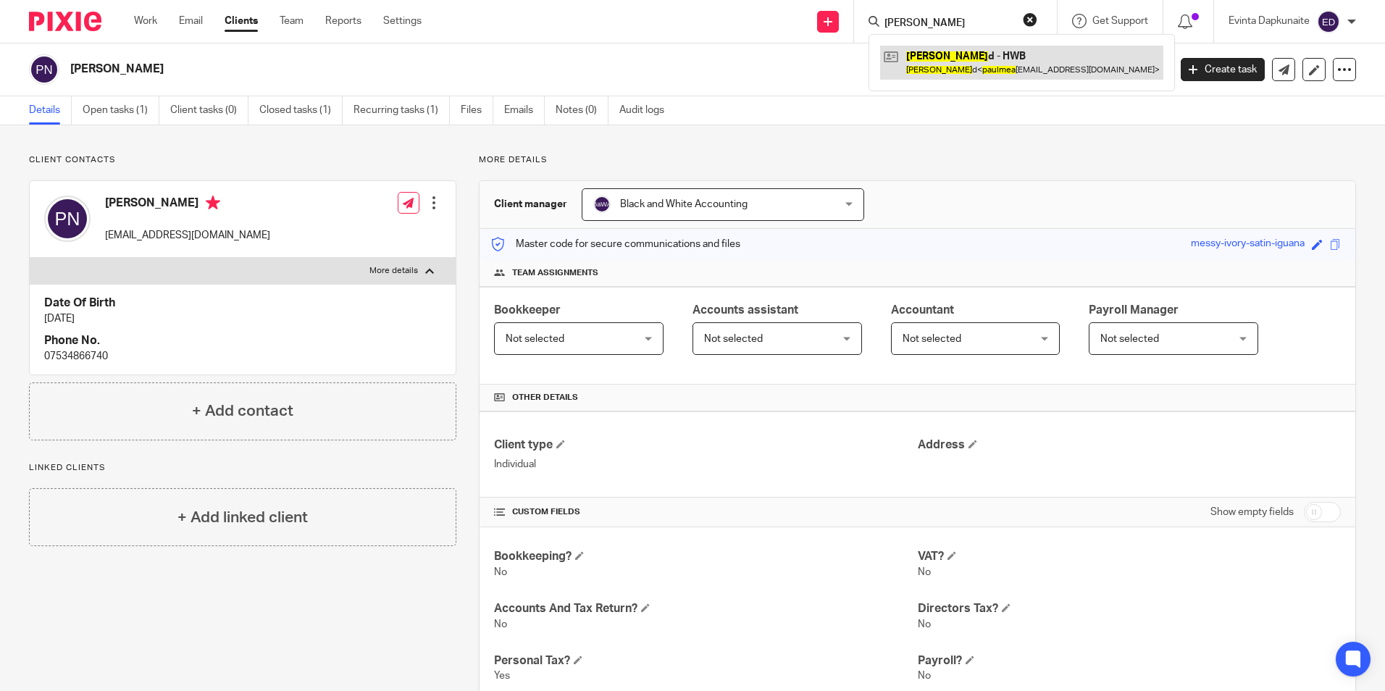
type input "paul mea"
click at [955, 49] on link at bounding box center [1021, 62] width 283 height 33
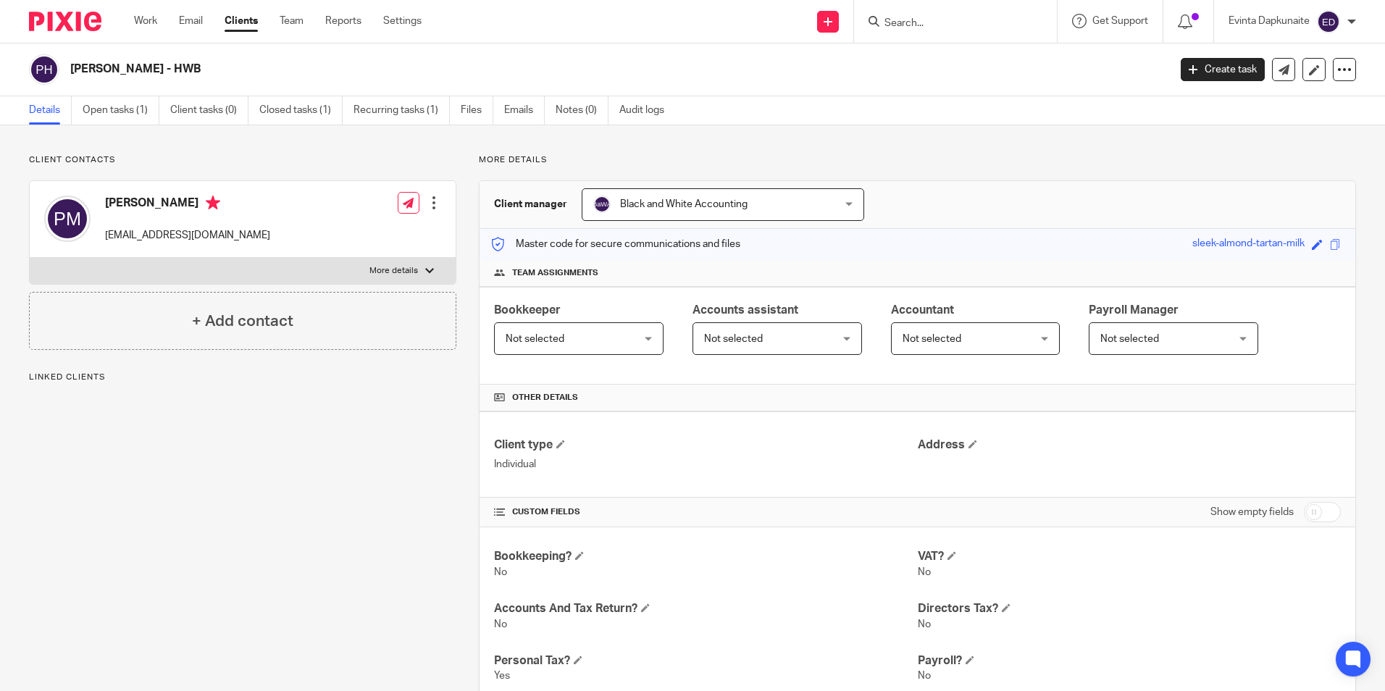
click at [388, 274] on p "More details" at bounding box center [393, 271] width 49 height 12
click at [30, 258] on input "More details" at bounding box center [29, 257] width 1 height 1
checkbox input "true"
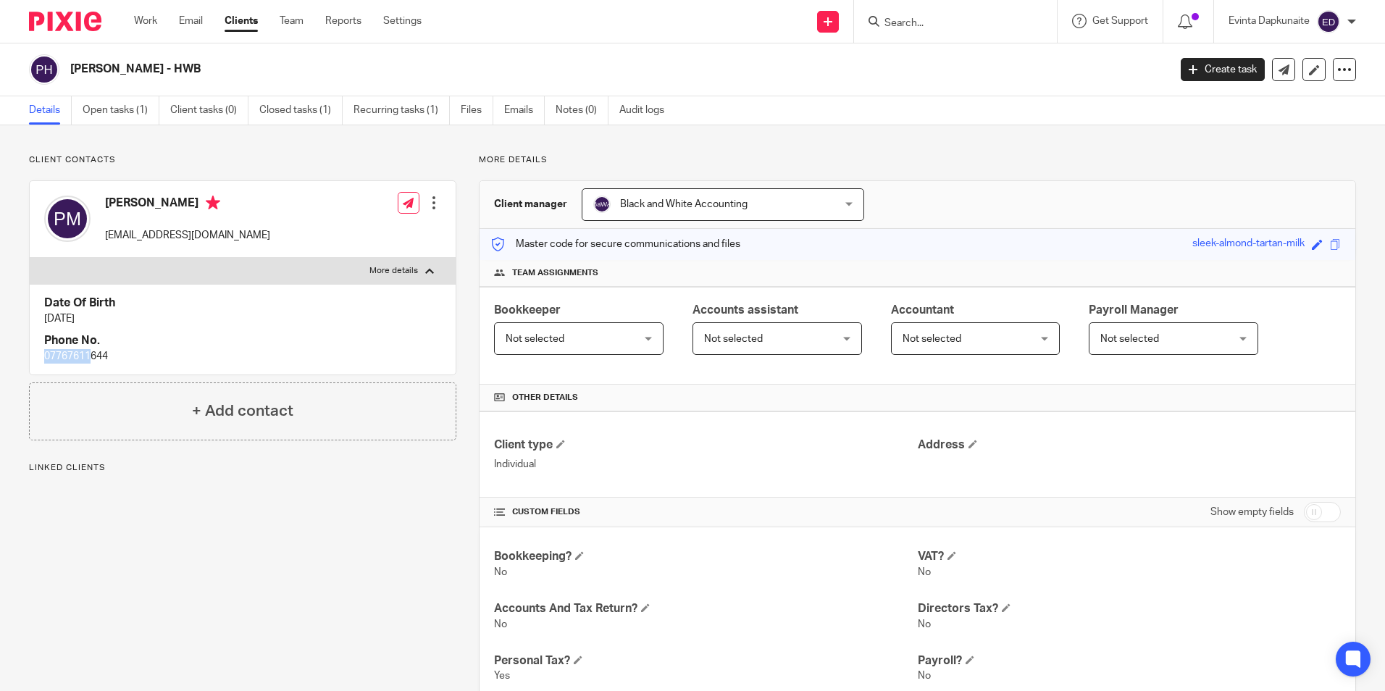
click at [93, 359] on p "07767611644" at bounding box center [242, 356] width 397 height 14
click at [902, 18] on input "Search" at bounding box center [948, 23] width 130 height 13
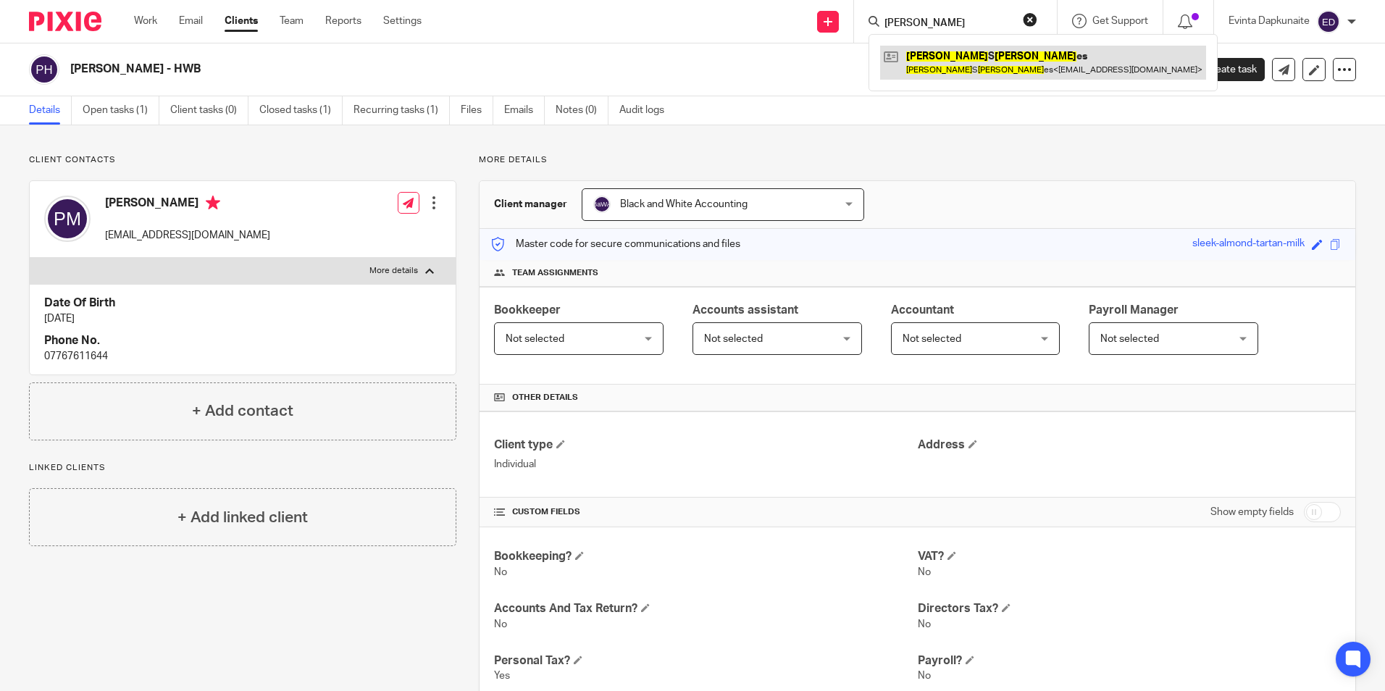
type input "paul moy"
click at [954, 54] on link at bounding box center [1043, 62] width 326 height 33
click at [942, 57] on link at bounding box center [1043, 62] width 326 height 33
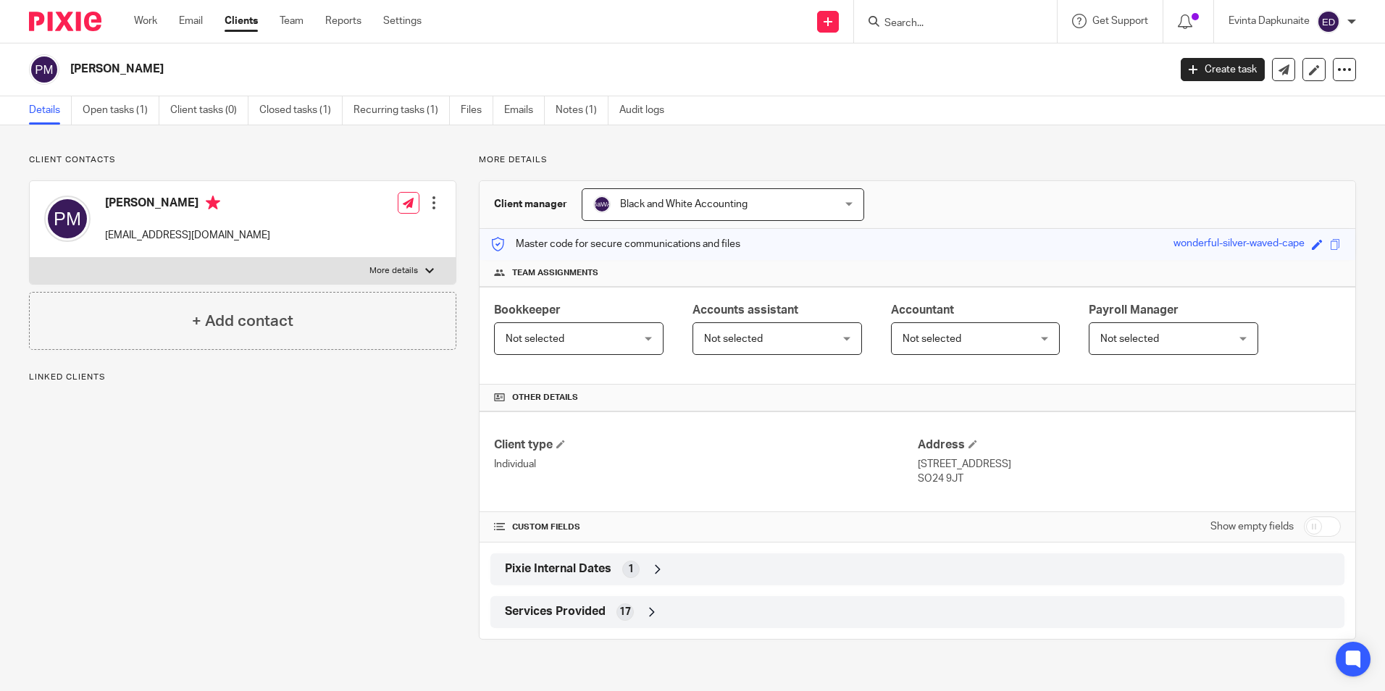
click at [425, 273] on div at bounding box center [429, 271] width 9 height 9
click at [30, 258] on input "More details" at bounding box center [29, 257] width 1 height 1
checkbox input "true"
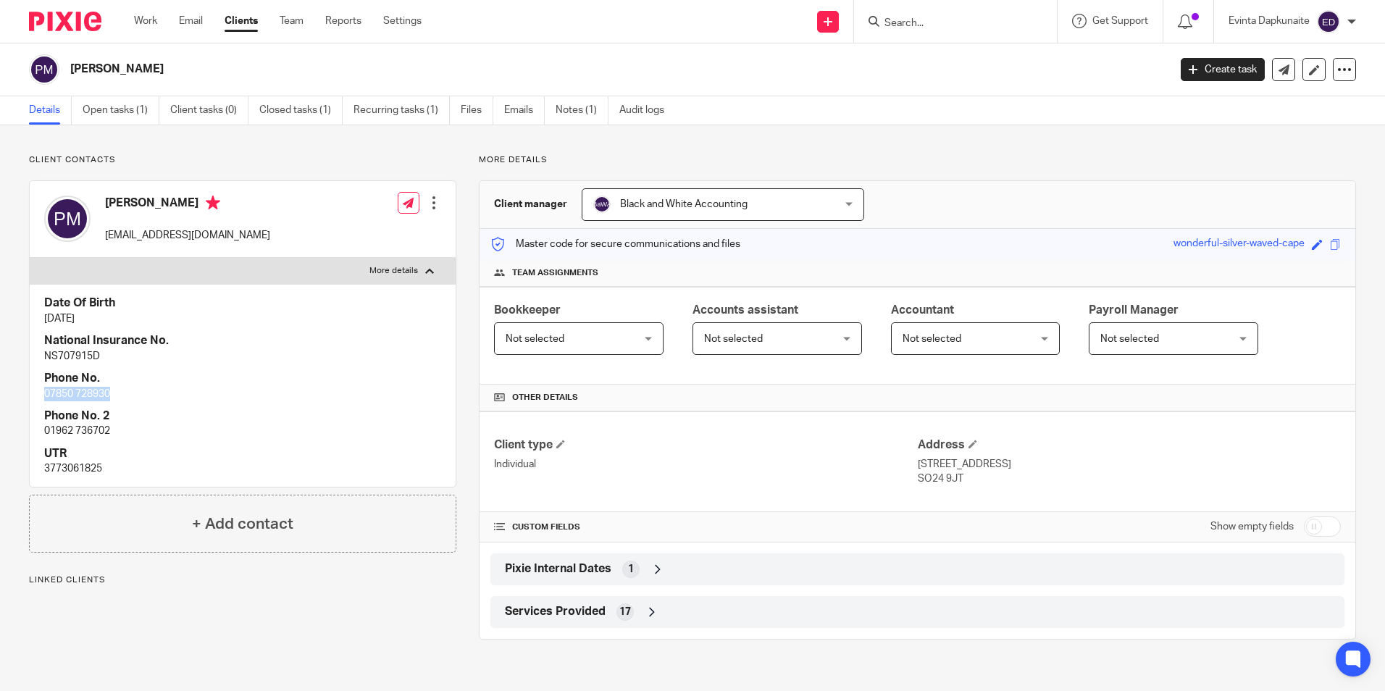
drag, startPoint x: 46, startPoint y: 395, endPoint x: 117, endPoint y: 393, distance: 71.7
click at [117, 393] on div "Date Of Birth [DATE] National Insurance No. NS707915D Phone No. [PHONE_NUMBER] …" at bounding box center [243, 385] width 426 height 203
drag, startPoint x: 117, startPoint y: 393, endPoint x: 100, endPoint y: 393, distance: 17.4
copy p "07850 728930"
click at [908, 26] on input "Search" at bounding box center [948, 23] width 130 height 13
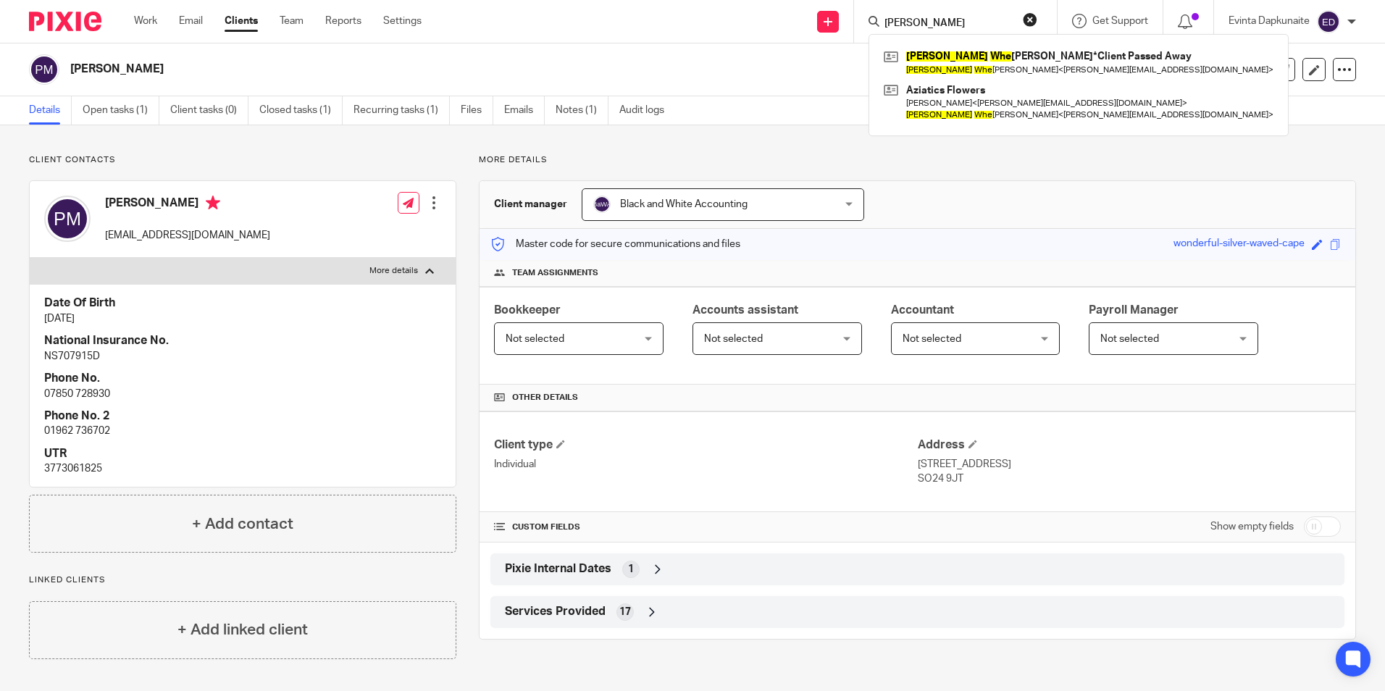
type input "[PERSON_NAME]"
click at [963, 17] on input "[PERSON_NAME]" at bounding box center [948, 23] width 130 height 13
drag, startPoint x: 930, startPoint y: 22, endPoint x: 755, endPoint y: 22, distance: 174.5
click at [755, 22] on div "Send new email Create task Add client Request signature [PERSON_NAME] whe [PERS…" at bounding box center [914, 21] width 942 height 43
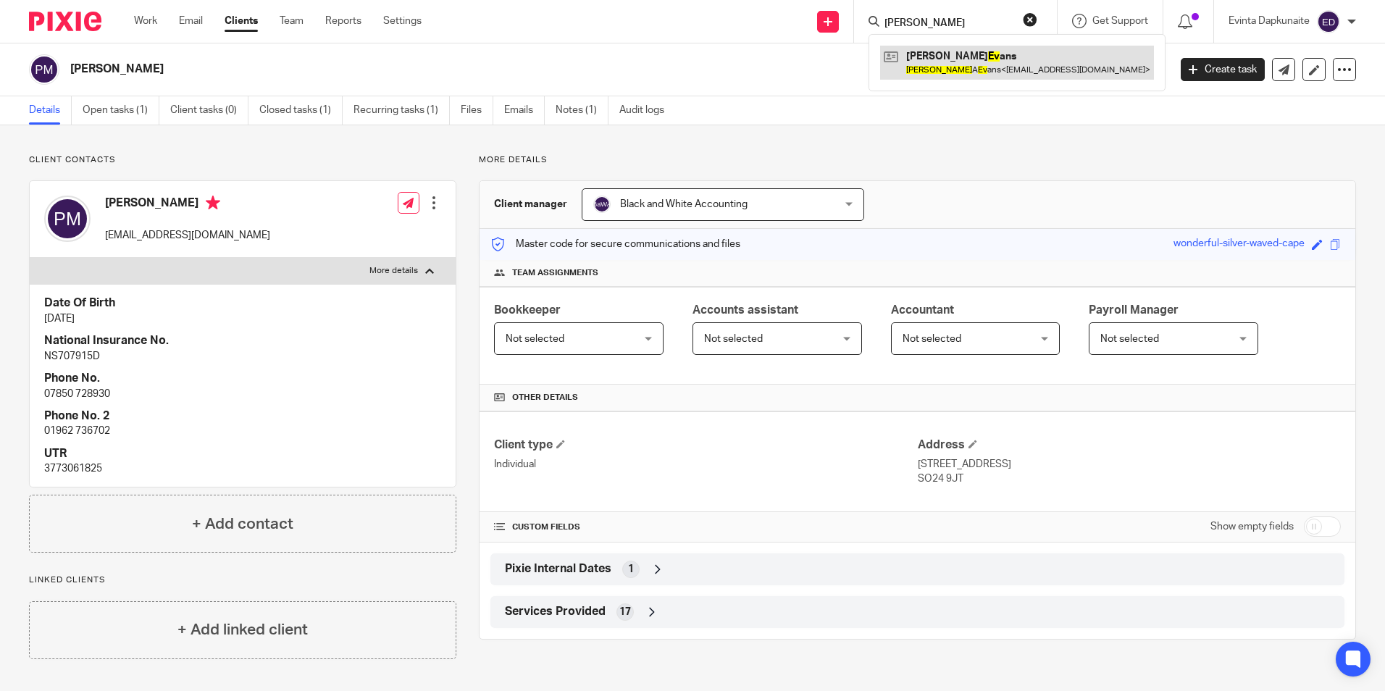
type input "[PERSON_NAME]"
click at [910, 53] on link at bounding box center [1017, 62] width 274 height 33
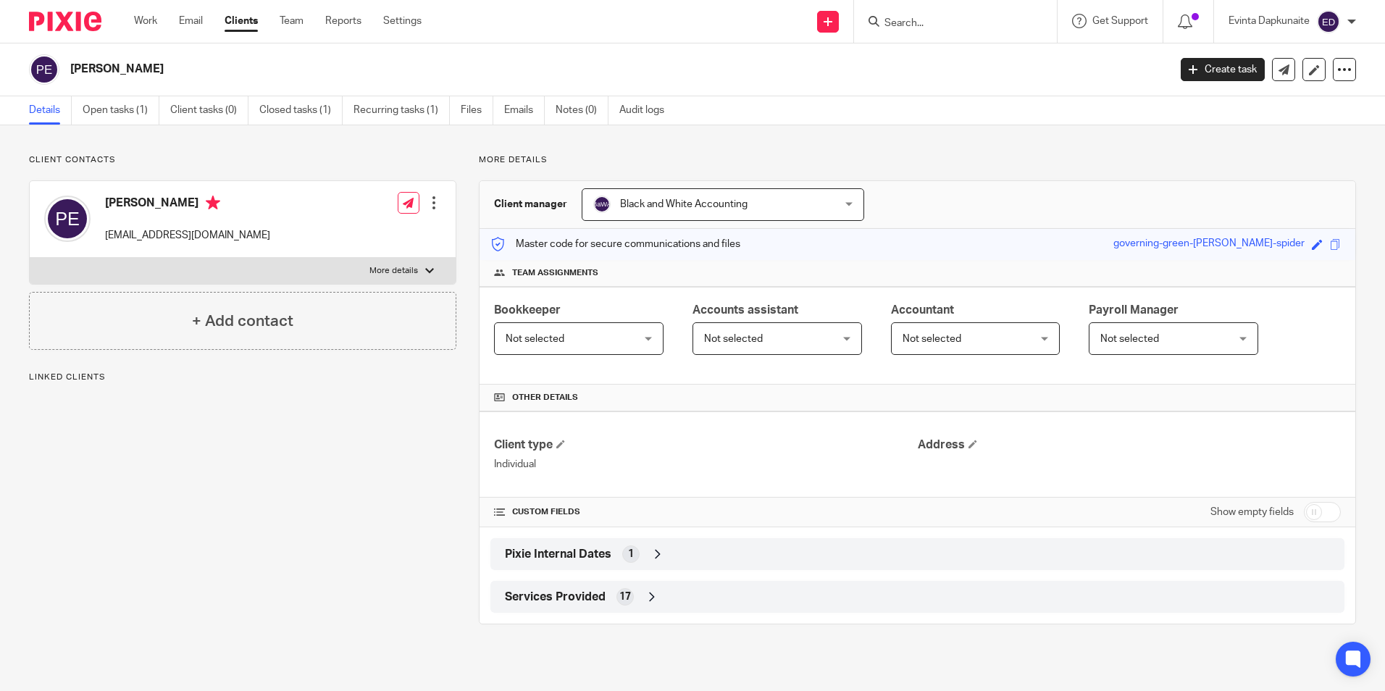
click at [399, 272] on p "More details" at bounding box center [393, 271] width 49 height 12
click at [30, 258] on input "More details" at bounding box center [29, 257] width 1 height 1
checkbox input "true"
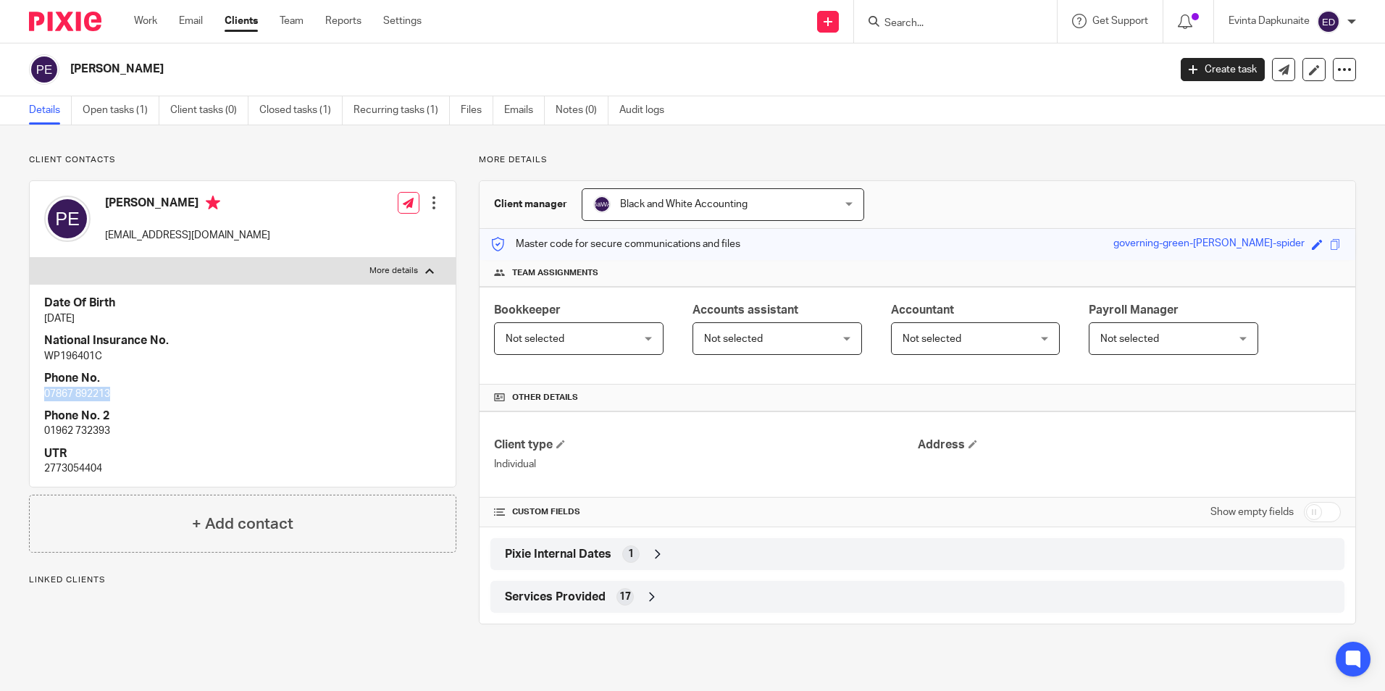
drag, startPoint x: 43, startPoint y: 394, endPoint x: 141, endPoint y: 394, distance: 97.8
click at [141, 394] on div "Date Of Birth 13 Apr 1962 National Insurance No. WP196401C Phone No. 07867 8922…" at bounding box center [243, 385] width 426 height 203
drag, startPoint x: 141, startPoint y: 394, endPoint x: 77, endPoint y: 393, distance: 63.7
copy p "07867 892213"
click at [959, 18] on input "Search" at bounding box center [948, 23] width 130 height 13
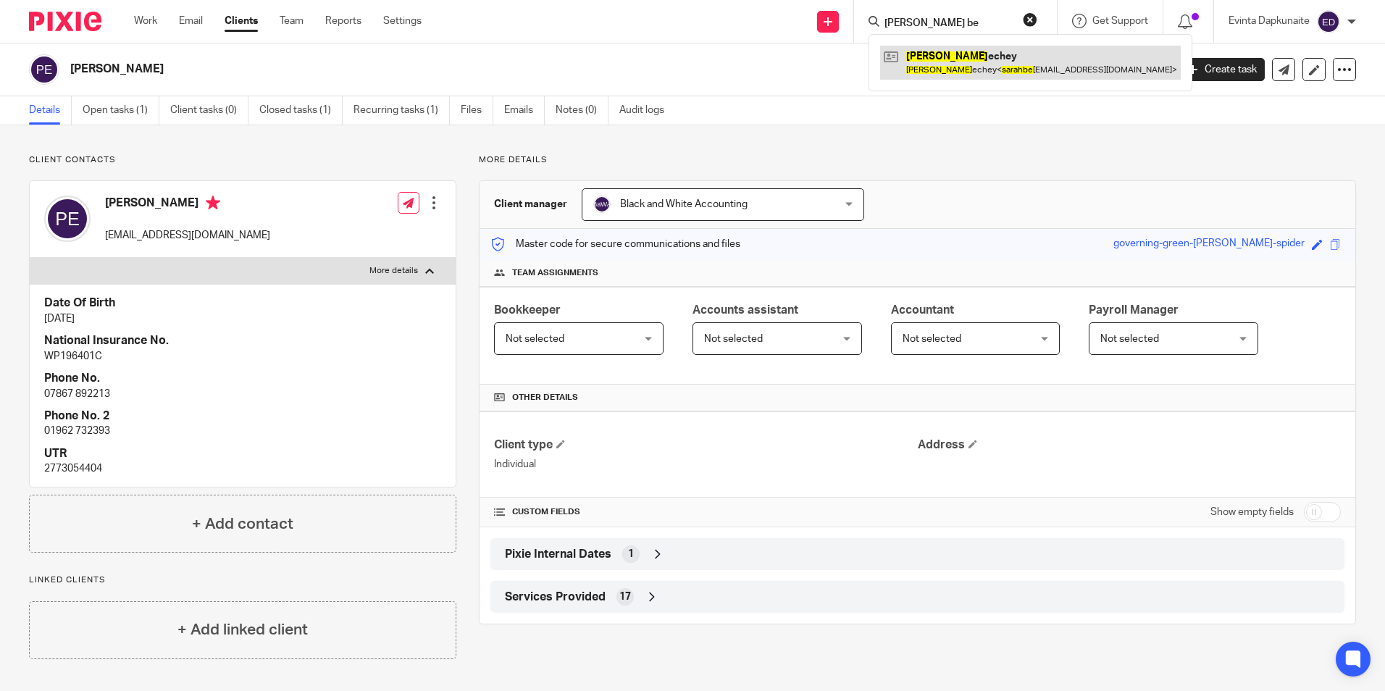
type input "sarah be"
click at [948, 51] on link at bounding box center [1030, 62] width 301 height 33
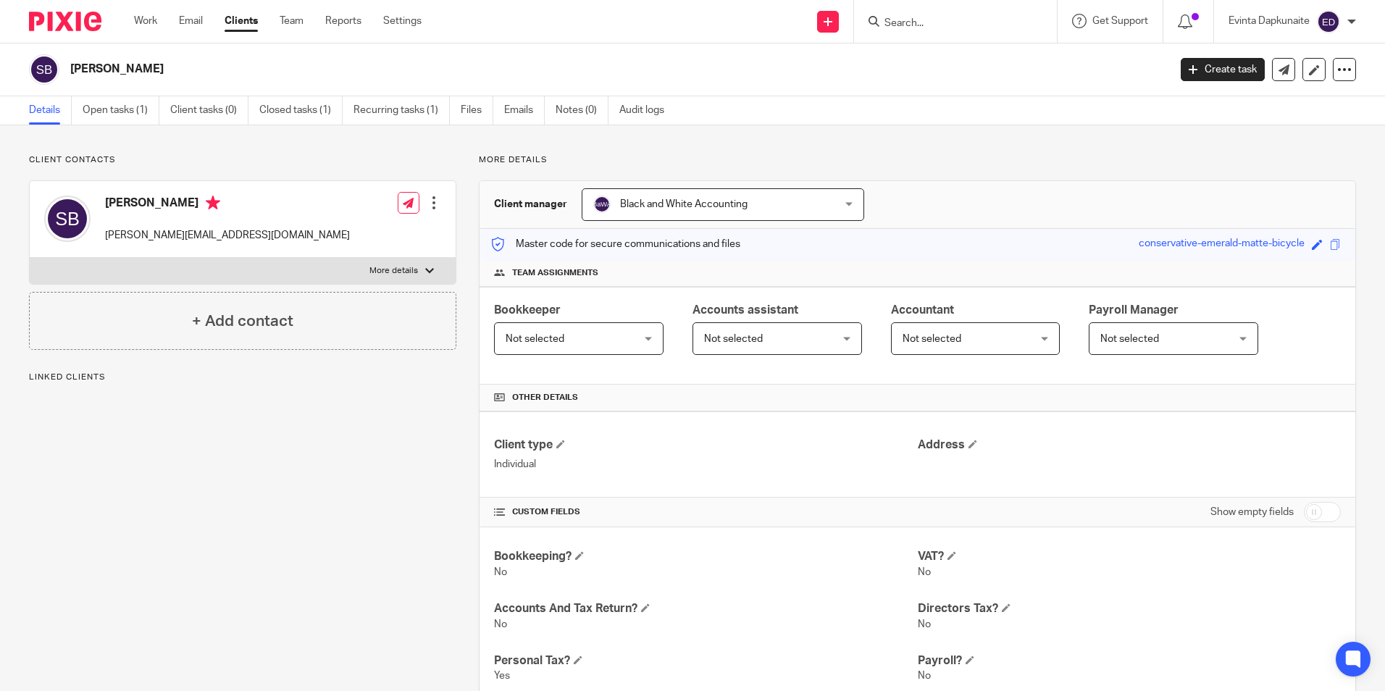
click at [412, 269] on p "More details" at bounding box center [393, 271] width 49 height 12
click at [30, 258] on input "More details" at bounding box center [29, 257] width 1 height 1
checkbox input "true"
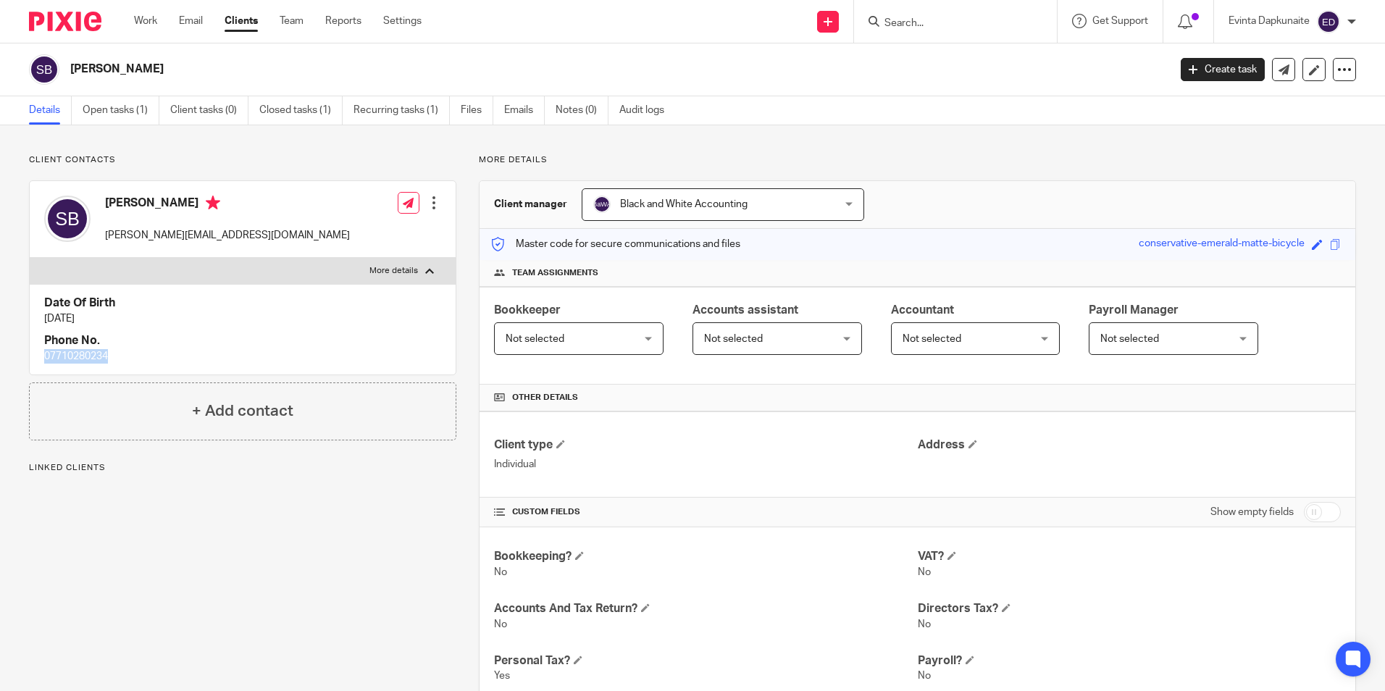
drag, startPoint x: 70, startPoint y: 356, endPoint x: 144, endPoint y: 355, distance: 73.9
click at [144, 355] on div "Date Of Birth 19 Feb 1975 Phone No. 07710280234" at bounding box center [243, 329] width 426 height 91
drag, startPoint x: 144, startPoint y: 355, endPoint x: 90, endPoint y: 356, distance: 54.3
copy p "07710280234"
click at [942, 19] on input "Search" at bounding box center [948, 23] width 130 height 13
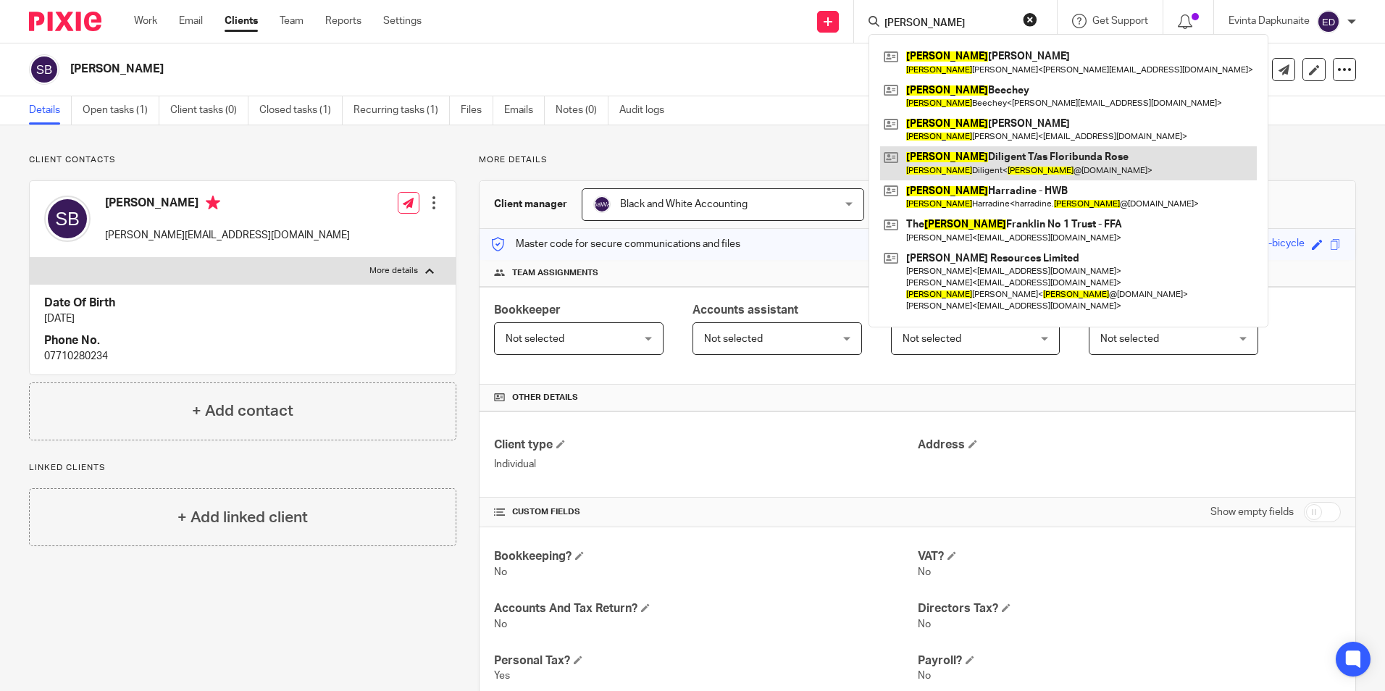
type input "sarah"
click at [1016, 157] on link at bounding box center [1068, 162] width 377 height 33
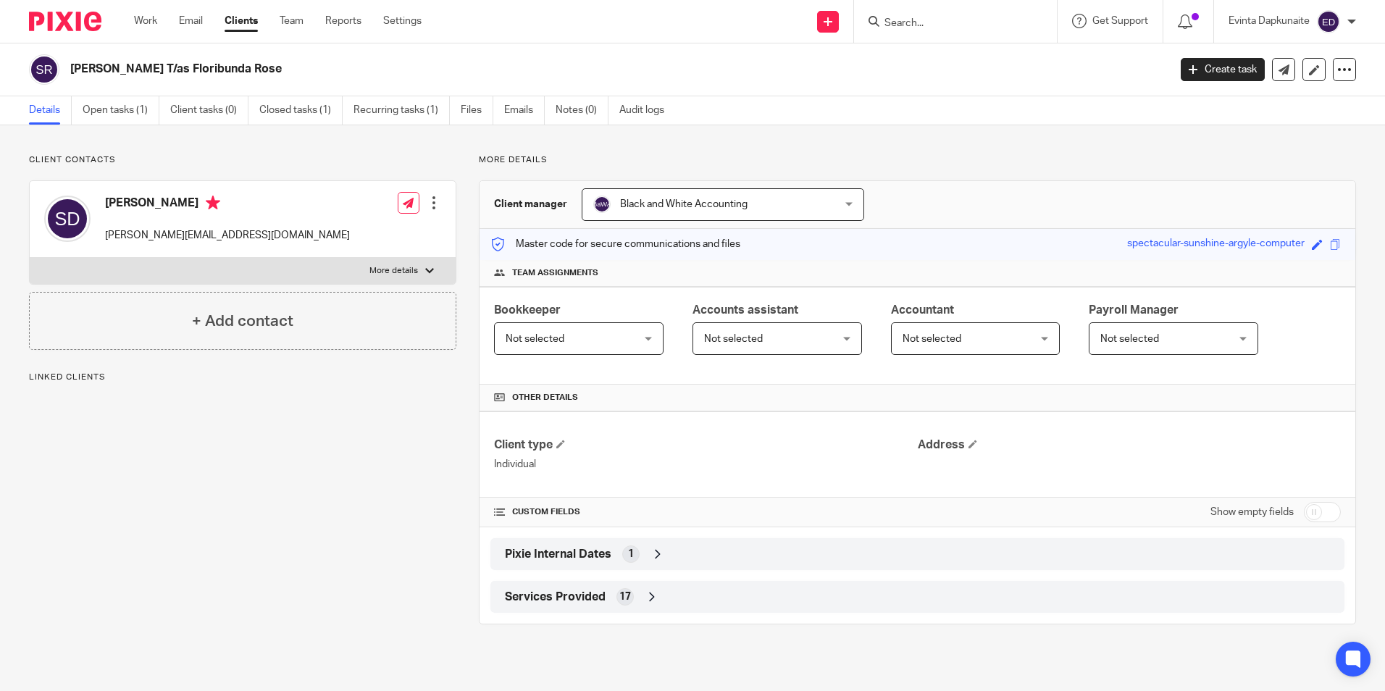
click at [399, 280] on label "More details" at bounding box center [243, 271] width 426 height 26
click at [30, 258] on input "More details" at bounding box center [29, 257] width 1 height 1
checkbox input "true"
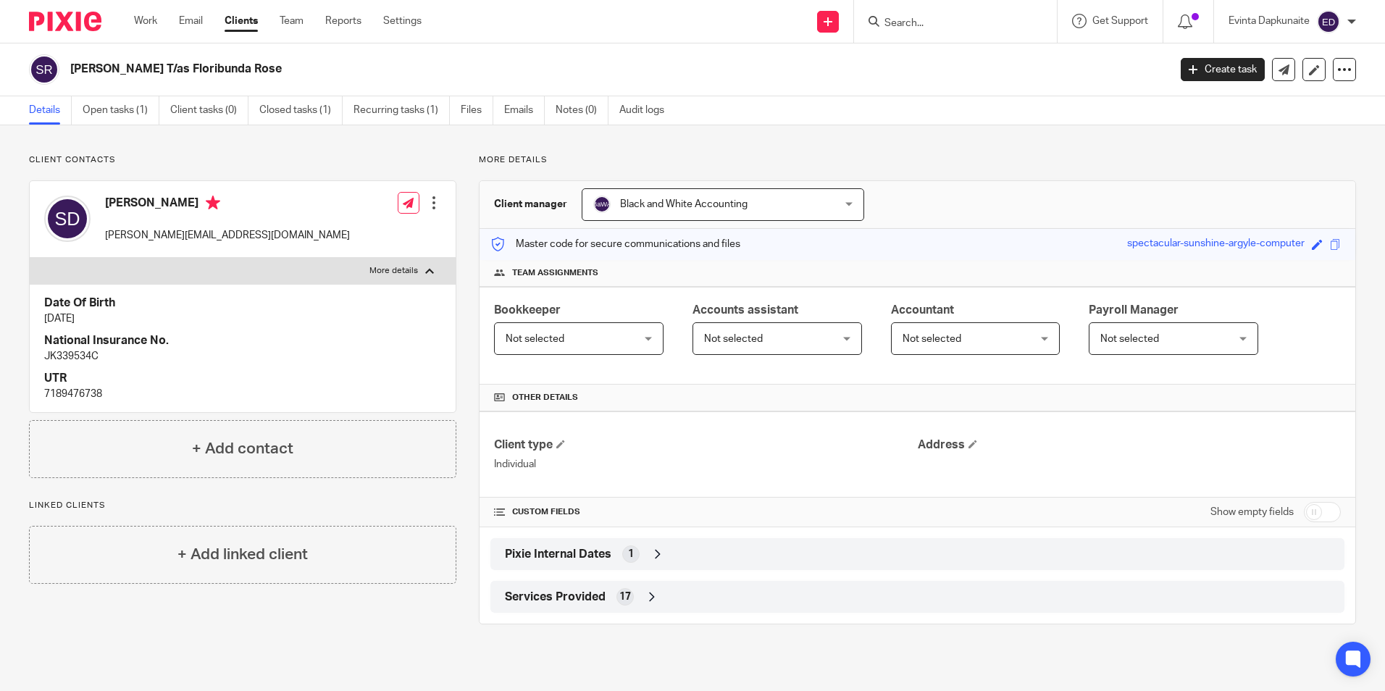
click at [913, 26] on input "Search" at bounding box center [948, 23] width 130 height 13
type input "steph ku"
click at [915, 55] on link at bounding box center [1027, 62] width 295 height 33
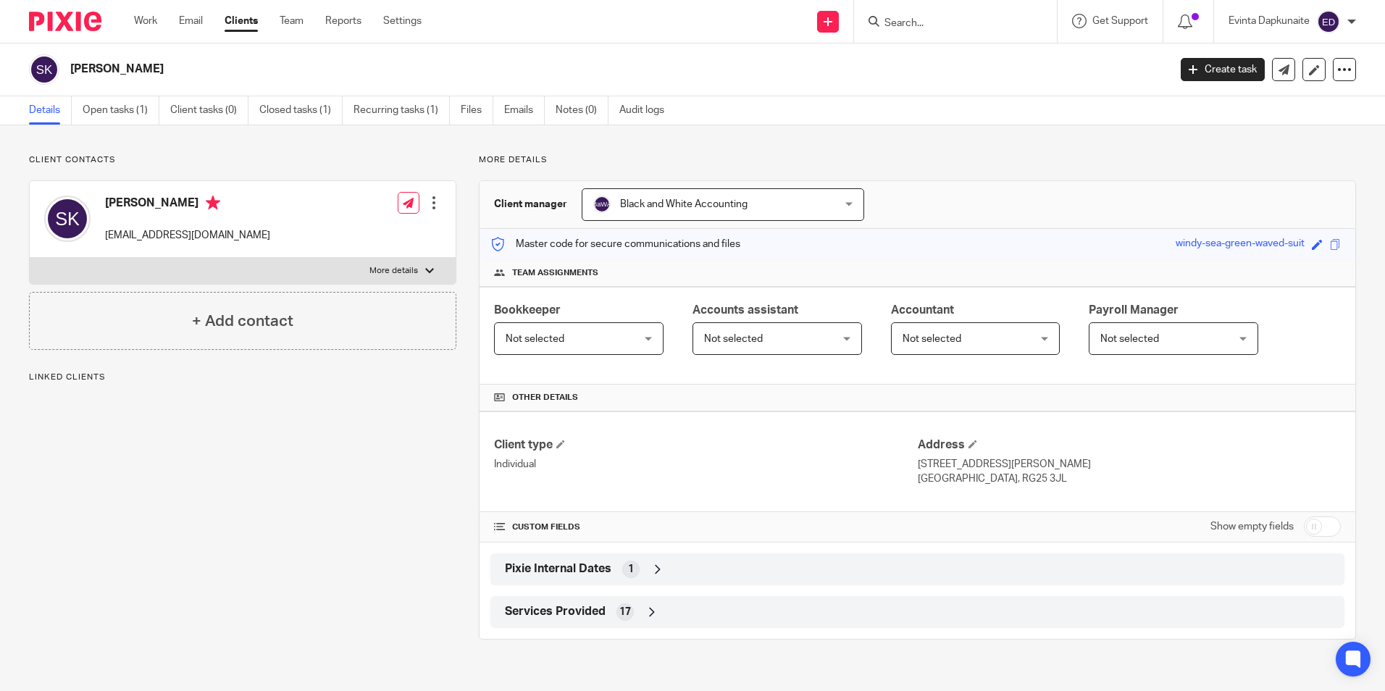
click at [428, 261] on label "More details" at bounding box center [243, 271] width 426 height 26
click at [30, 258] on input "More details" at bounding box center [29, 257] width 1 height 1
checkbox input "true"
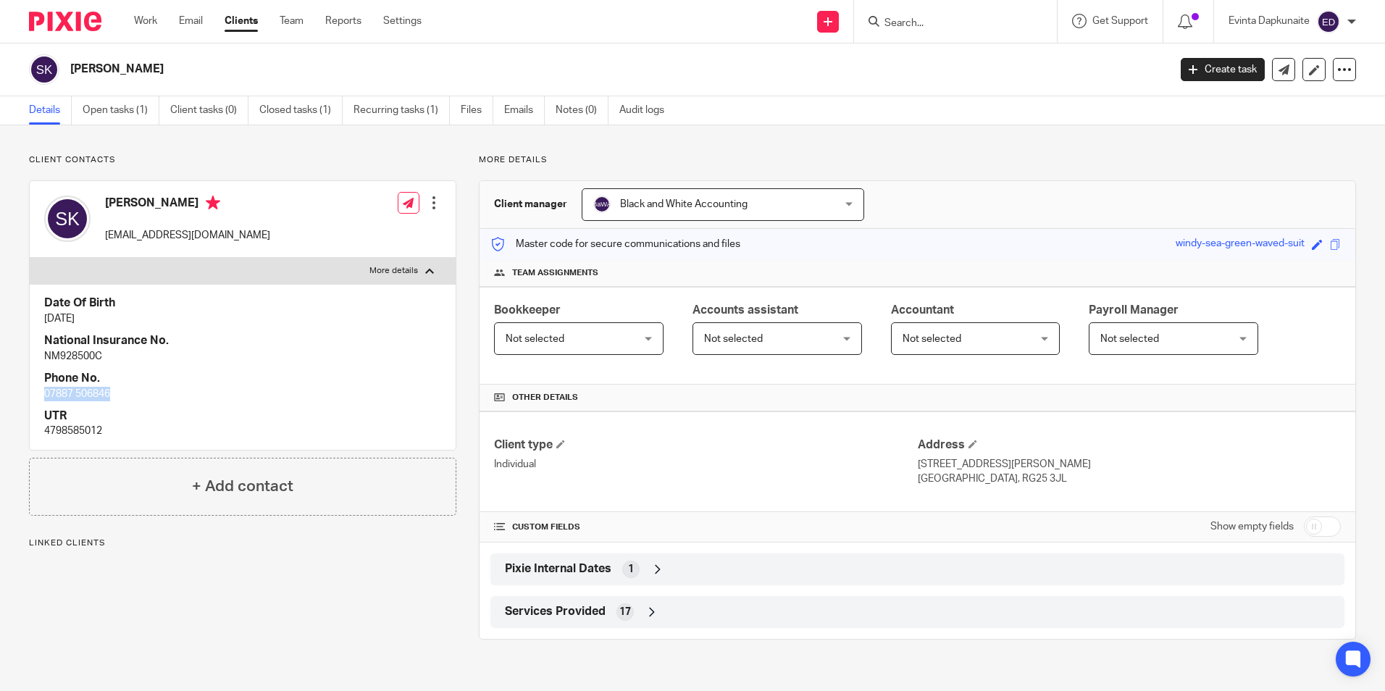
drag, startPoint x: 46, startPoint y: 395, endPoint x: 135, endPoint y: 395, distance: 89.8
click at [135, 395] on p "07887 506846" at bounding box center [242, 394] width 397 height 14
drag, startPoint x: 135, startPoint y: 395, endPoint x: 83, endPoint y: 396, distance: 52.1
copy p "07887 506846"
click at [216, 417] on h4 "UTR" at bounding box center [242, 415] width 397 height 15
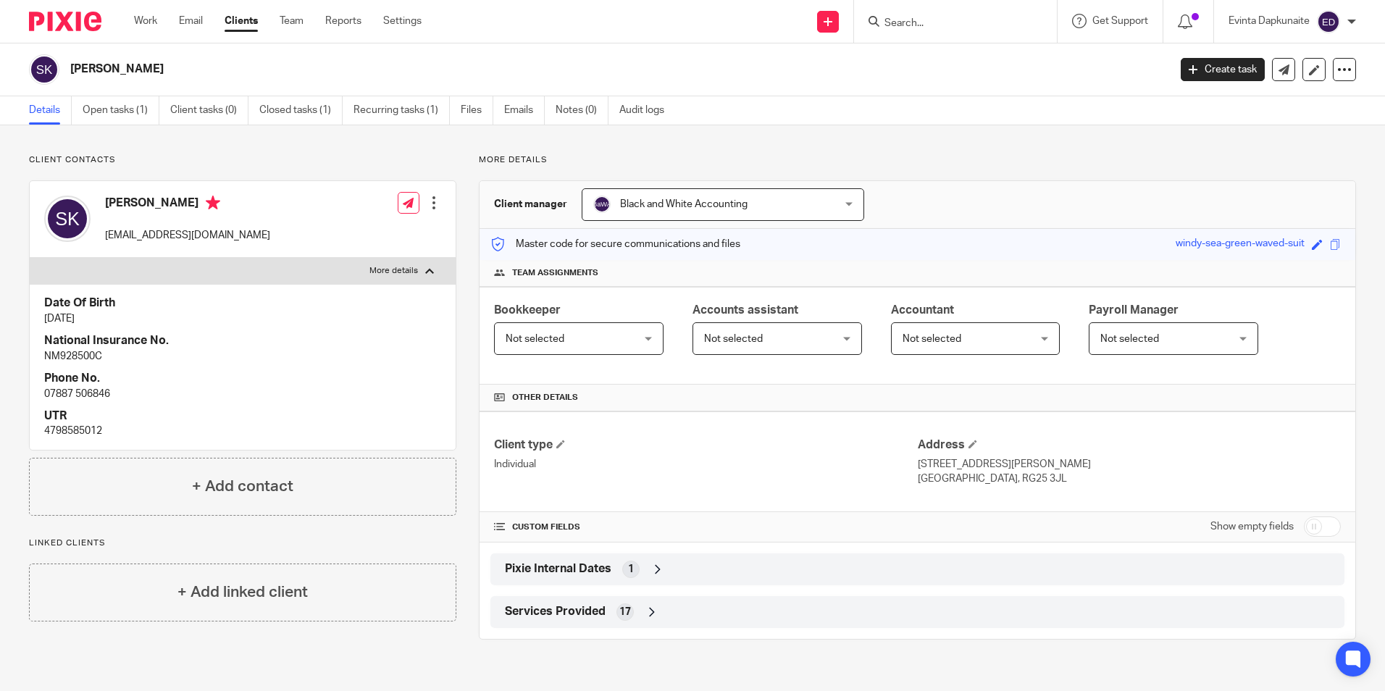
click at [910, 28] on input "Search" at bounding box center [948, 23] width 130 height 13
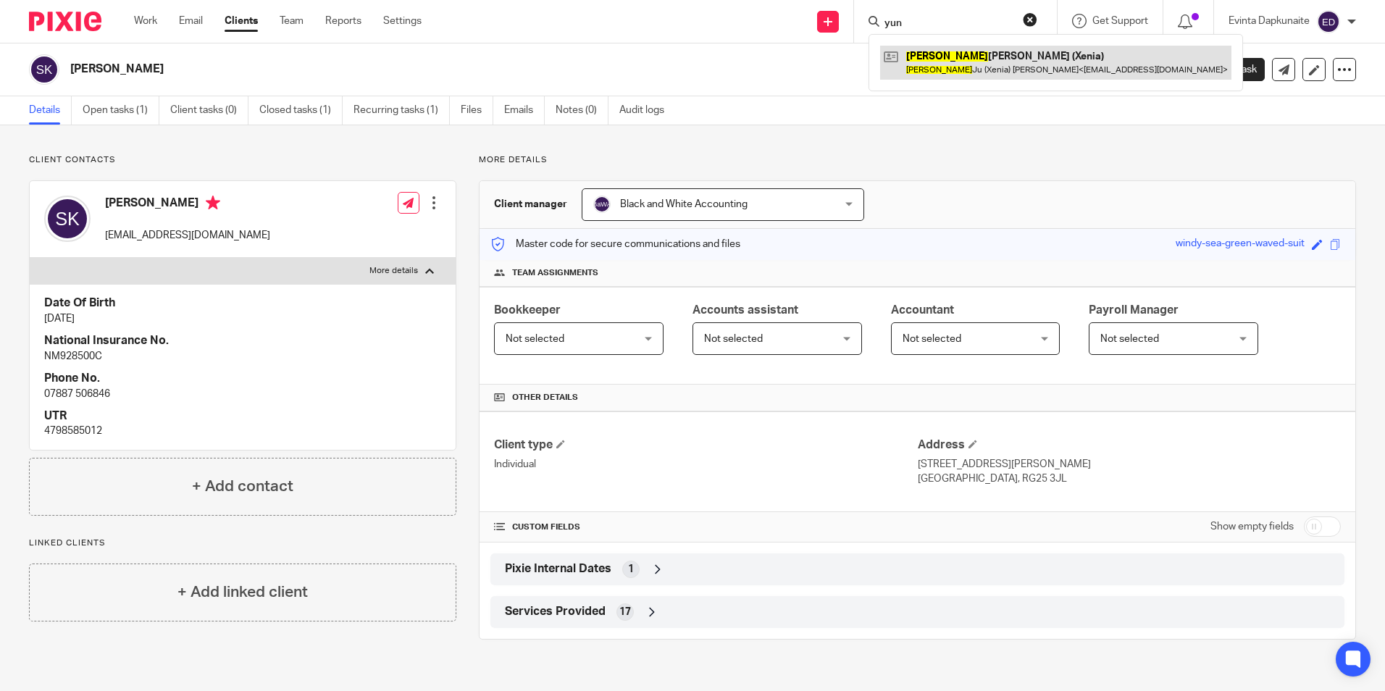
type input "yun"
click at [988, 56] on link at bounding box center [1055, 62] width 351 height 33
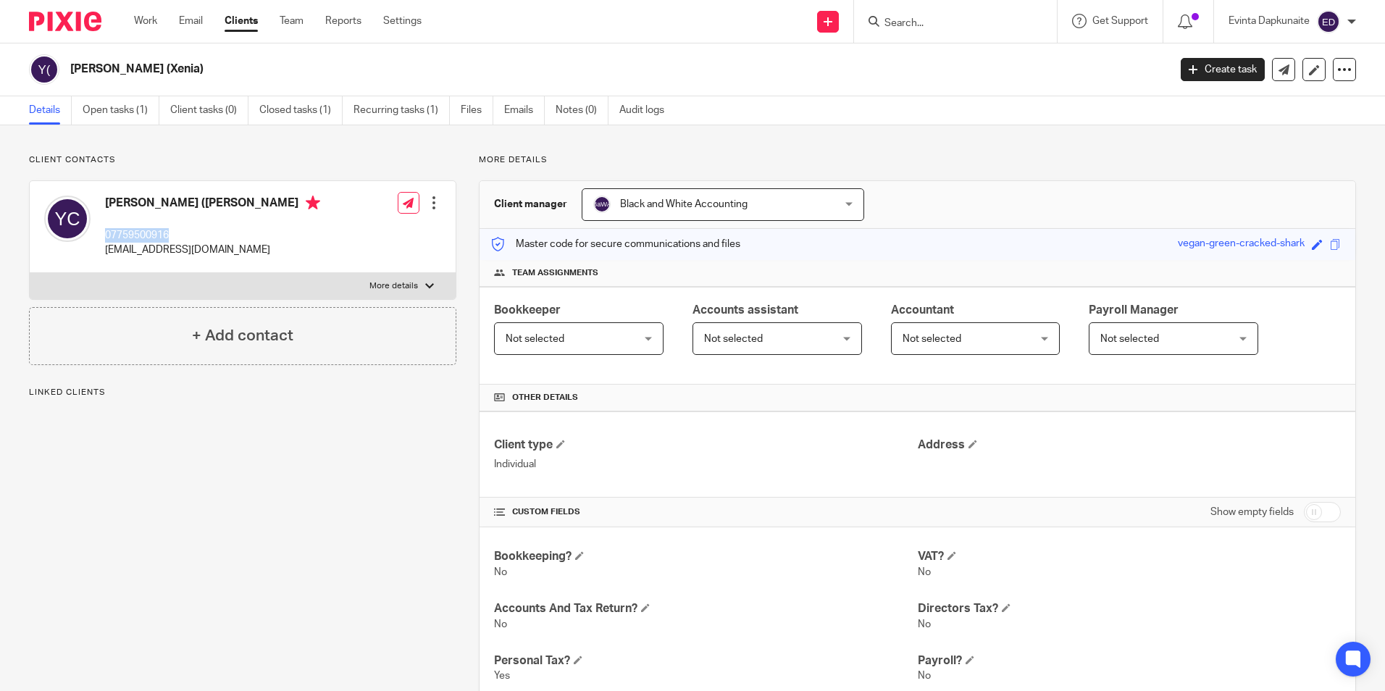
drag, startPoint x: 99, startPoint y: 234, endPoint x: 194, endPoint y: 232, distance: 94.9
click at [194, 232] on div "[PERSON_NAME] ([PERSON_NAME] 07759500916 [EMAIL_ADDRESS][DOMAIN_NAME]" at bounding box center [182, 226] width 276 height 77
drag, startPoint x: 194, startPoint y: 232, endPoint x: 146, endPoint y: 232, distance: 47.8
copy p "07759500916"
click at [905, 27] on input "Search" at bounding box center [948, 23] width 130 height 13
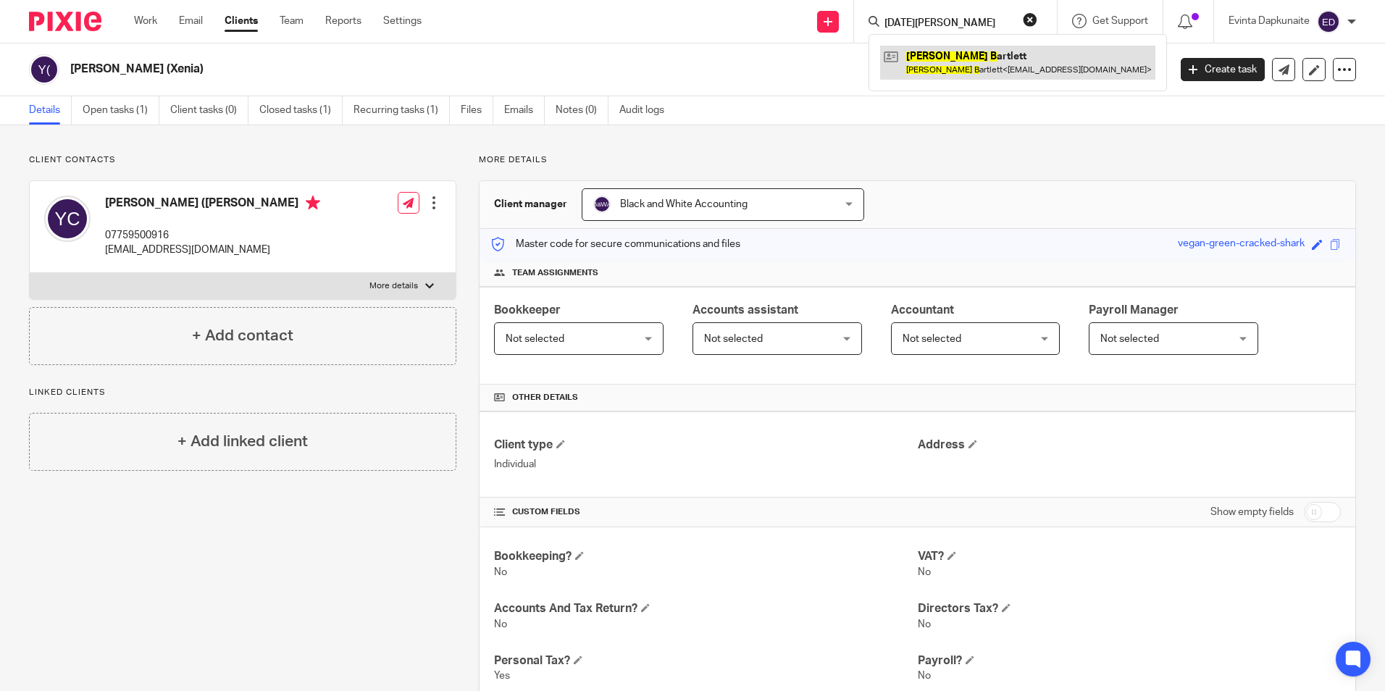
type input "[DATE][PERSON_NAME]"
click at [941, 54] on link at bounding box center [1017, 62] width 275 height 33
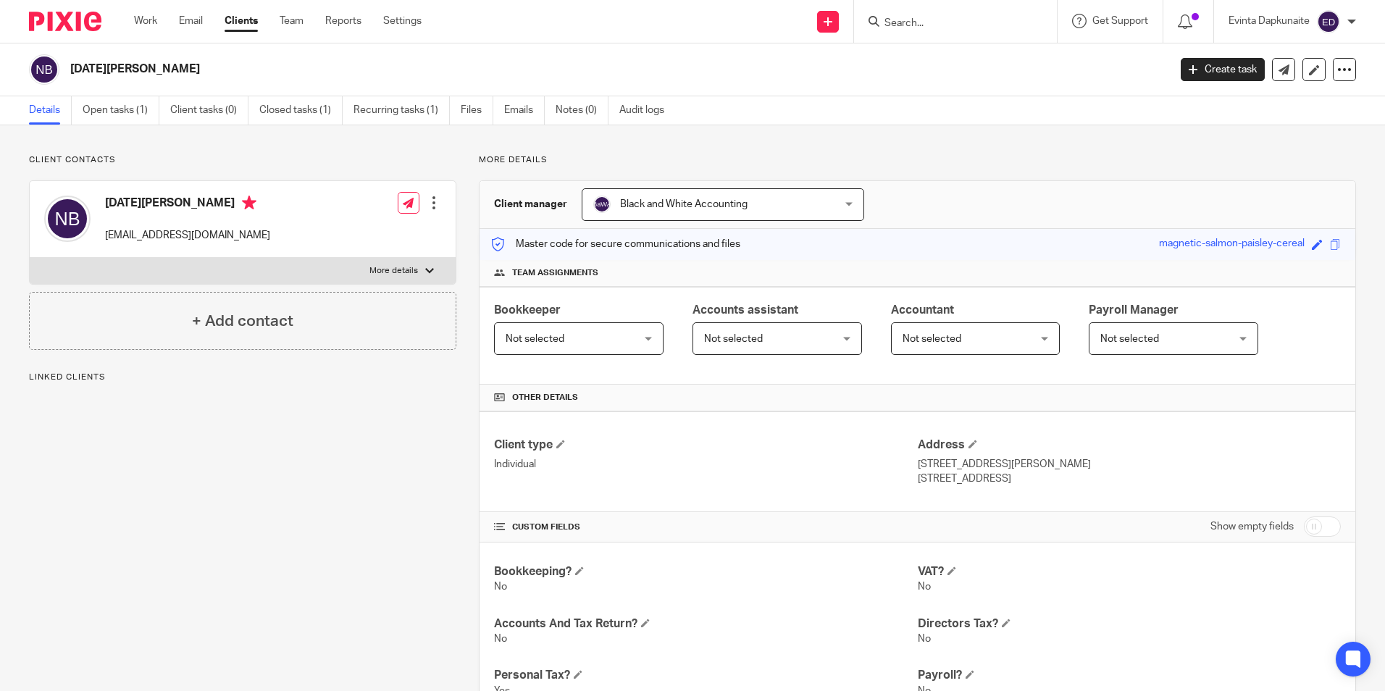
click at [339, 264] on label "More details" at bounding box center [243, 271] width 426 height 26
click at [30, 258] on input "More details" at bounding box center [29, 257] width 1 height 1
checkbox input "true"
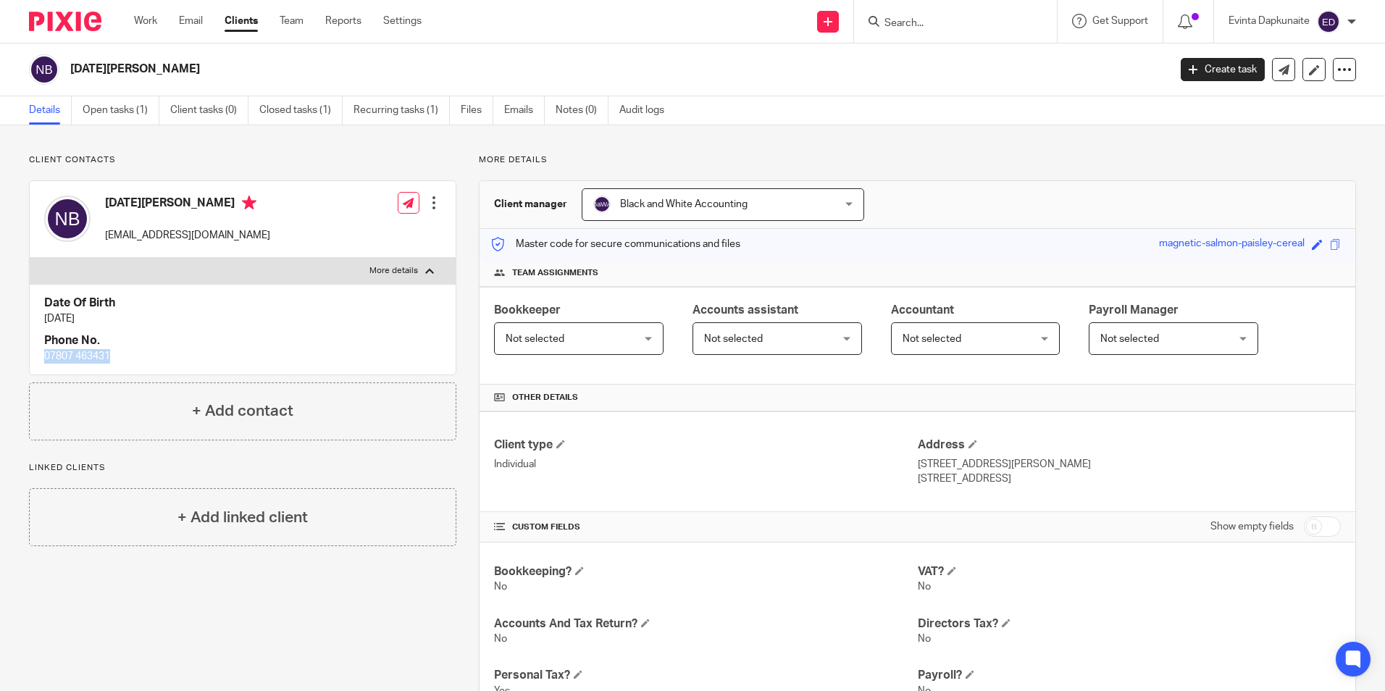
drag, startPoint x: 43, startPoint y: 356, endPoint x: 139, endPoint y: 356, distance: 95.6
click at [139, 356] on div "Date Of Birth 10 Dec 1990 Phone No. 07807 463431" at bounding box center [243, 329] width 426 height 91
drag, startPoint x: 139, startPoint y: 356, endPoint x: 96, endPoint y: 356, distance: 42.7
copy p "07807 463431"
click at [925, 20] on input "Search" at bounding box center [948, 23] width 130 height 13
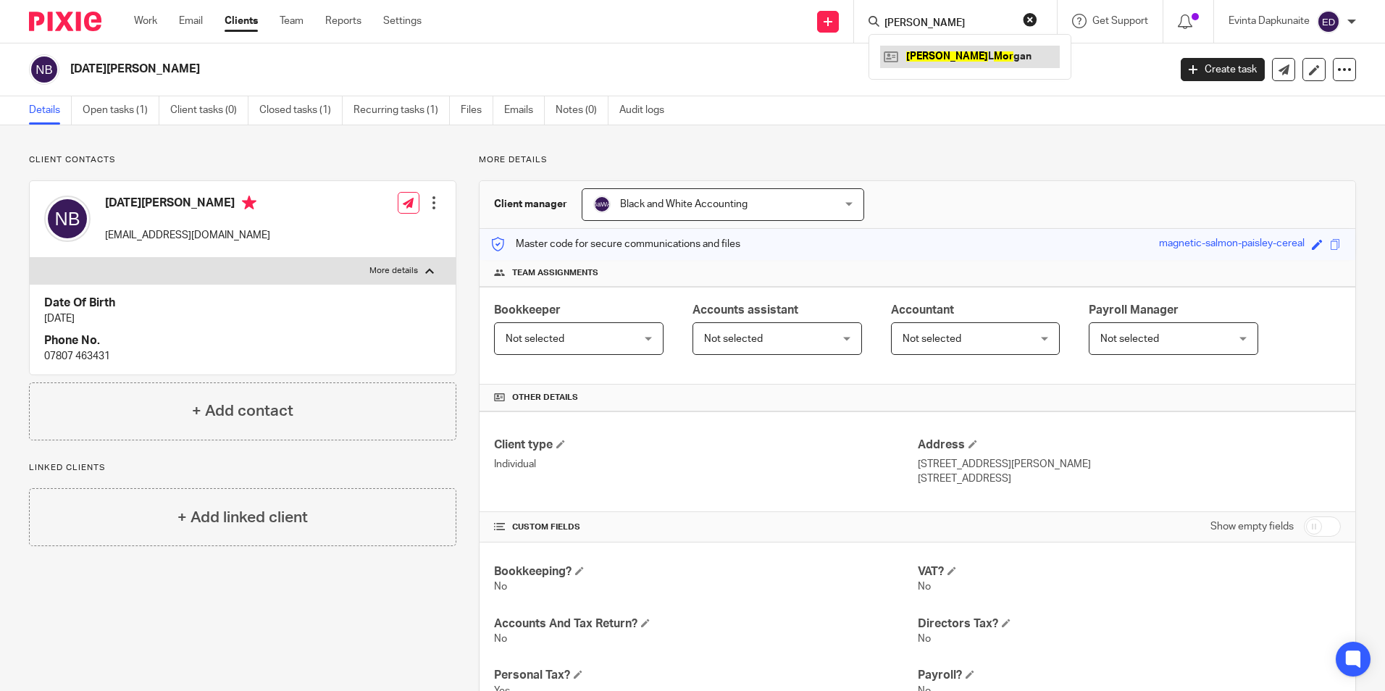
type input "john mor"
click at [933, 64] on link at bounding box center [970, 57] width 180 height 22
click at [932, 61] on link at bounding box center [970, 57] width 180 height 22
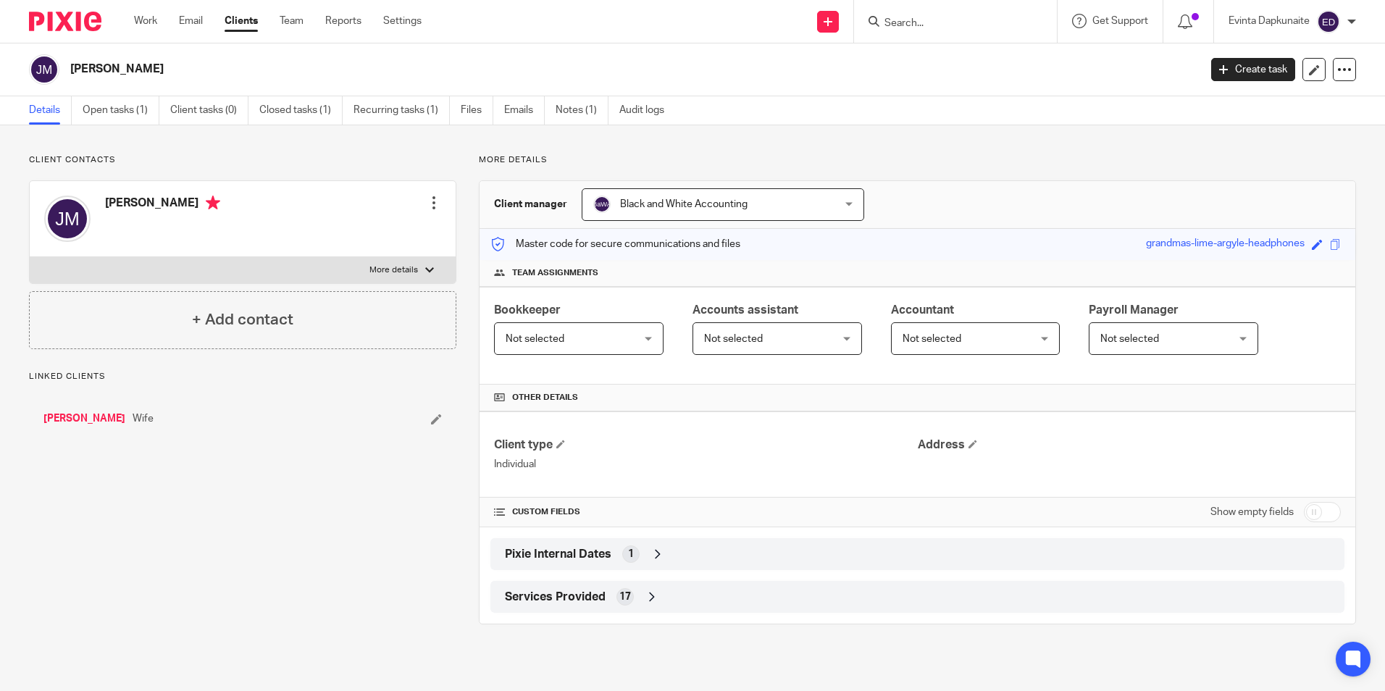
click at [351, 270] on label "More details" at bounding box center [243, 270] width 426 height 26
click at [30, 257] on input "More details" at bounding box center [29, 256] width 1 height 1
checkbox input "true"
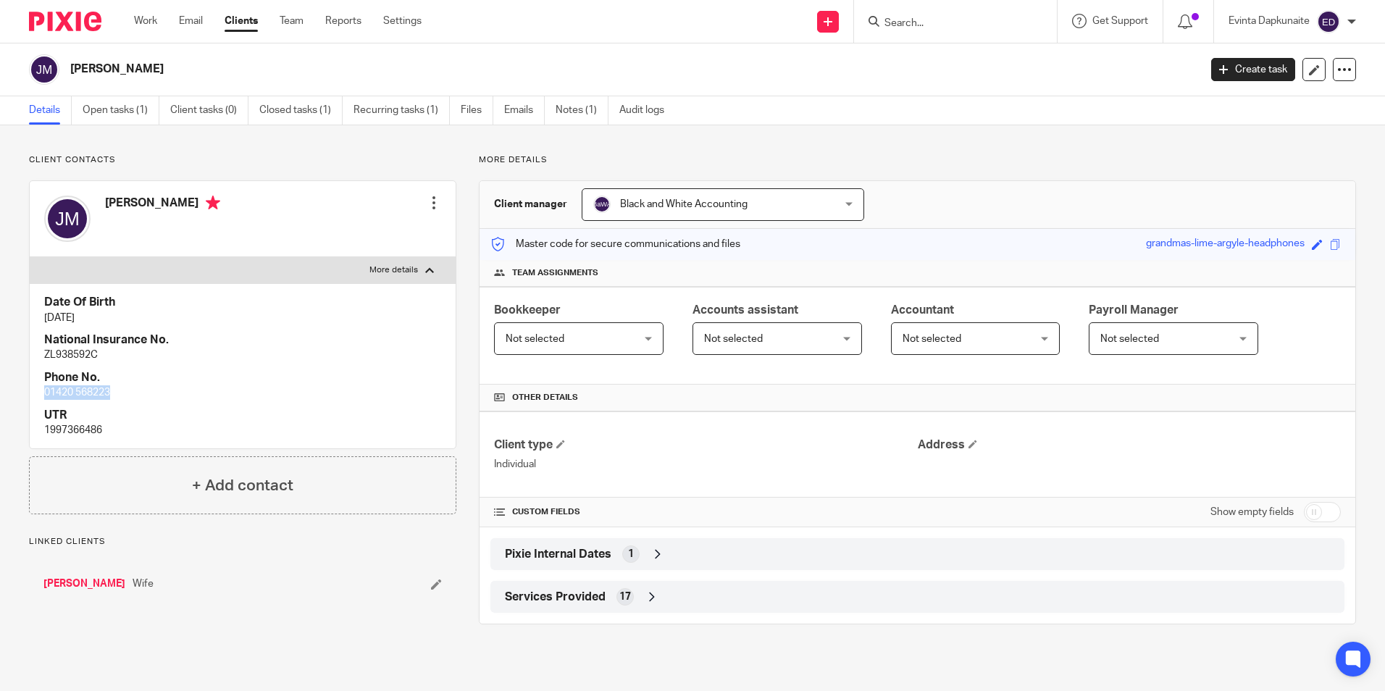
drag, startPoint x: 45, startPoint y: 392, endPoint x: 146, endPoint y: 392, distance: 100.7
click at [146, 392] on div "Date Of Birth 8 Feb 1936 National Insurance No. ZL938592C Phone No. 01420 56822…" at bounding box center [243, 365] width 426 height 165
drag, startPoint x: 146, startPoint y: 392, endPoint x: 103, endPoint y: 392, distance: 42.7
copy p "01420 568223"
click at [947, 22] on input "Search" at bounding box center [948, 23] width 130 height 13
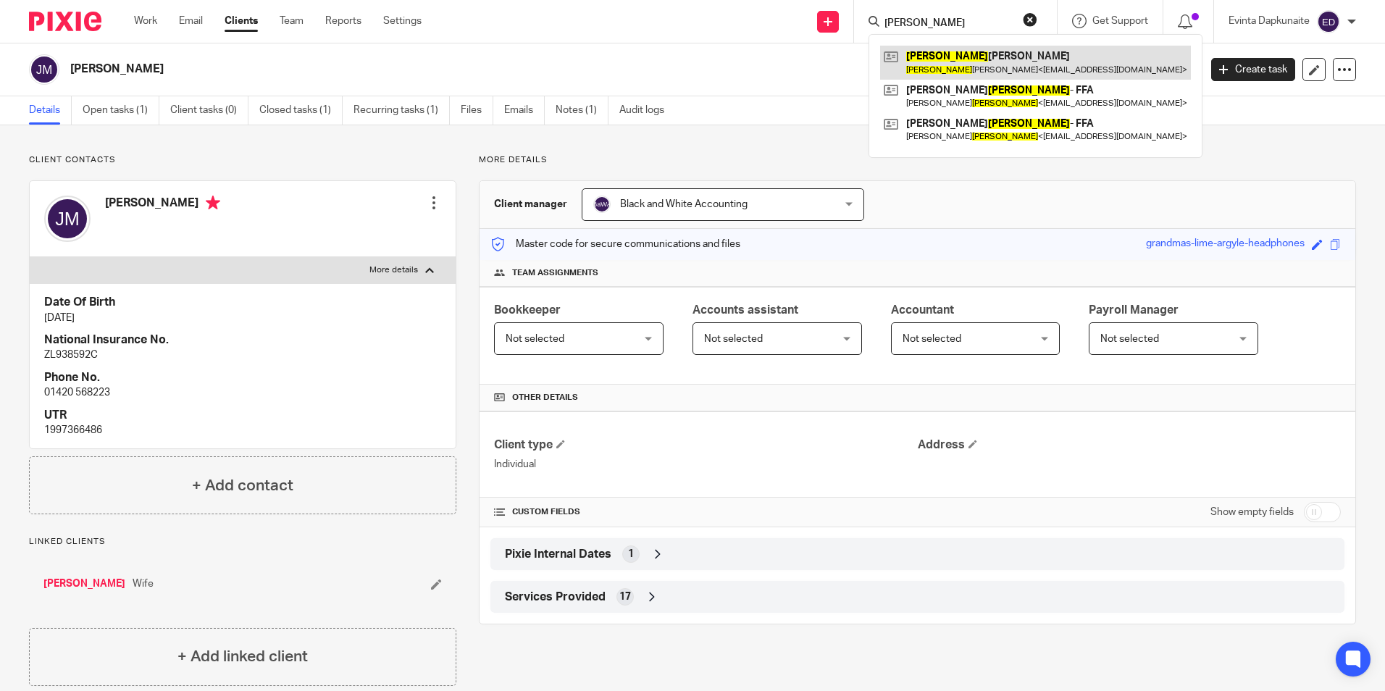
type input "janis"
click at [950, 51] on link at bounding box center [1035, 62] width 311 height 33
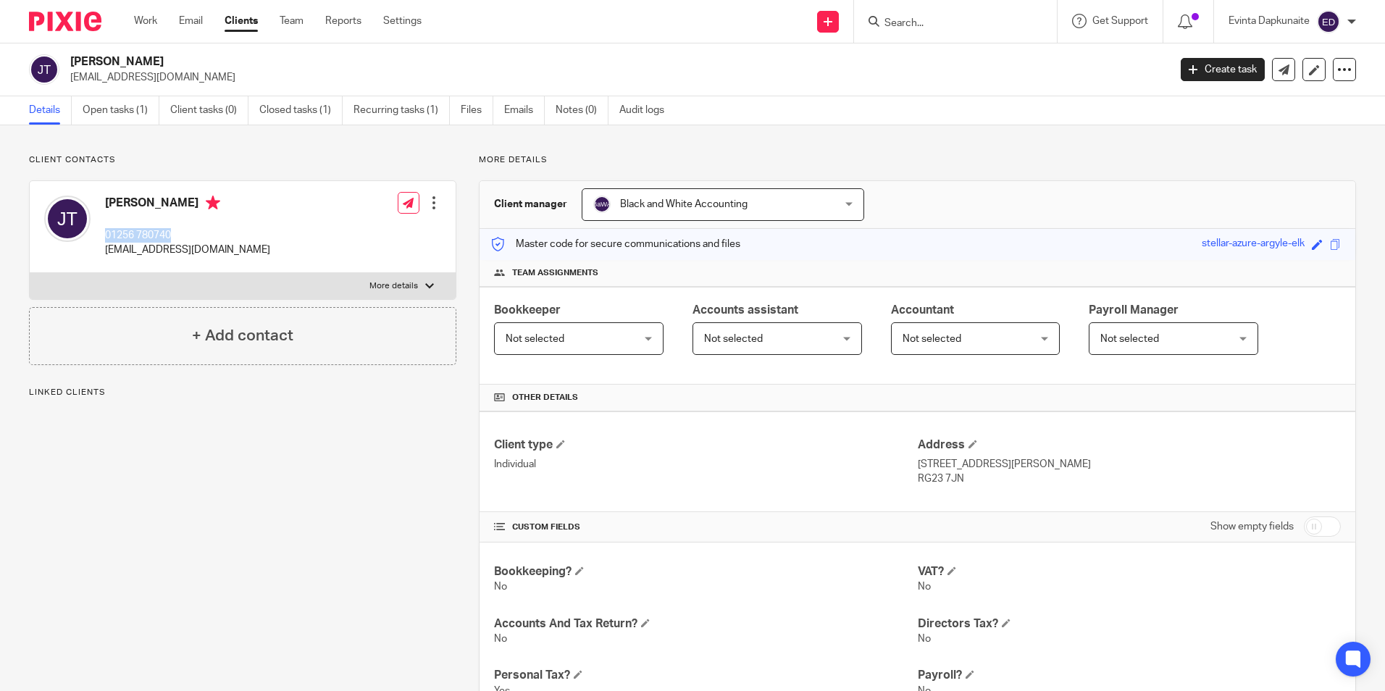
drag, startPoint x: 103, startPoint y: 231, endPoint x: 211, endPoint y: 232, distance: 108.6
click at [211, 232] on div "[PERSON_NAME] 01256 780740 [EMAIL_ADDRESS][DOMAIN_NAME]" at bounding box center [157, 226] width 226 height 77
drag, startPoint x: 209, startPoint y: 232, endPoint x: 154, endPoint y: 234, distance: 55.8
copy p "01256 780740"
click at [394, 280] on p "More details" at bounding box center [393, 286] width 49 height 12
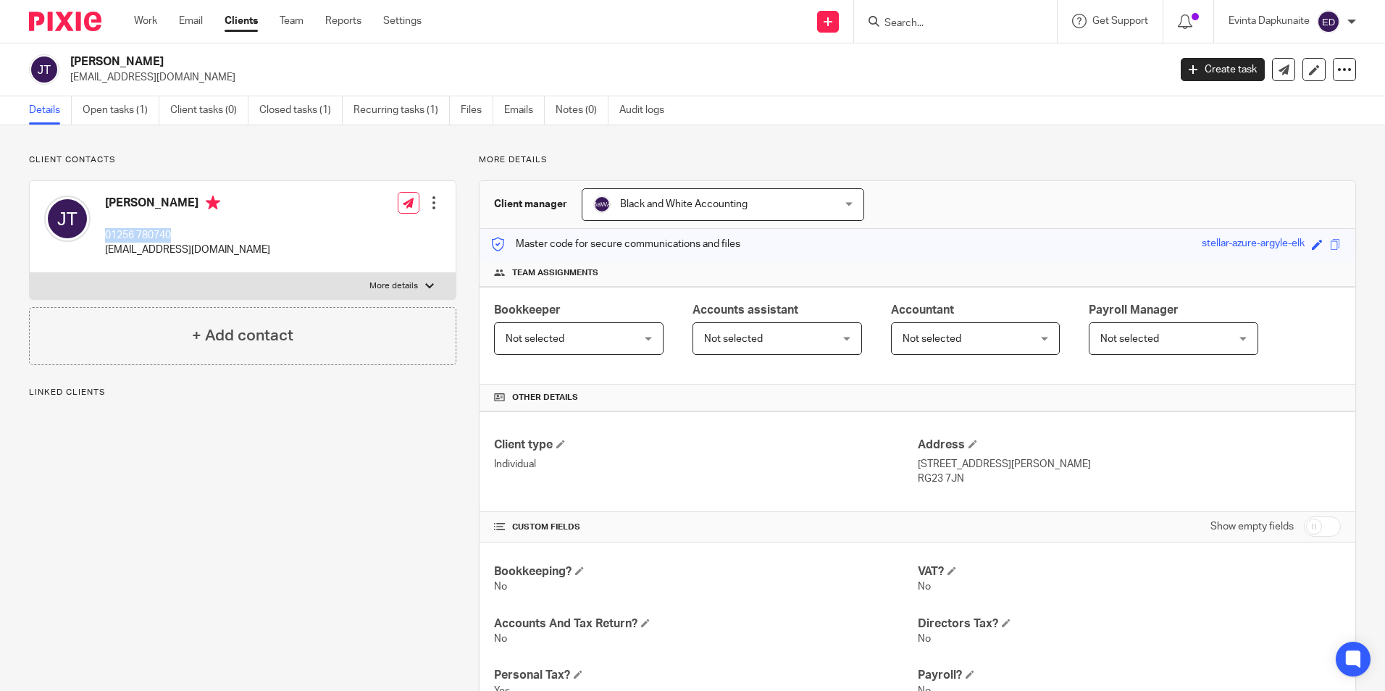
click at [30, 273] on input "More details" at bounding box center [29, 272] width 1 height 1
checkbox input "true"
